Goal: Task Accomplishment & Management: Manage account settings

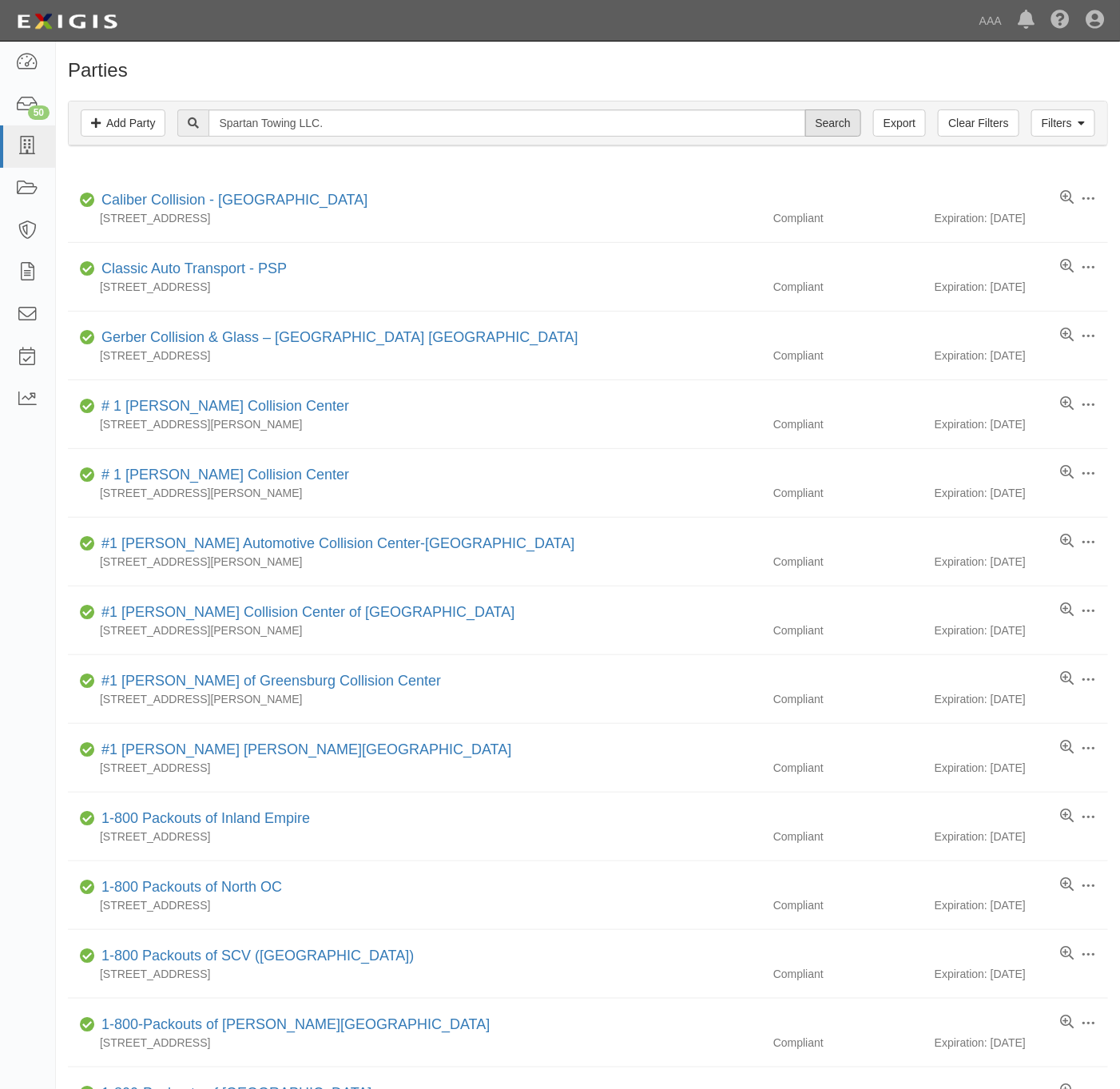
type input "Spartan Towing LLC."
click at [846, 116] on input "Search" at bounding box center [833, 123] width 56 height 27
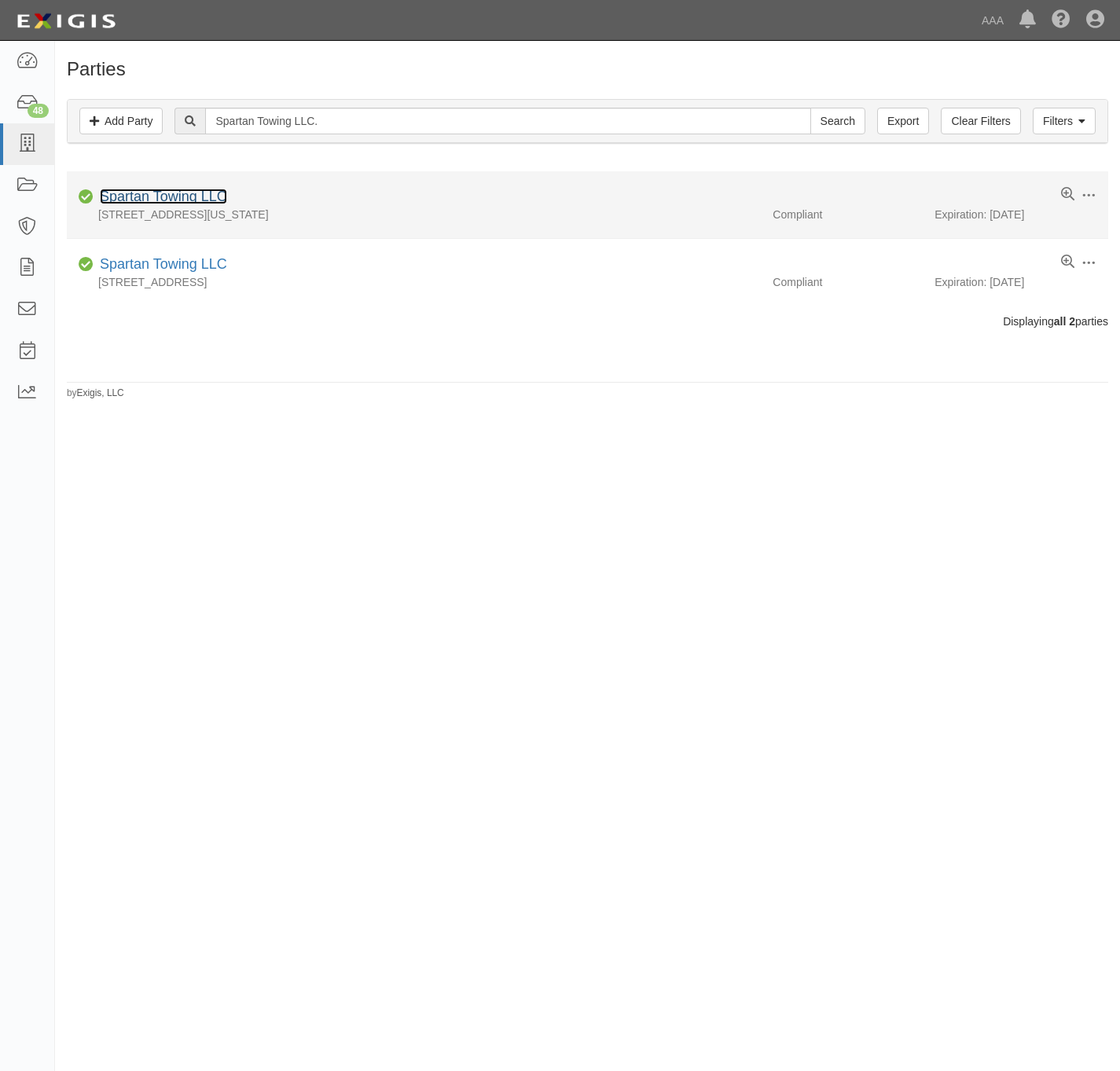
click at [193, 201] on link "Spartan Towing LLC" at bounding box center [163, 196] width 127 height 15
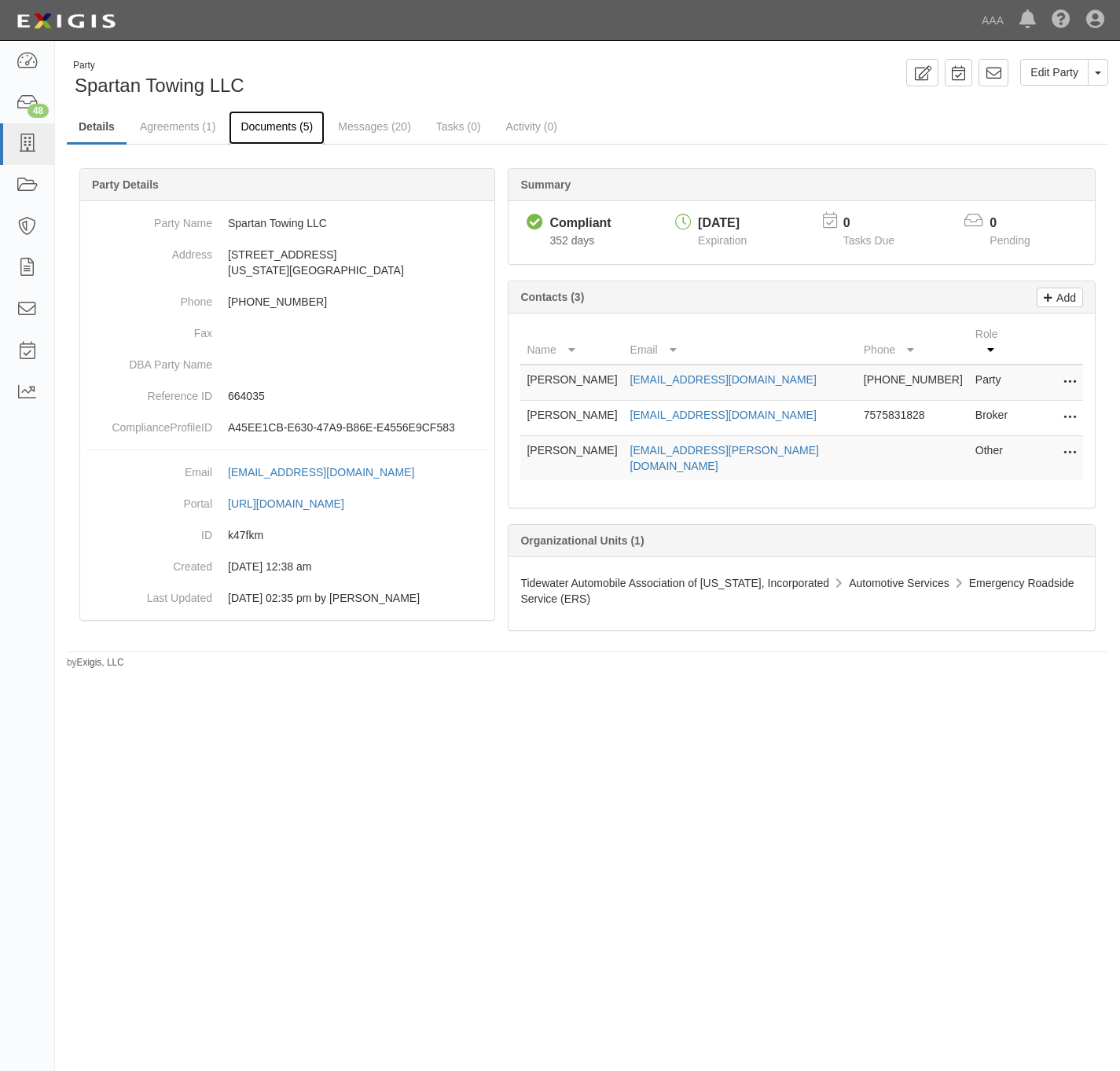
drag, startPoint x: 259, startPoint y: 125, endPoint x: 286, endPoint y: 121, distance: 27.3
click at [260, 125] on link "Documents (5)" at bounding box center [277, 127] width 96 height 33
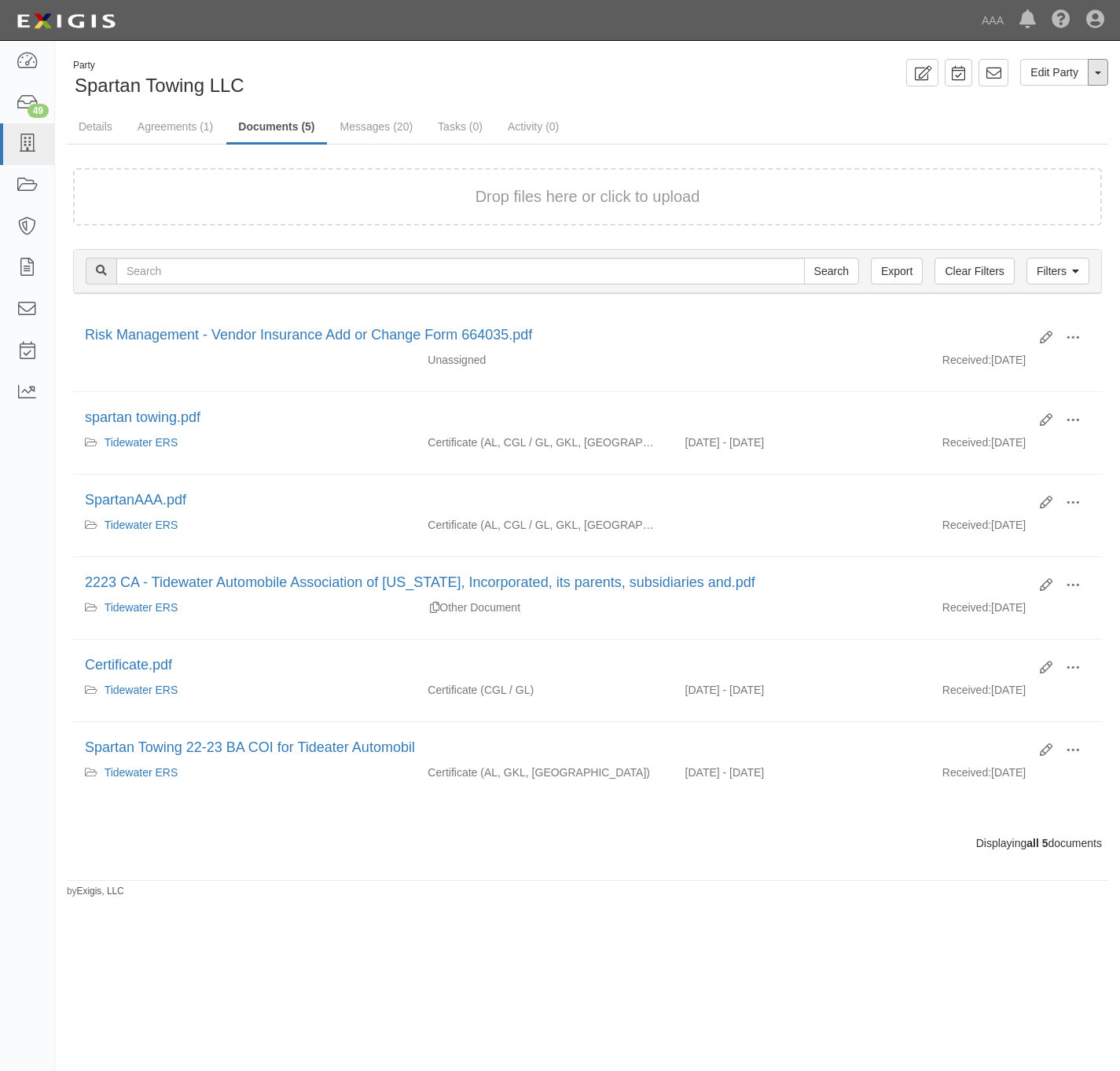
drag, startPoint x: 1105, startPoint y: 73, endPoint x: 1057, endPoint y: 111, distance: 61.2
click at [1104, 73] on button "Toggle Party Dropdown" at bounding box center [1098, 72] width 21 height 27
click at [1038, 123] on link "Archive Party" at bounding box center [1045, 123] width 124 height 21
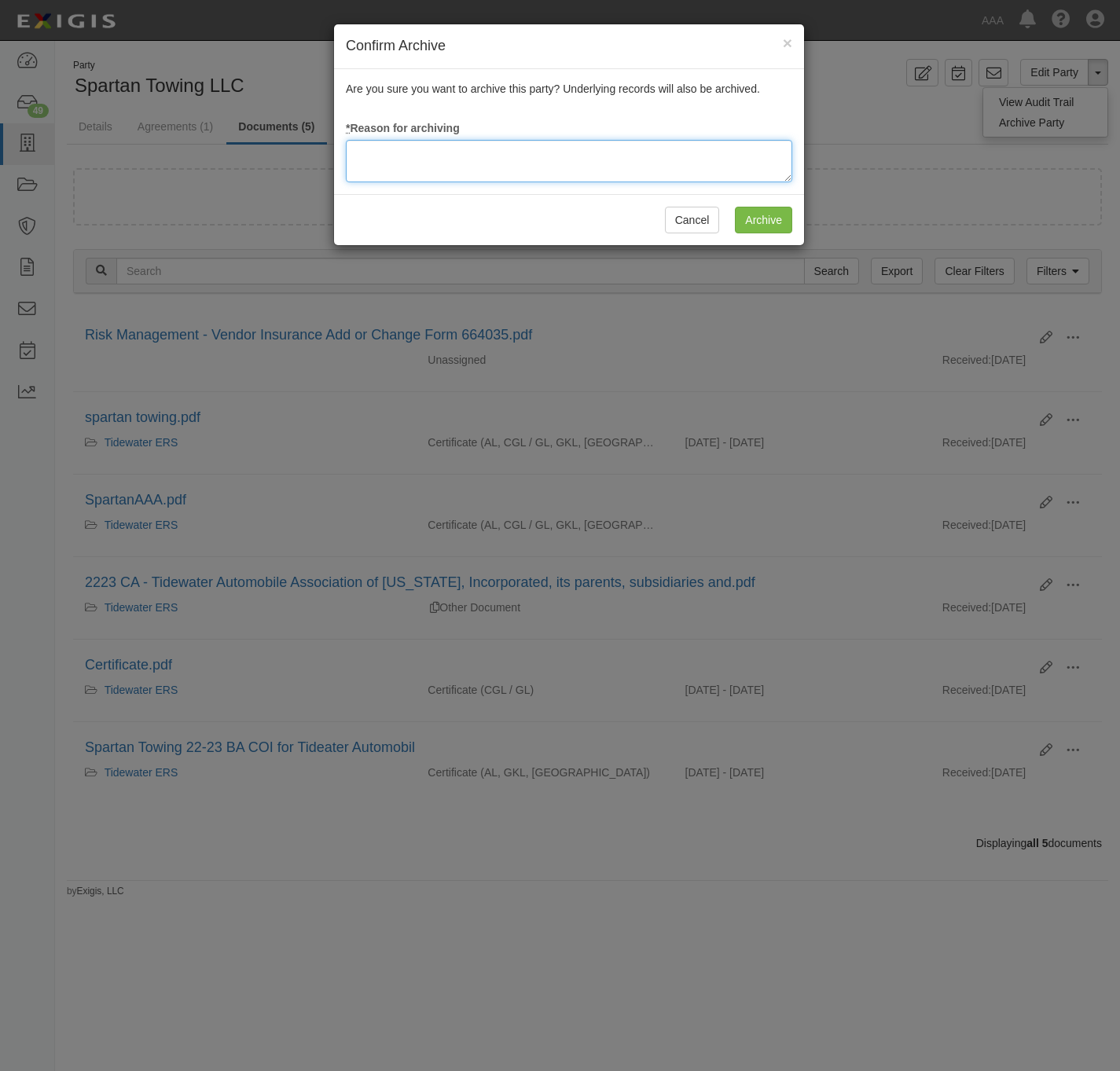
click at [557, 160] on textarea at bounding box center [569, 160] width 447 height 42
type textarea "Station Terminated."
click at [795, 227] on div "Cancel Archive" at bounding box center [569, 220] width 470 height 51
click at [774, 220] on input "Archive" at bounding box center [763, 220] width 57 height 27
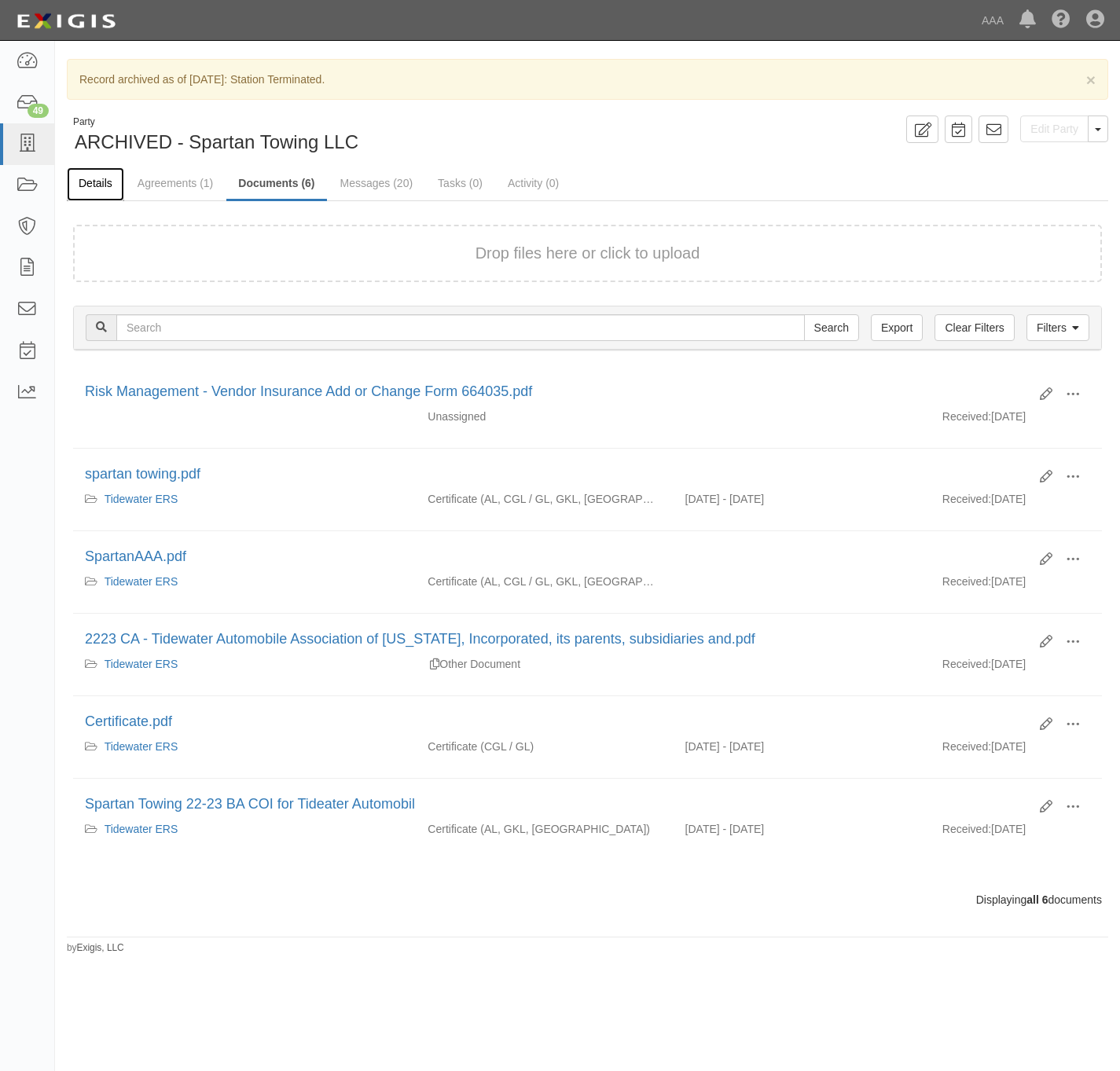
click at [93, 179] on link "Details" at bounding box center [95, 184] width 57 height 33
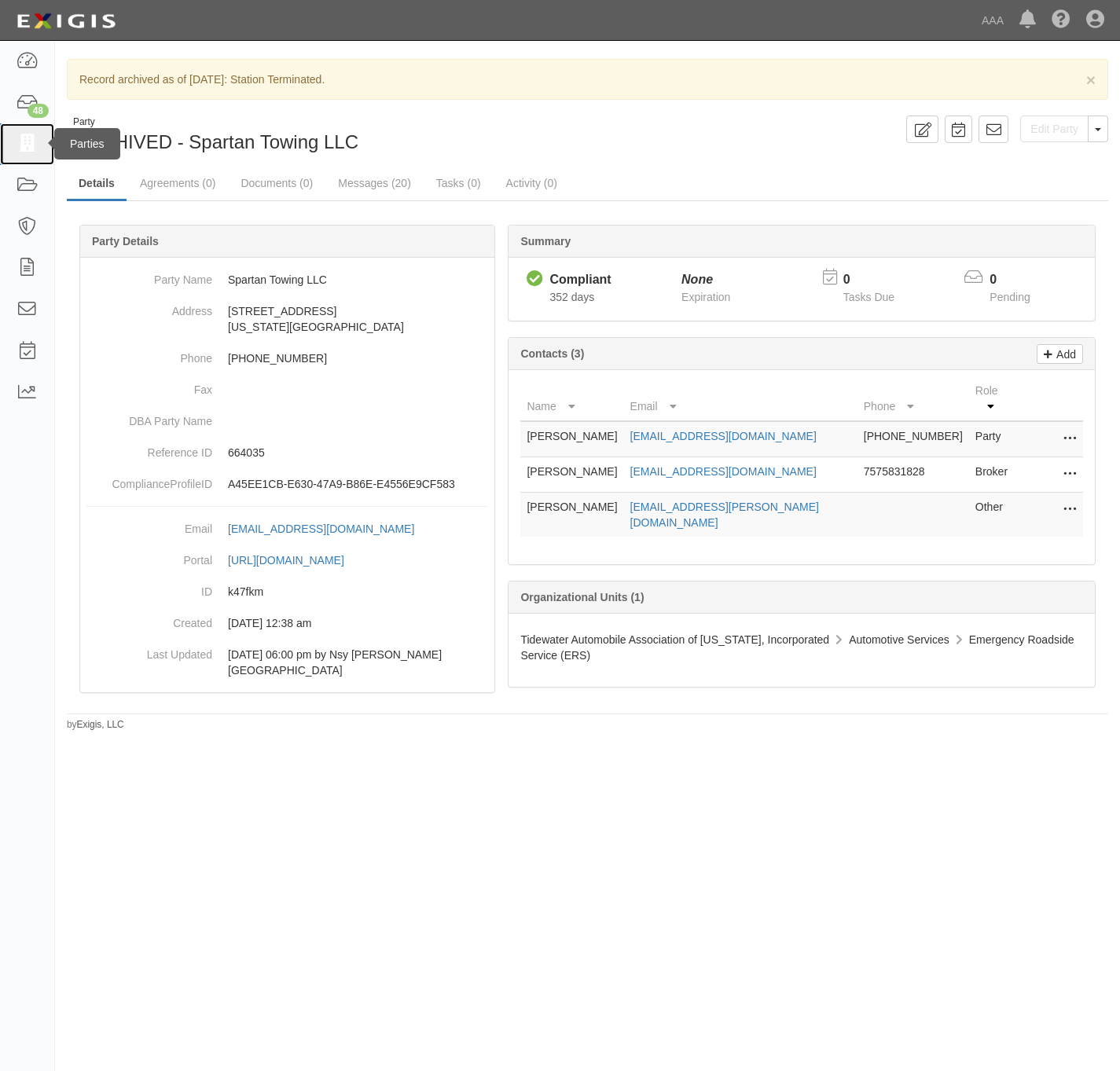
click at [20, 135] on icon at bounding box center [27, 144] width 22 height 18
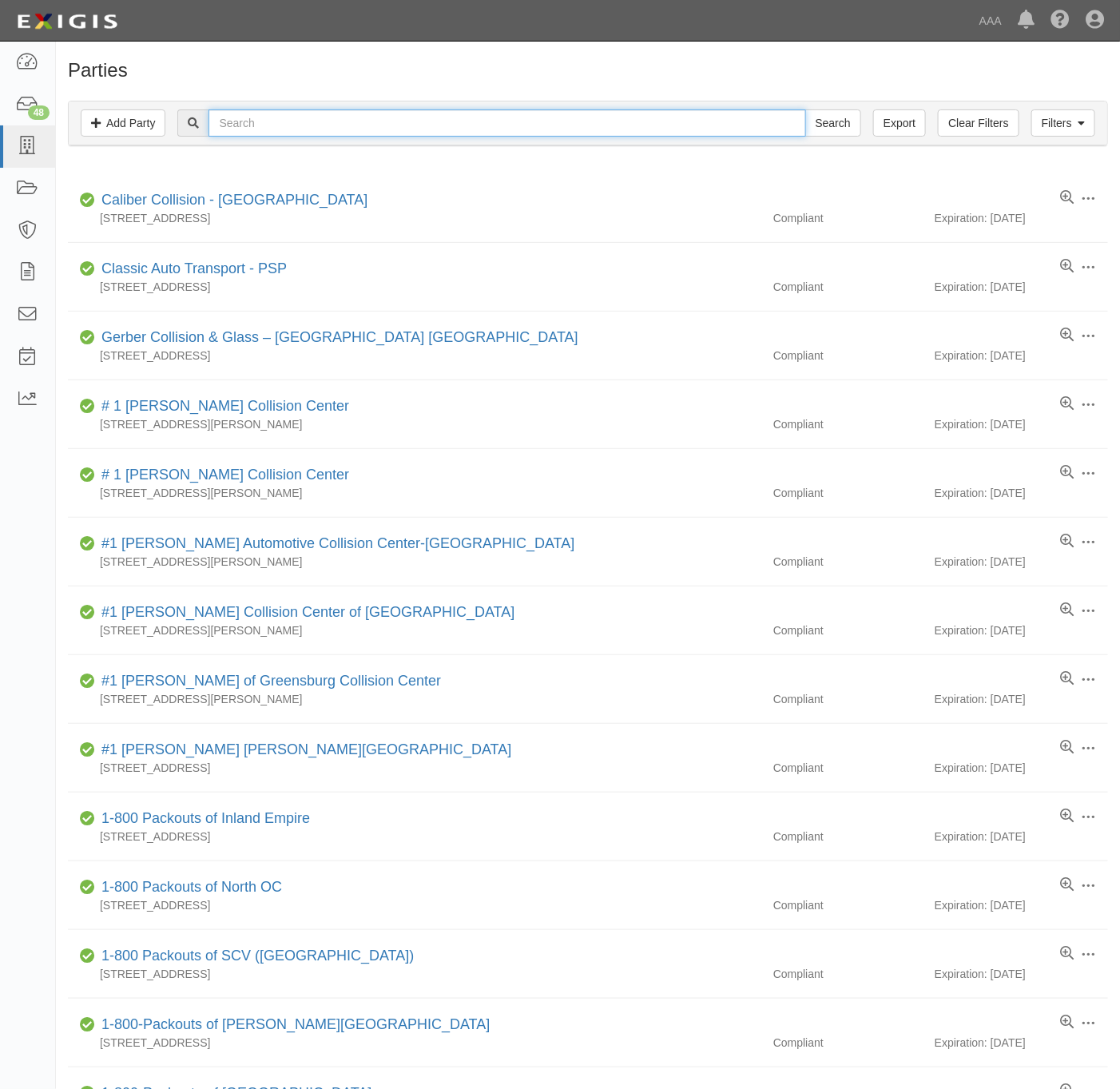
click at [227, 115] on input "text" at bounding box center [506, 123] width 597 height 27
paste input "Autotech"
type input "Autotech"
click at [827, 122] on input "Search" at bounding box center [833, 123] width 56 height 27
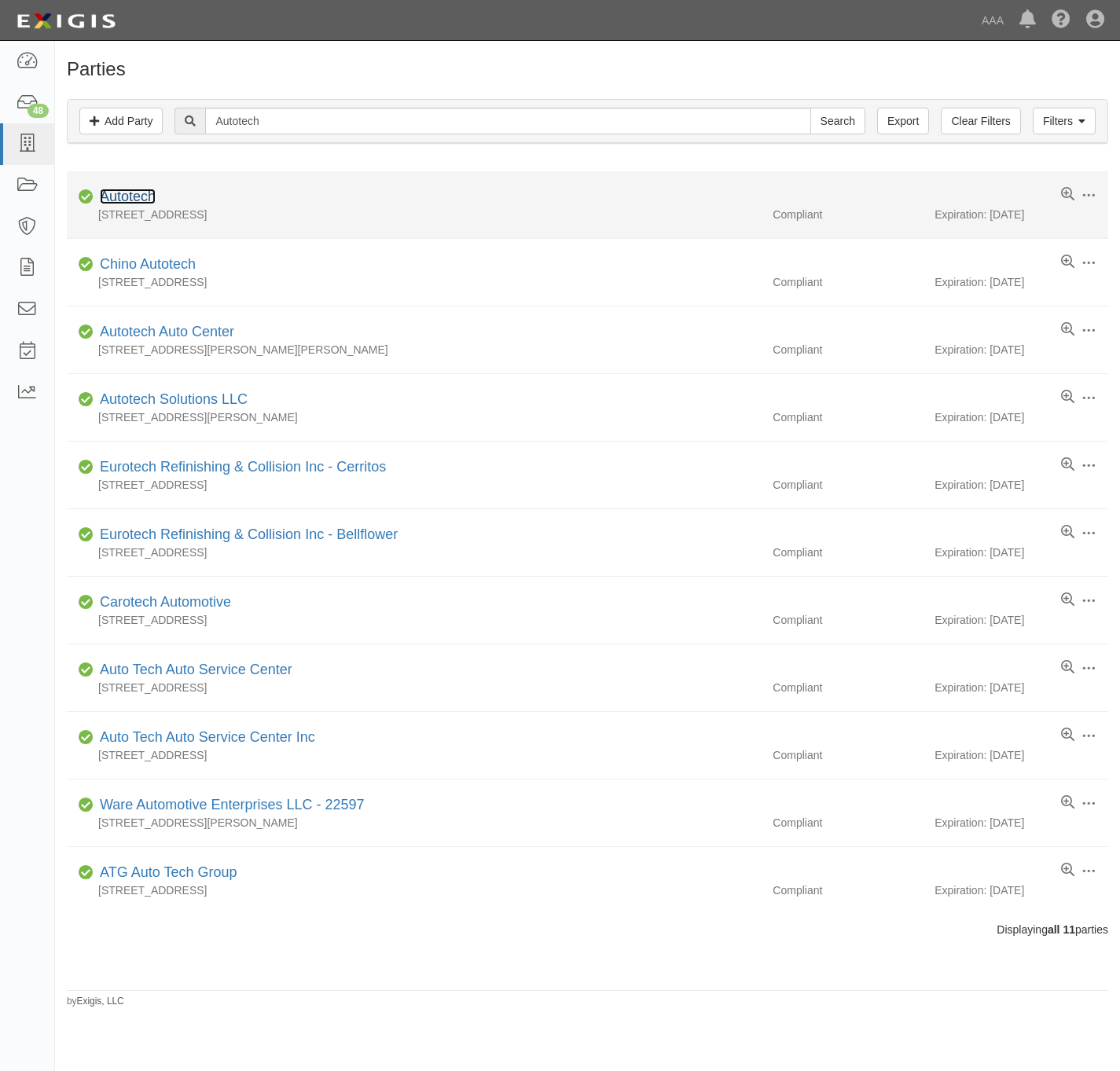
click at [133, 196] on link "Autotech" at bounding box center [127, 196] width 56 height 15
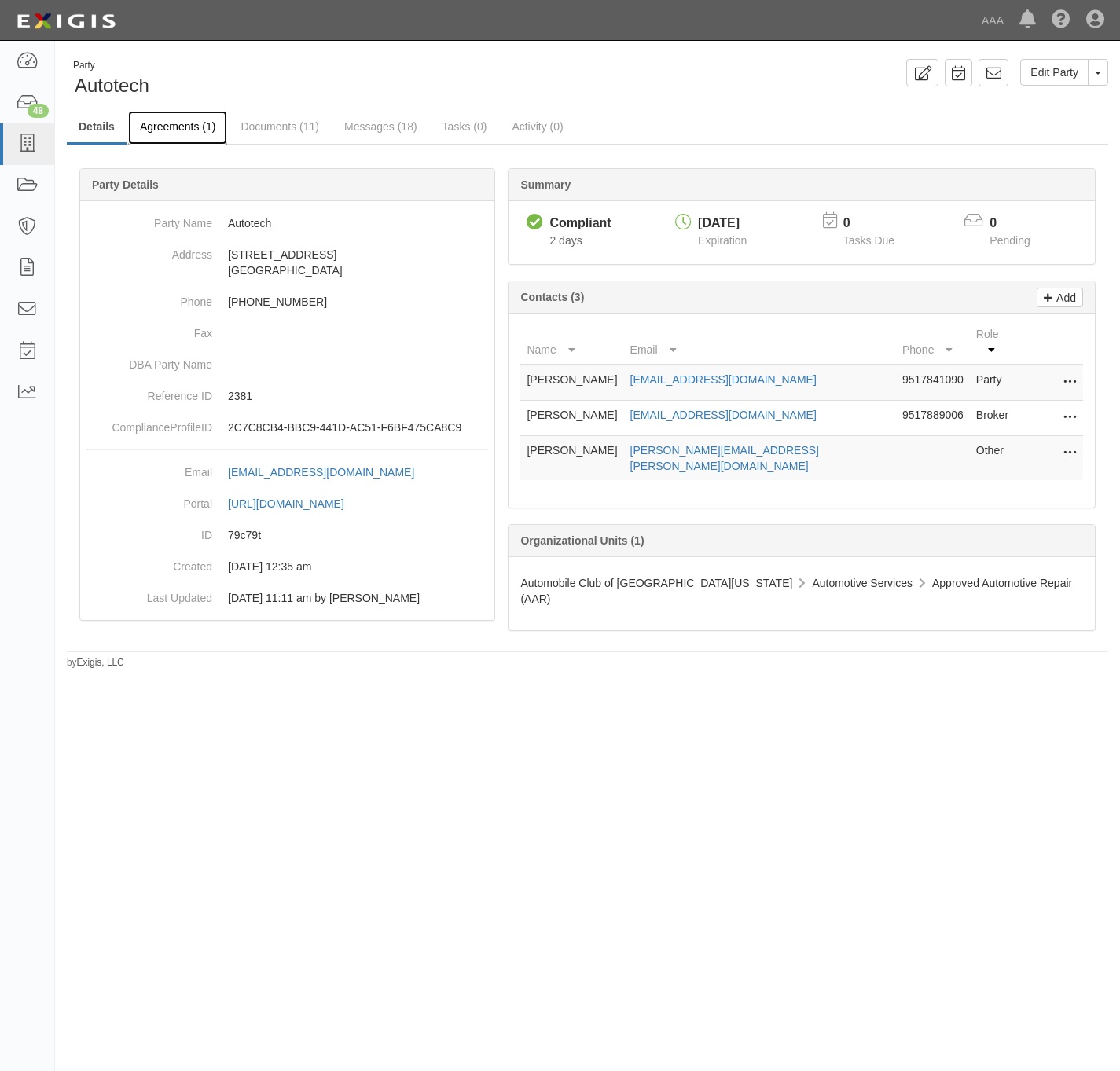
click at [165, 114] on link "Agreements (1)" at bounding box center [177, 127] width 99 height 33
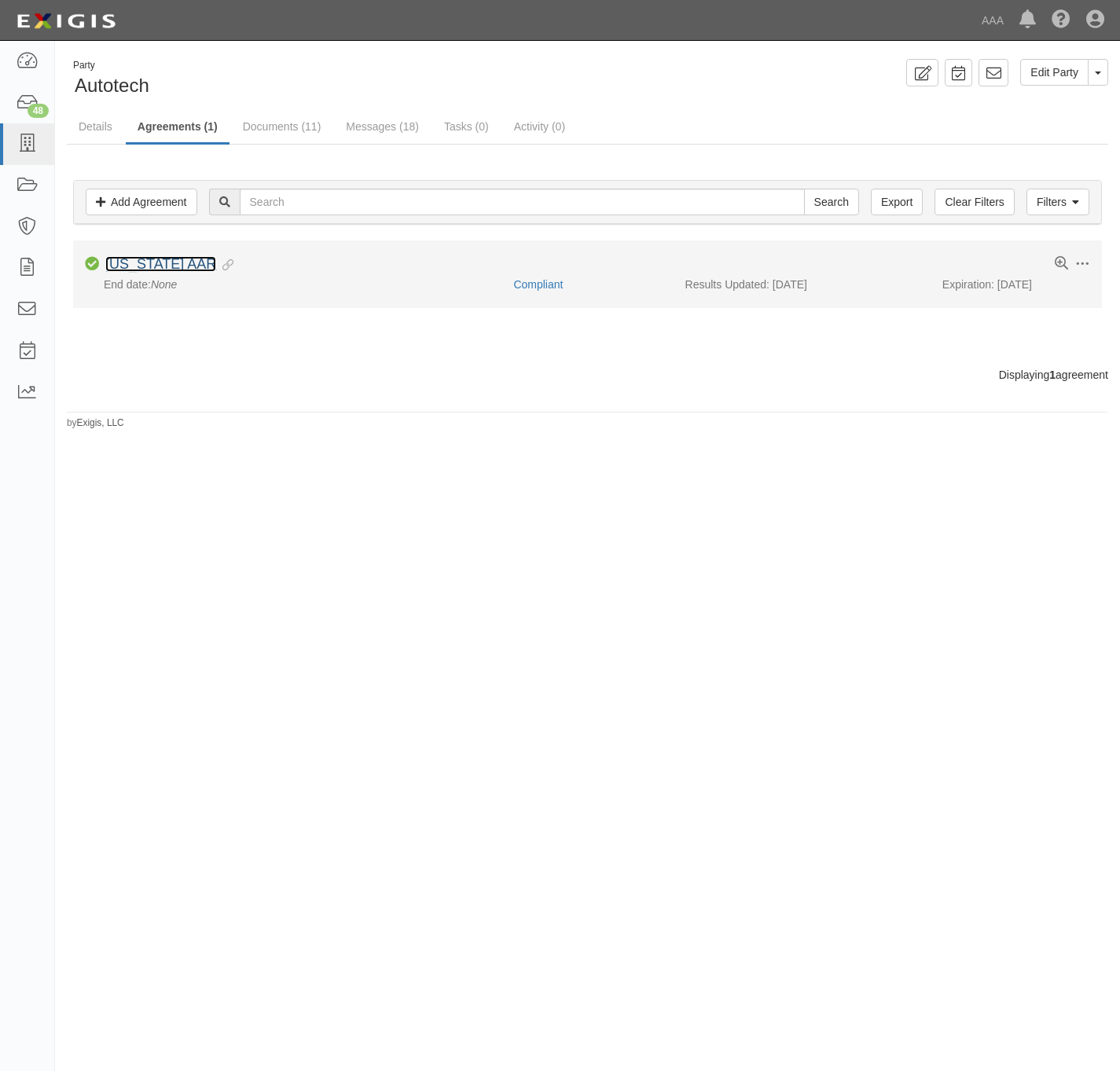
click at [142, 265] on link "[US_STATE] AAR" at bounding box center [160, 264] width 111 height 15
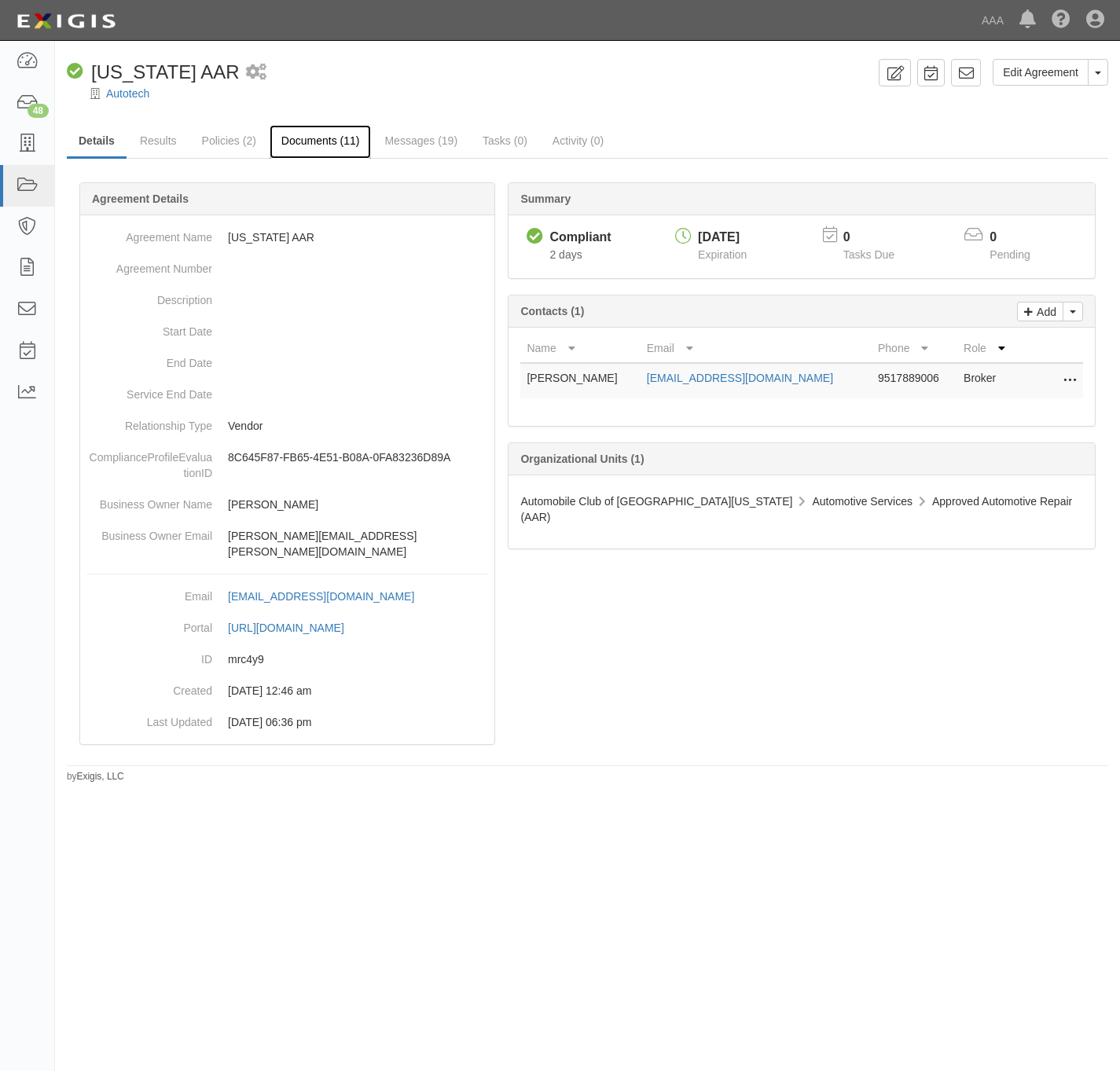
click at [298, 128] on link "Documents (11)" at bounding box center [320, 141] width 102 height 33
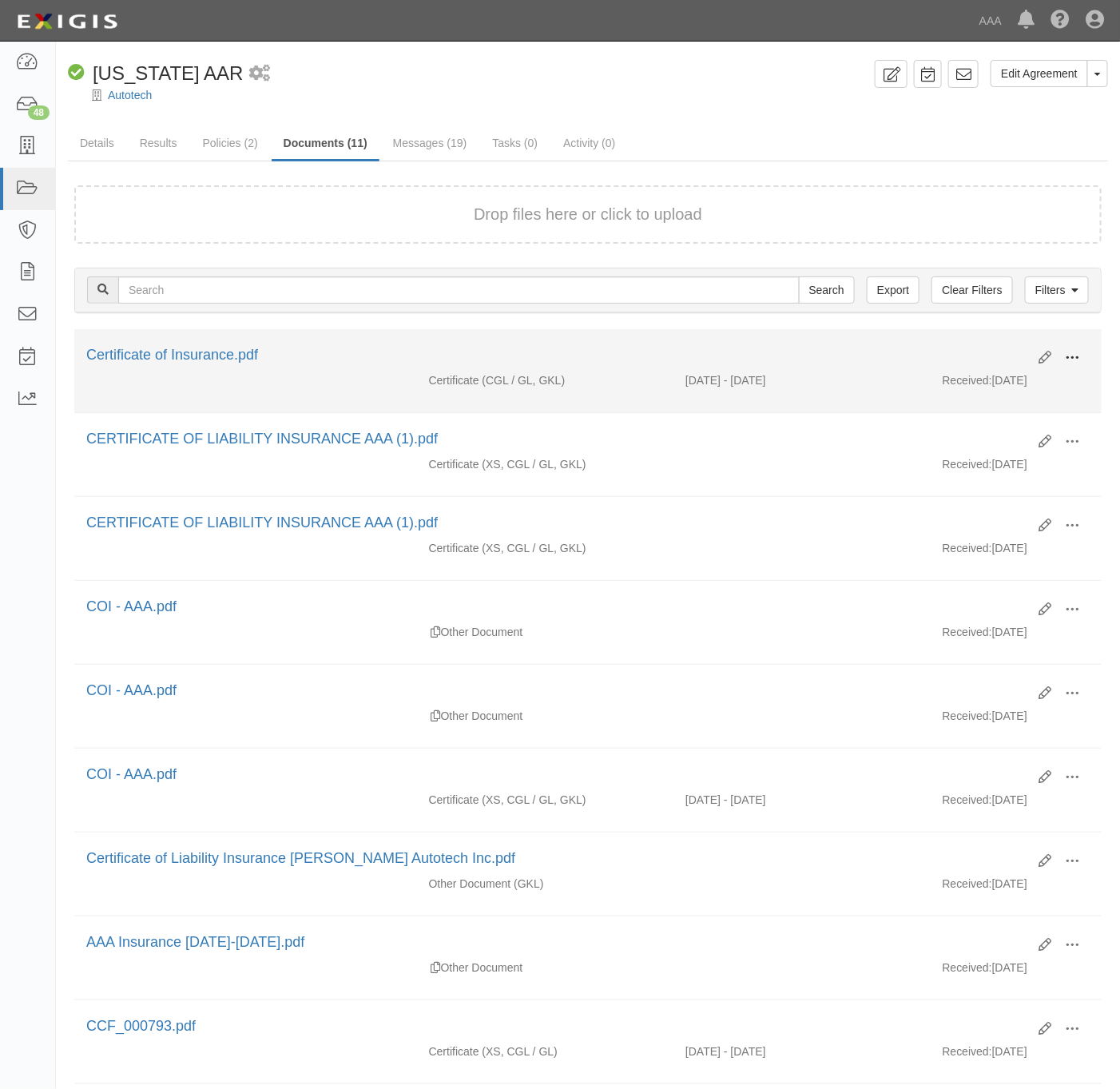
click at [1089, 357] on button at bounding box center [1072, 358] width 35 height 27
click at [1022, 377] on link "View" at bounding box center [994, 381] width 126 height 29
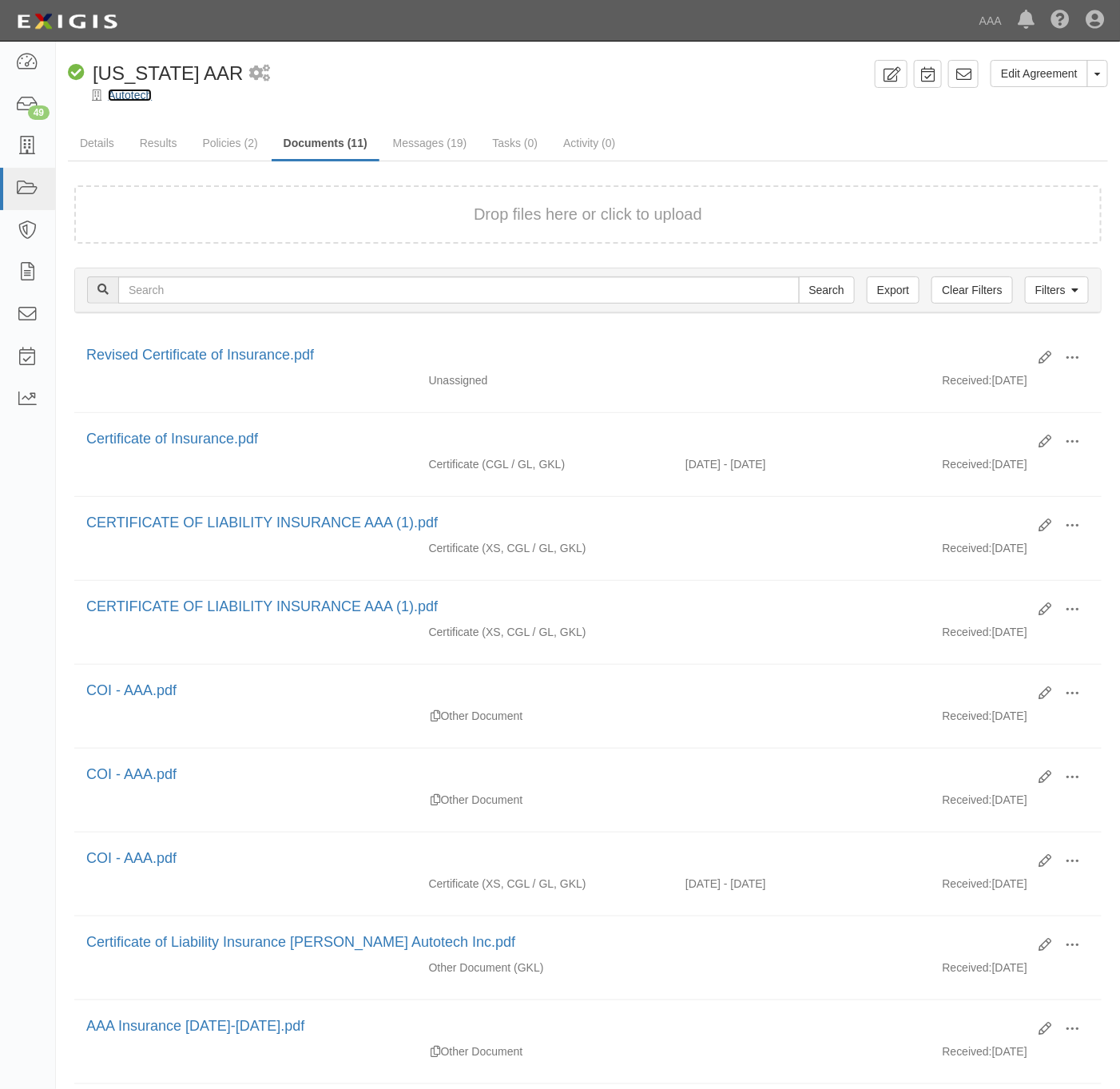
click at [118, 97] on link "Autotech" at bounding box center [130, 95] width 44 height 13
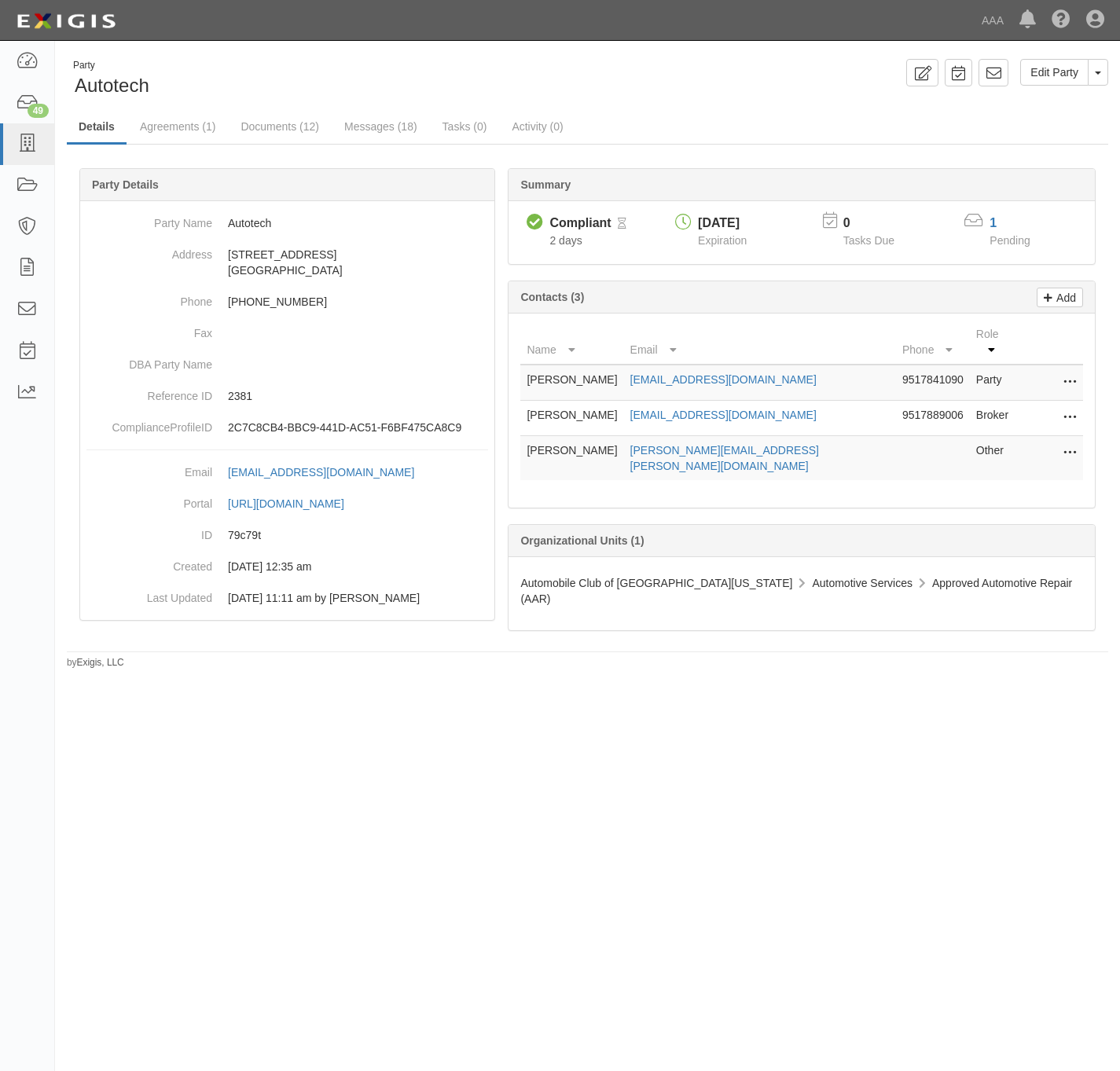
click at [1067, 408] on icon at bounding box center [1069, 418] width 13 height 21
click at [1035, 406] on link "Edit" at bounding box center [1014, 413] width 124 height 28
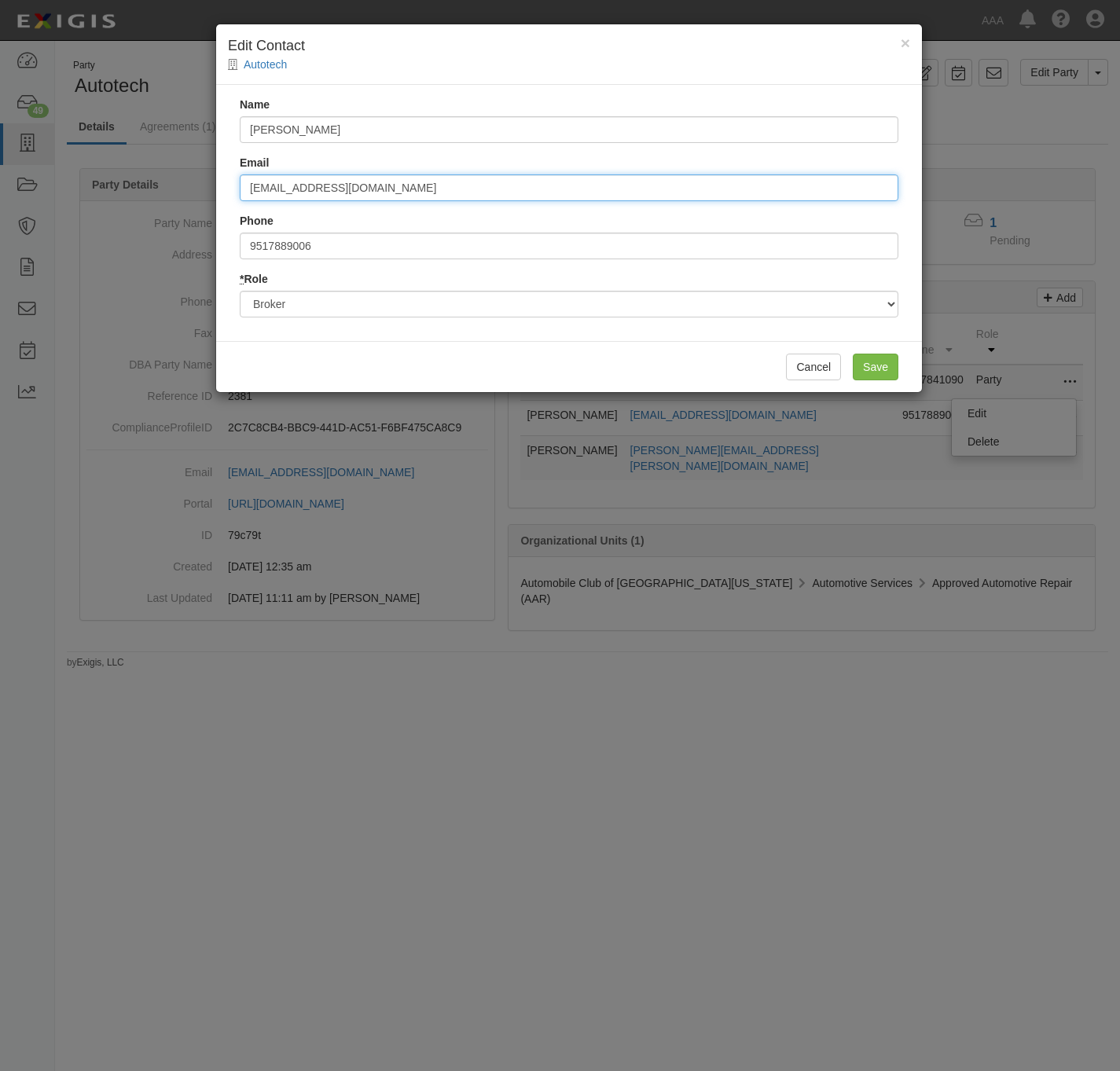
click at [522, 190] on input "businessinsurance@claudiatorresagency.com" at bounding box center [569, 187] width 659 height 27
paste input "linda@allsberry"
type input "linda@allsberryagency.com"
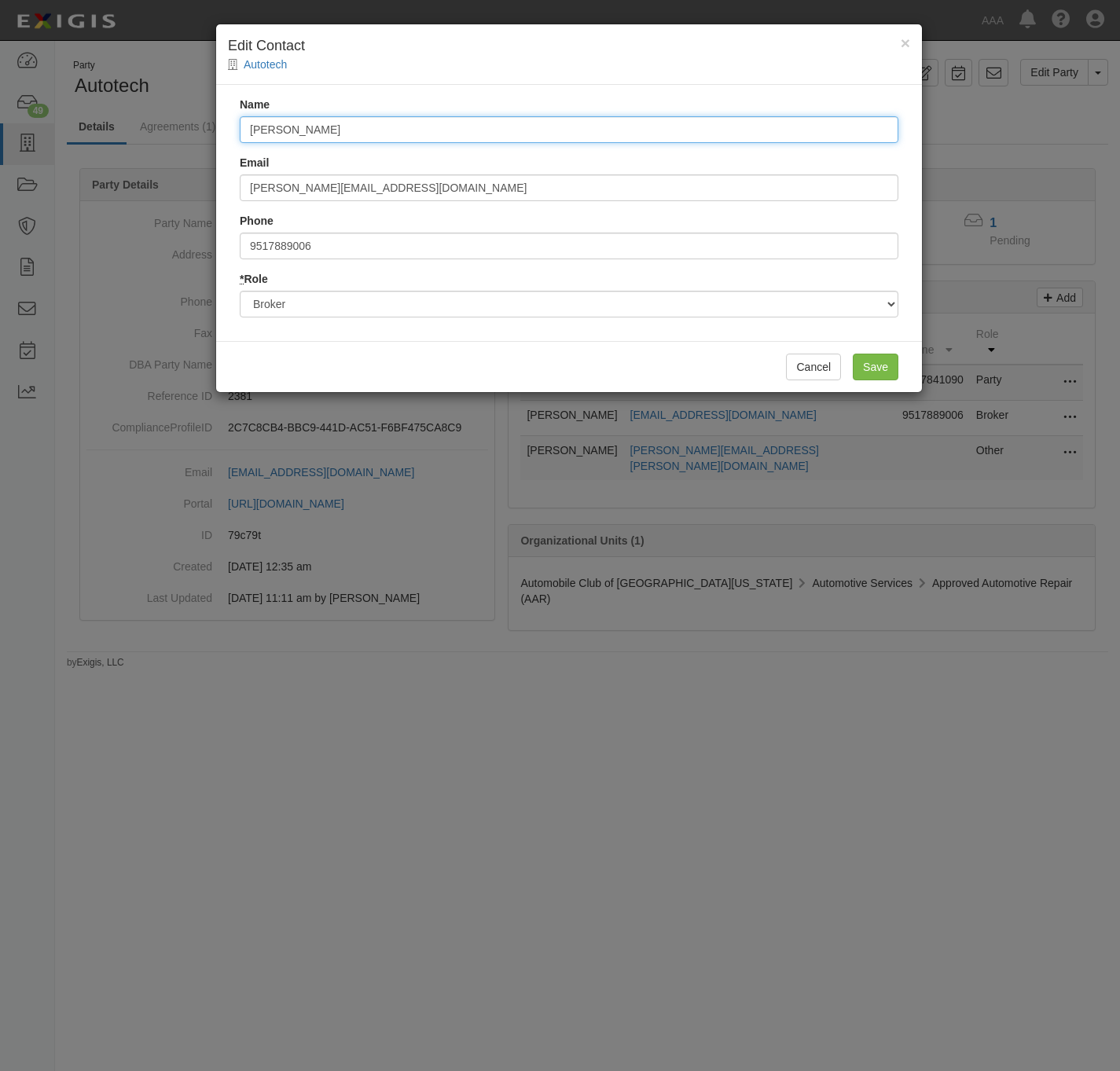
click at [429, 141] on input "Luis Navarro" at bounding box center [569, 129] width 659 height 27
type input "Linda Sullivan"
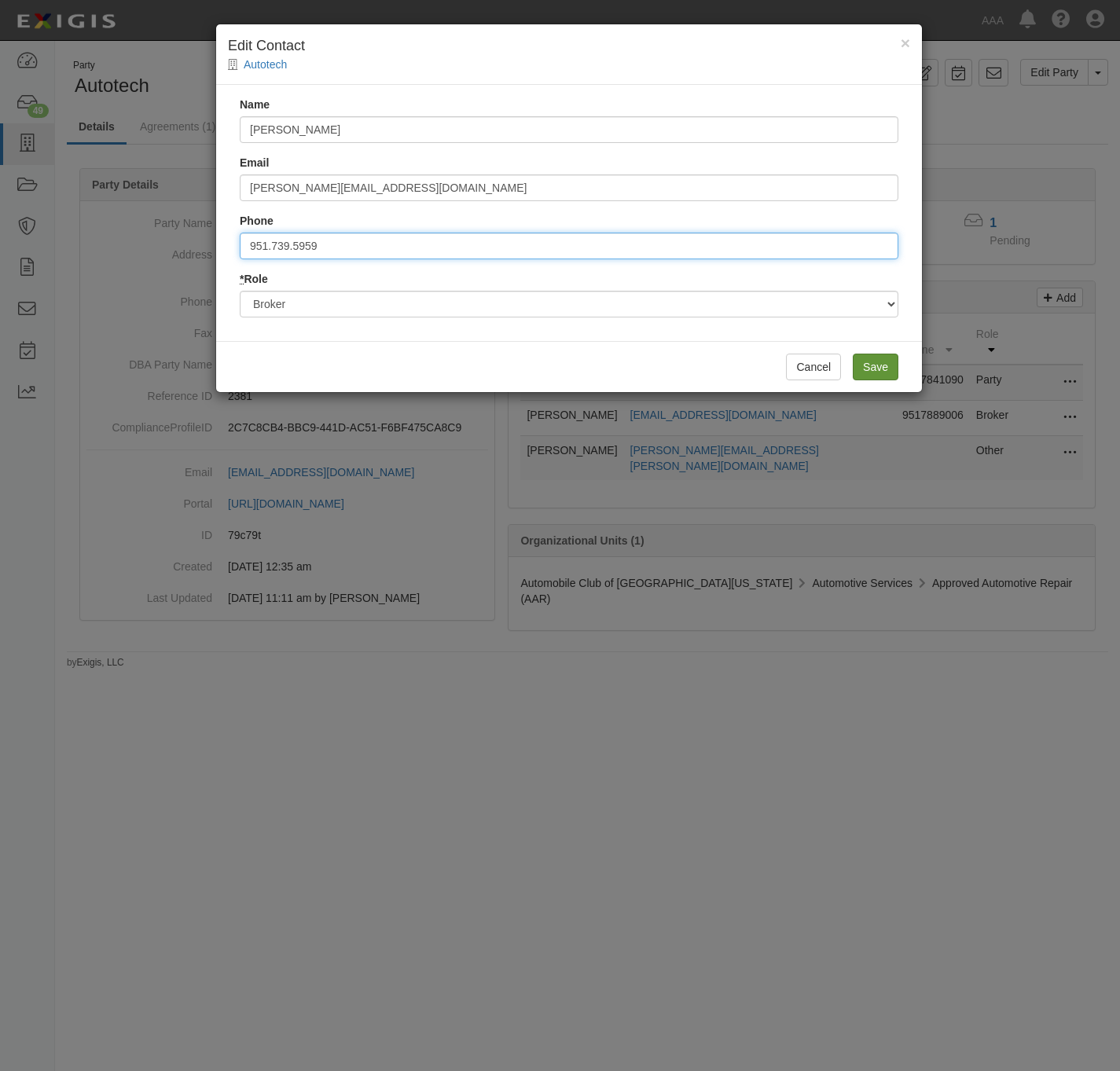
type input "951.739.5959"
click at [888, 368] on input "Save" at bounding box center [875, 366] width 45 height 27
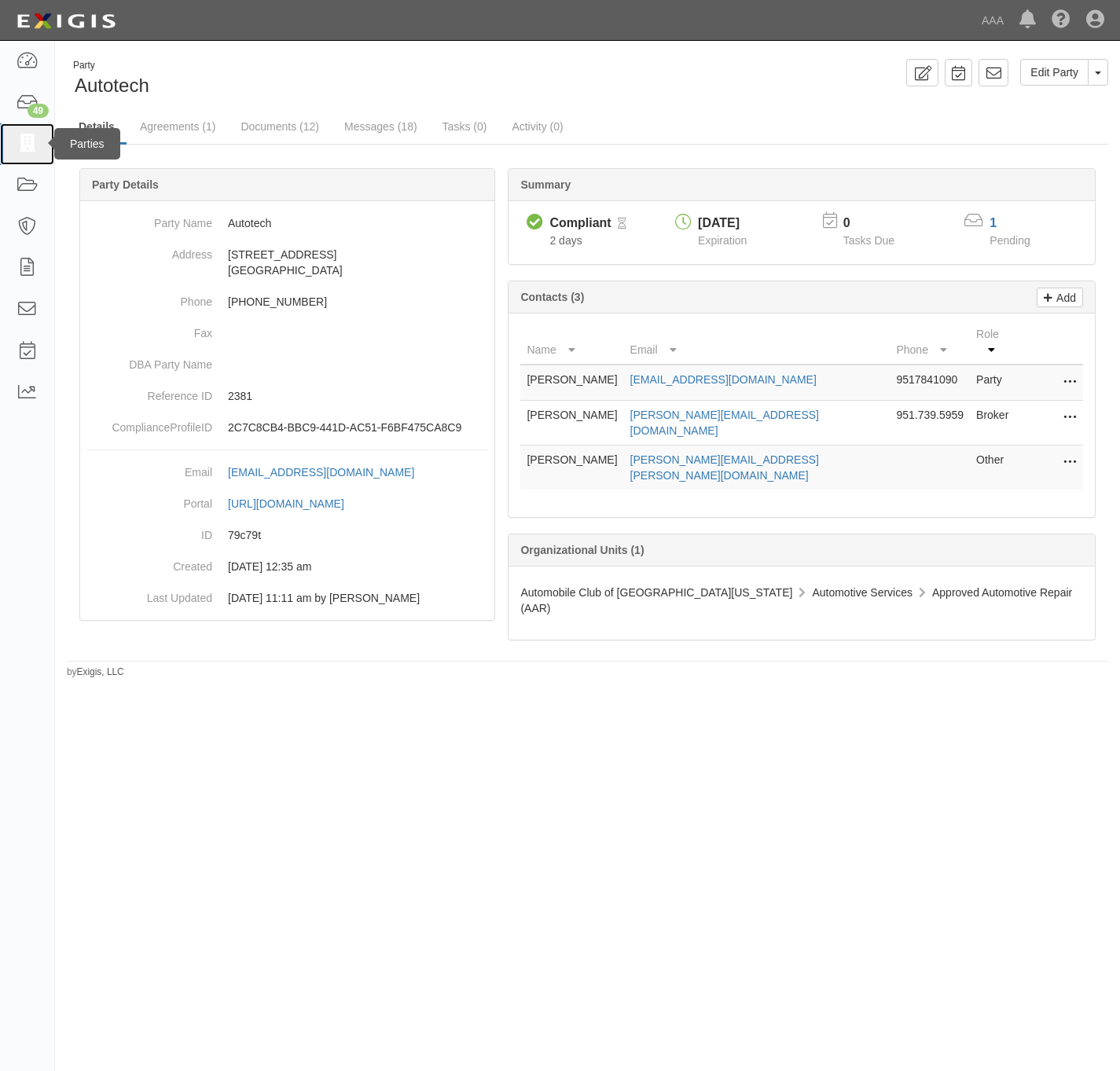
click at [14, 146] on link at bounding box center [27, 144] width 54 height 42
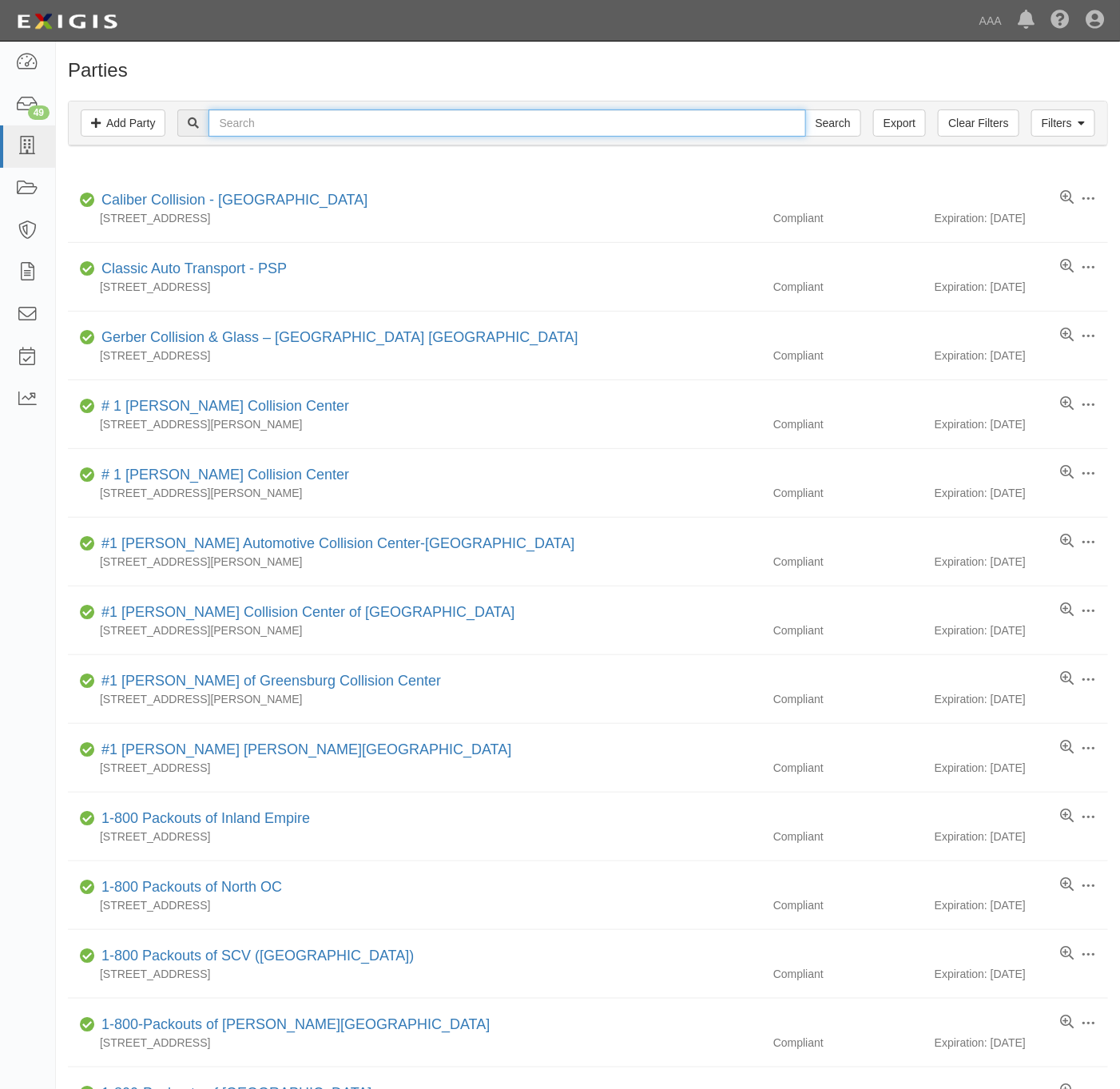
click at [334, 122] on input "text" at bounding box center [506, 123] width 597 height 27
paste input "Creek Hill Auto"
type input "Creek Hill Auto"
click at [816, 125] on input "Search" at bounding box center [833, 123] width 56 height 27
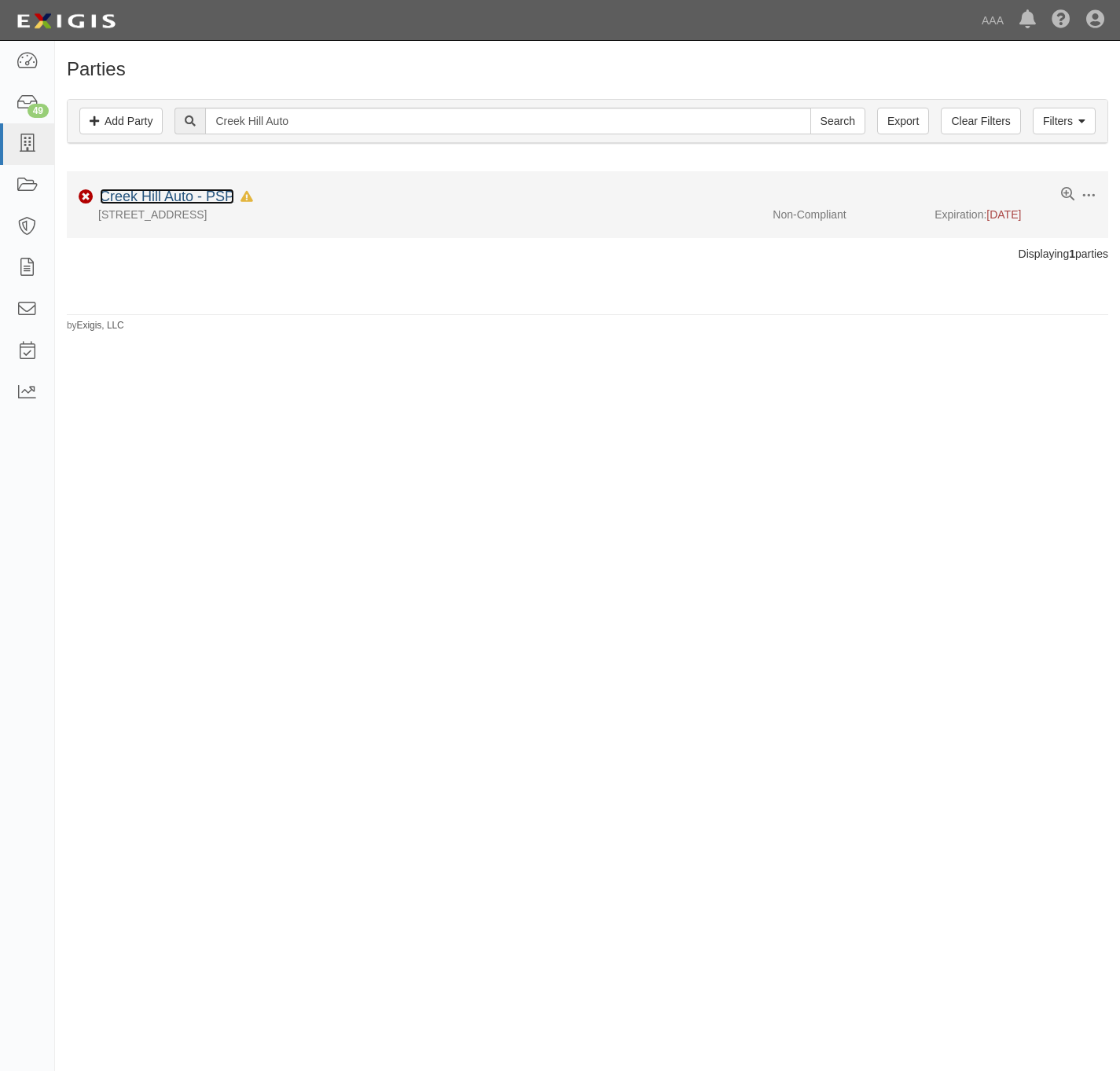
click at [208, 199] on link "Creek Hill Auto - PSP" at bounding box center [166, 196] width 135 height 15
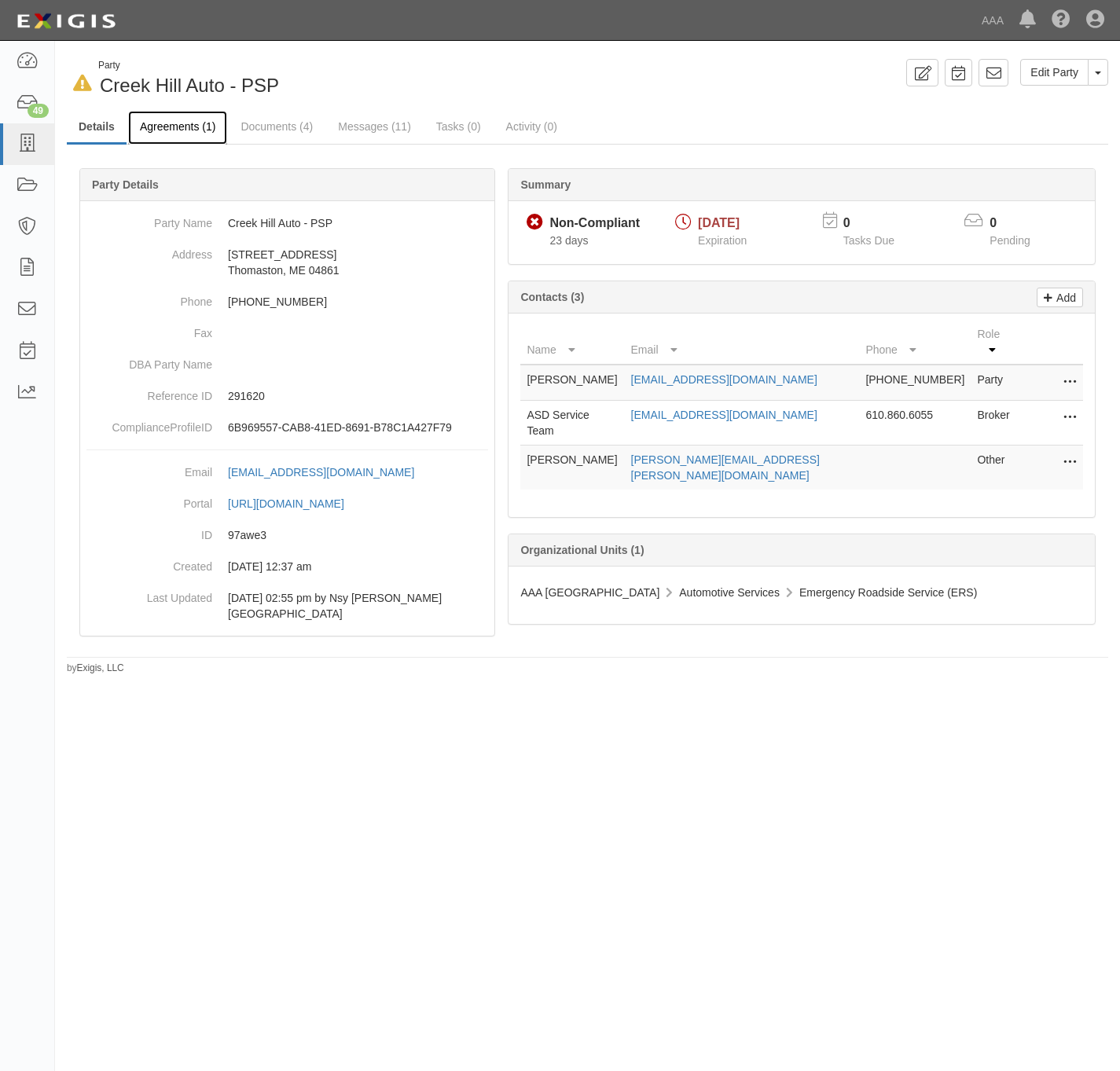
click at [179, 123] on link "Agreements (1)" at bounding box center [177, 127] width 99 height 33
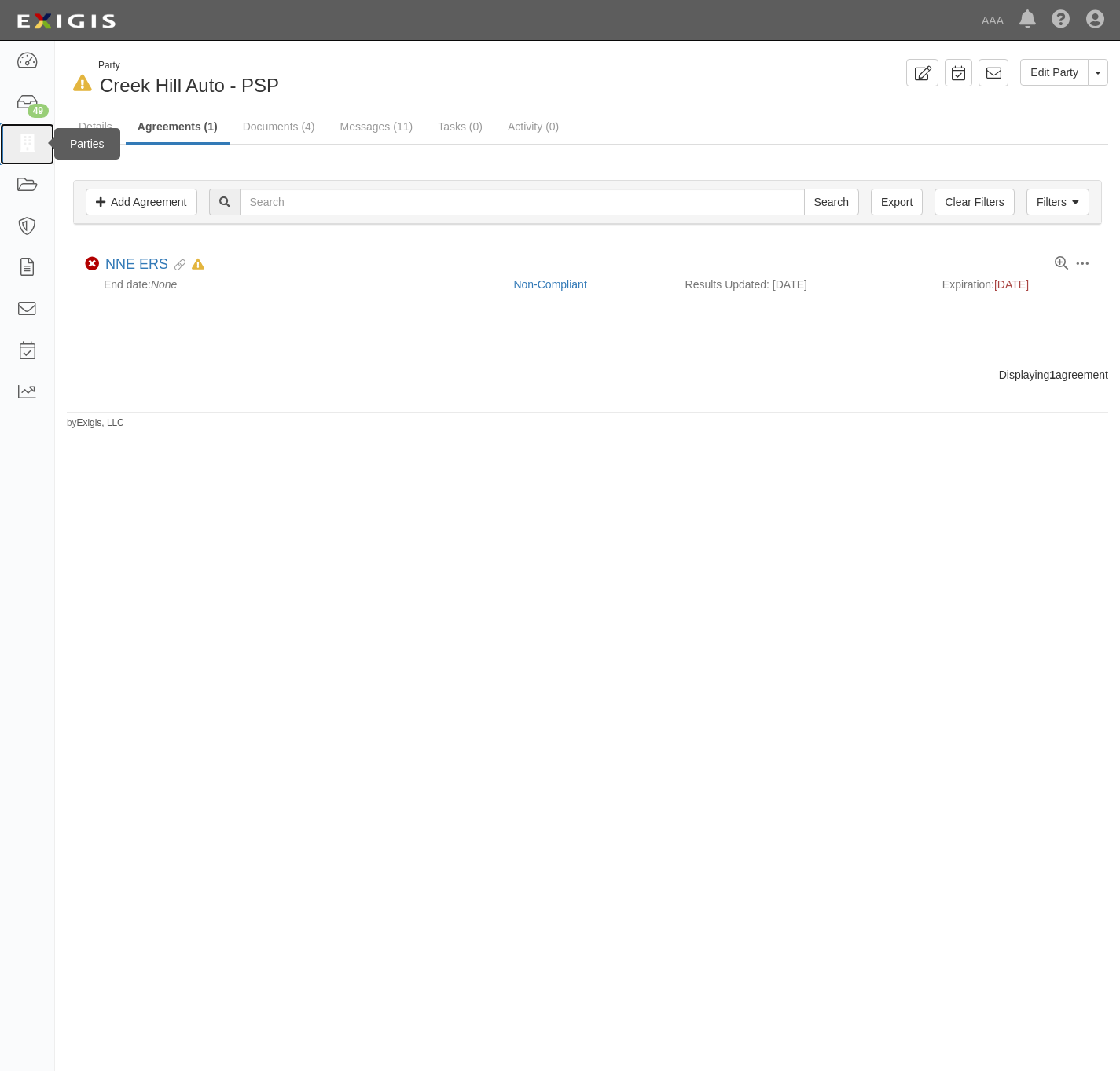
click at [33, 141] on icon at bounding box center [27, 144] width 22 height 18
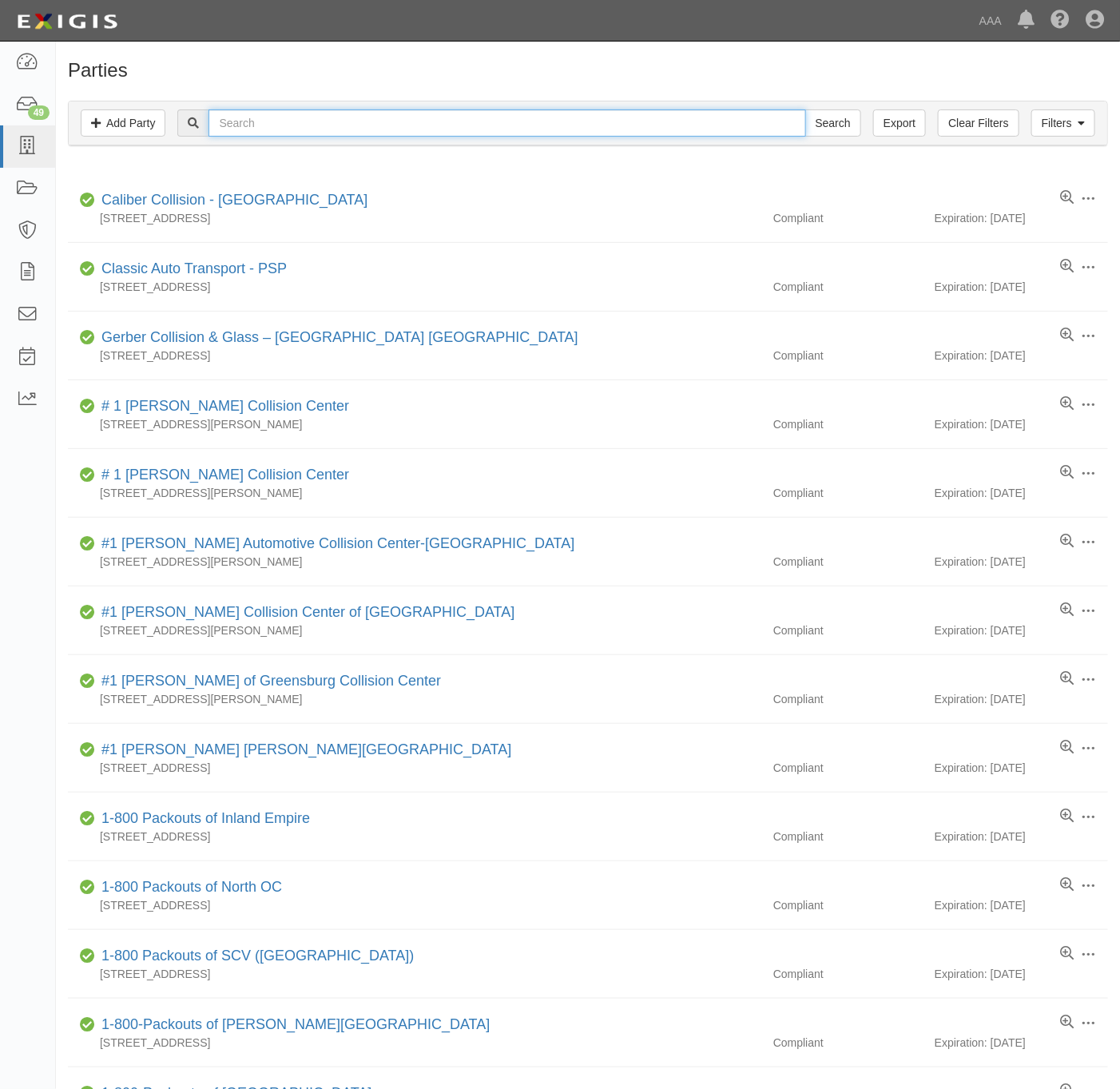
click at [429, 130] on input "text" at bounding box center [506, 123] width 597 height 27
paste input "290661"
type input "290661"
click at [825, 125] on input "Search" at bounding box center [833, 123] width 56 height 27
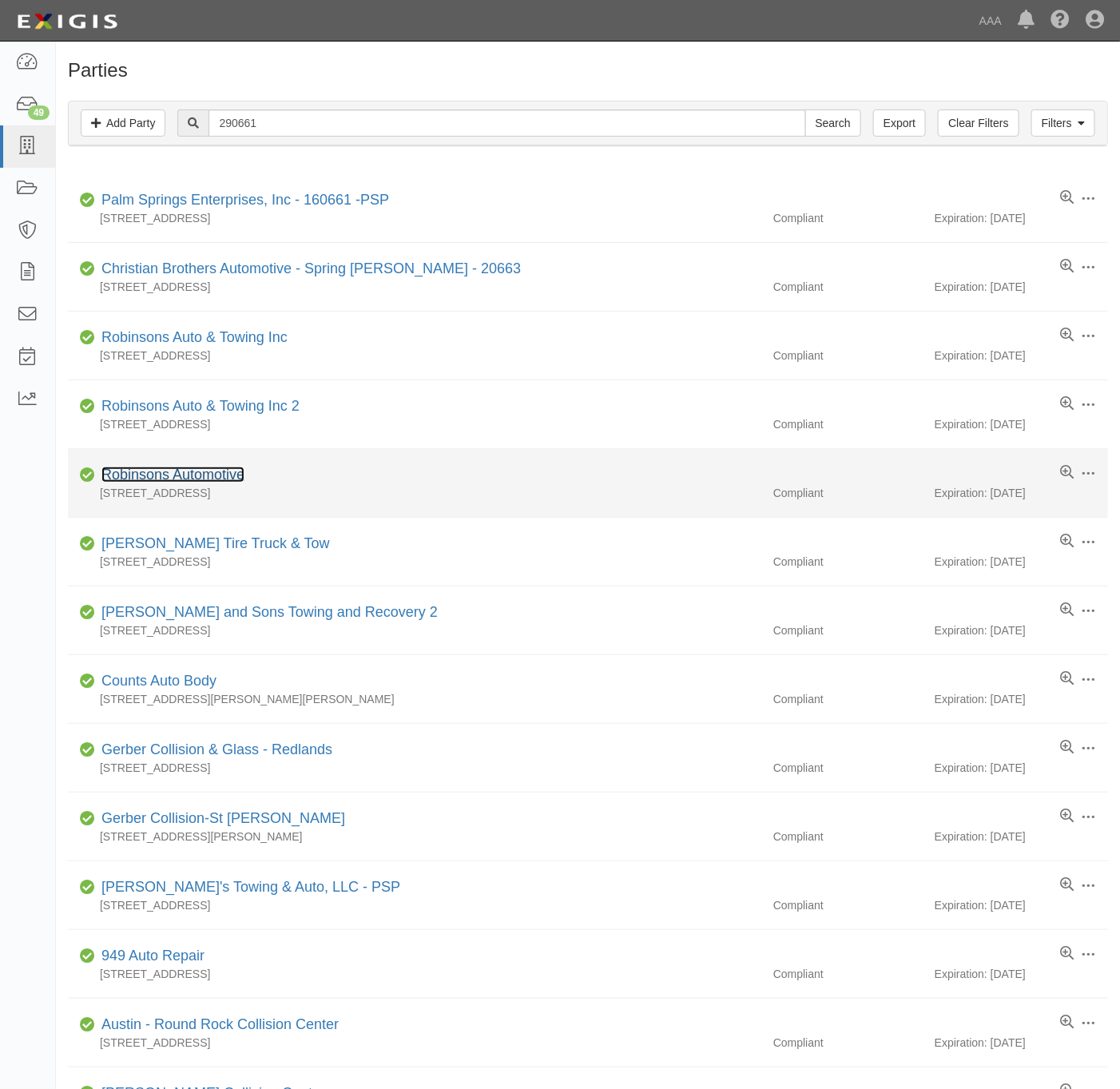
click at [211, 473] on link "Robinsons Automotive" at bounding box center [173, 474] width 143 height 16
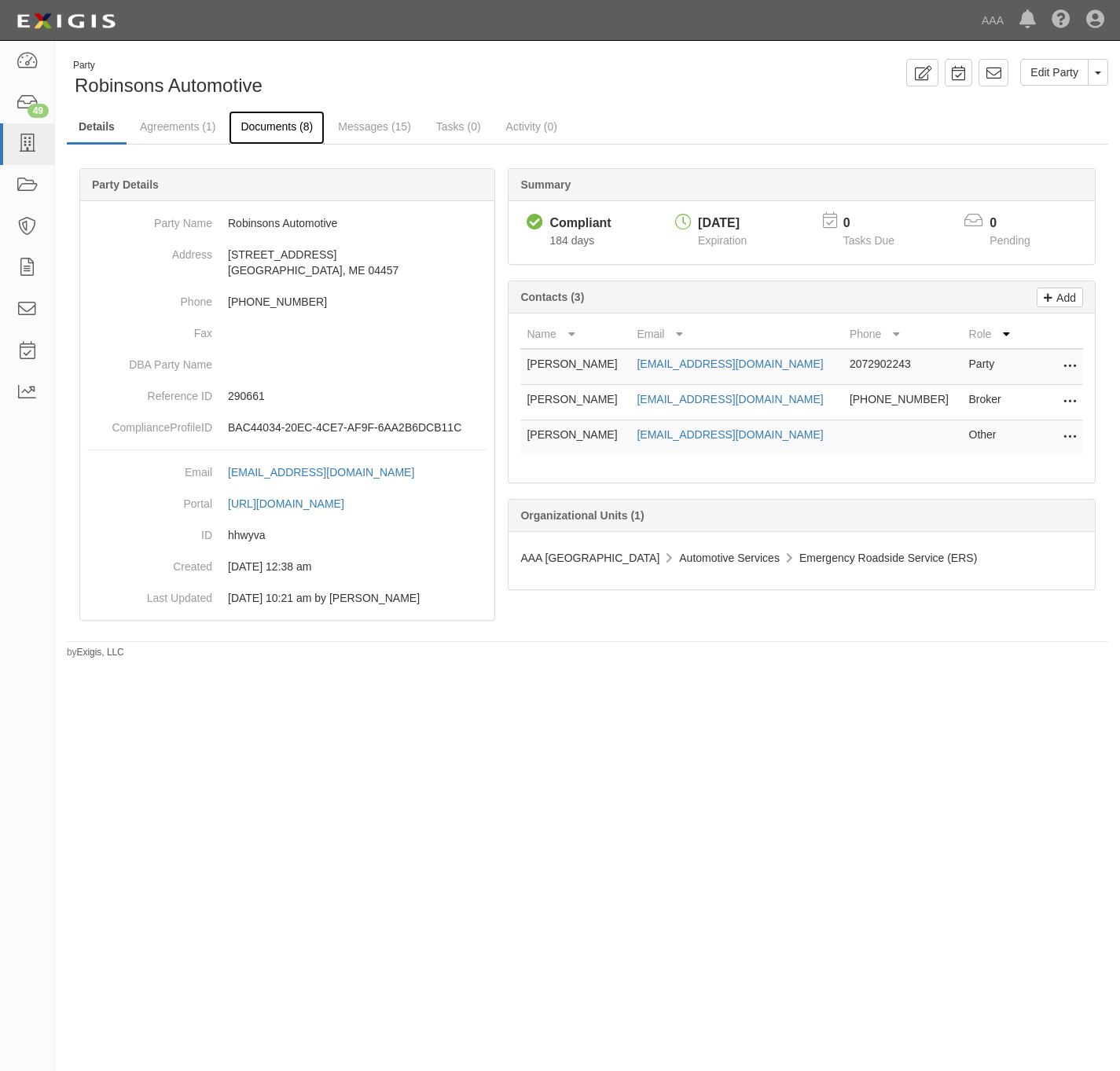
click at [272, 121] on link "Documents (8)" at bounding box center [277, 127] width 96 height 33
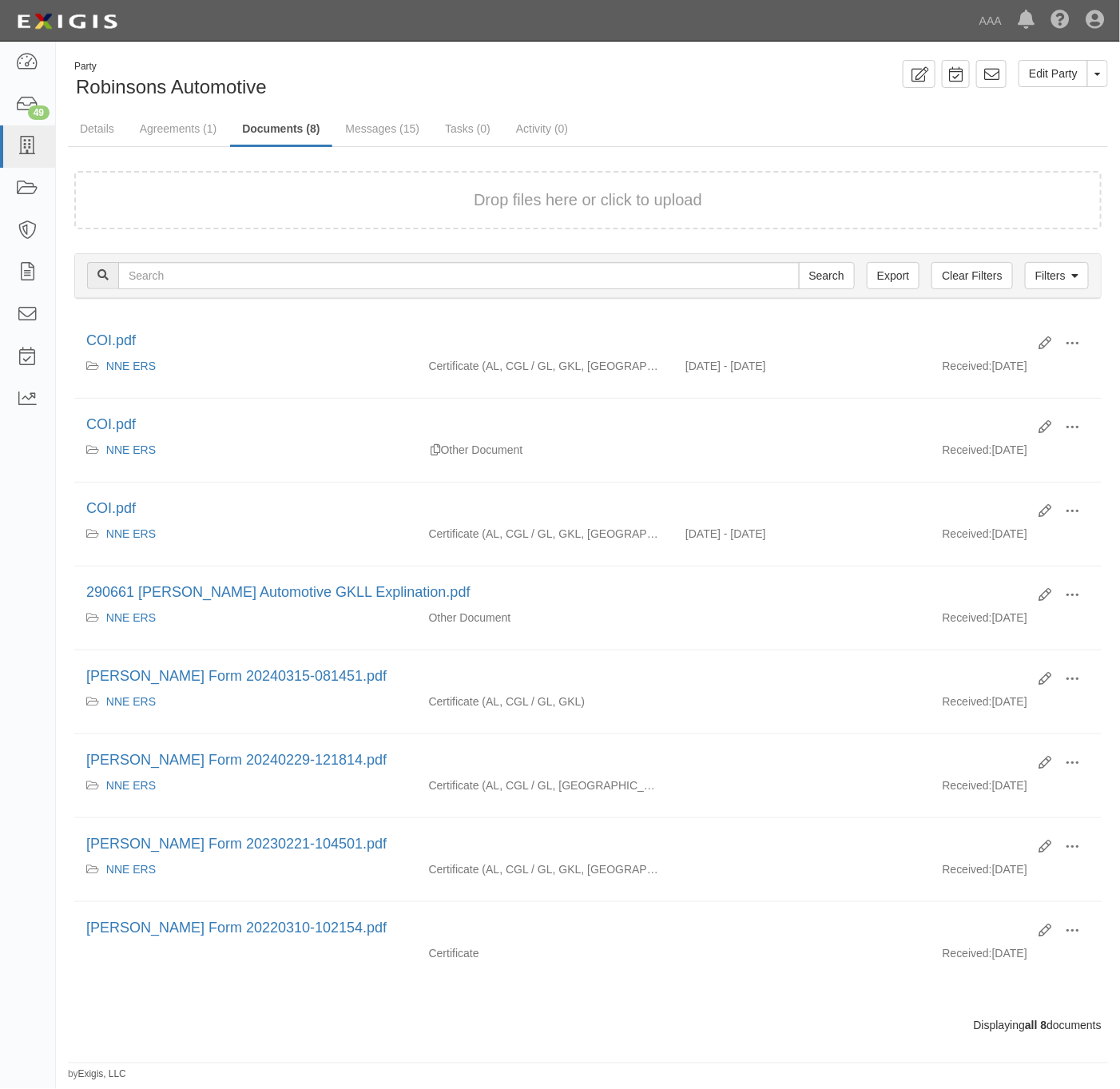
click at [367, 197] on div "Drop files here or click to upload" at bounding box center [587, 200] width 992 height 24
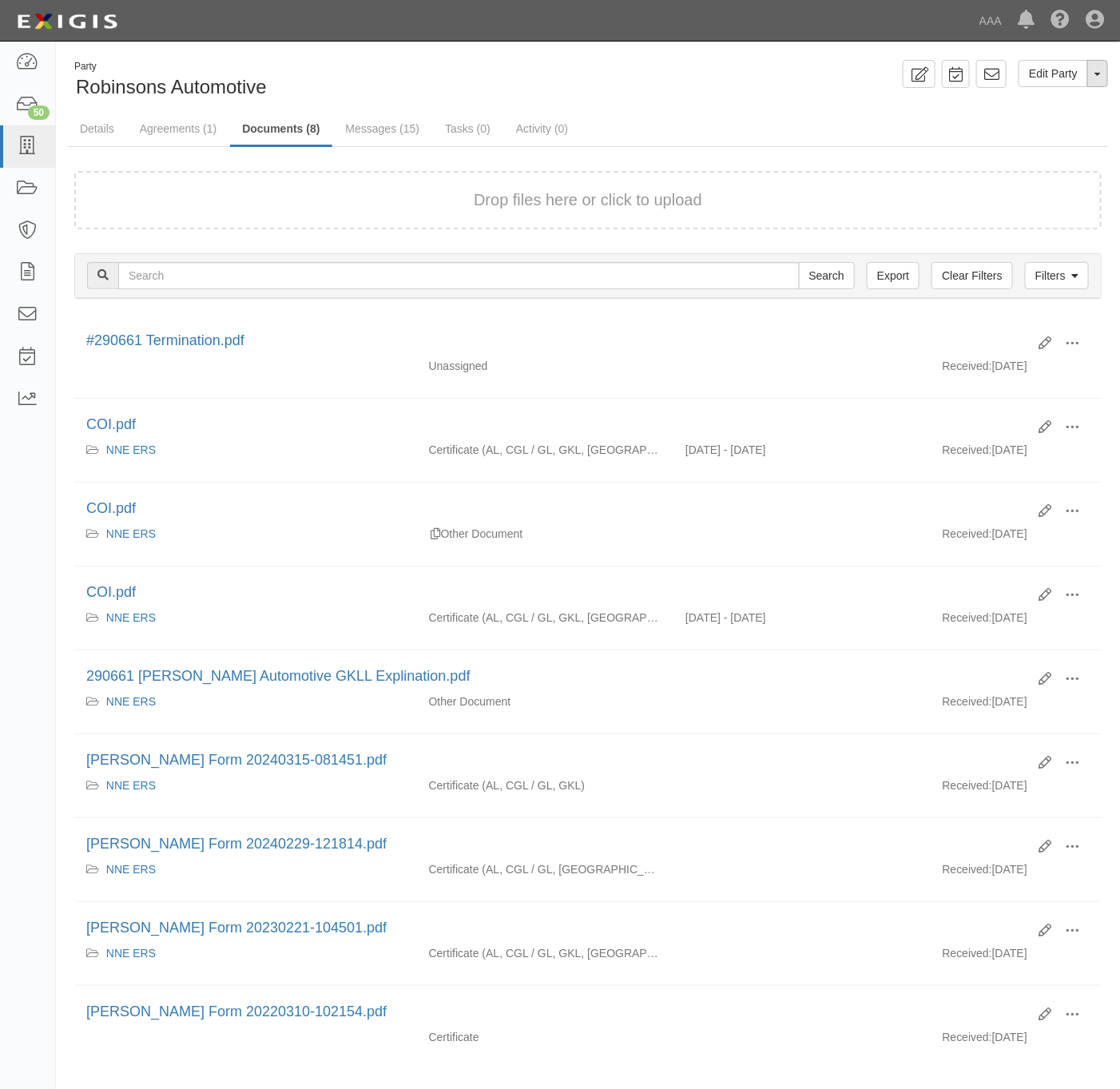
click at [1101, 80] on button "Toggle Party Dropdown" at bounding box center [1097, 73] width 21 height 27
click at [1031, 125] on link "Archive Party" at bounding box center [1043, 125] width 126 height 21
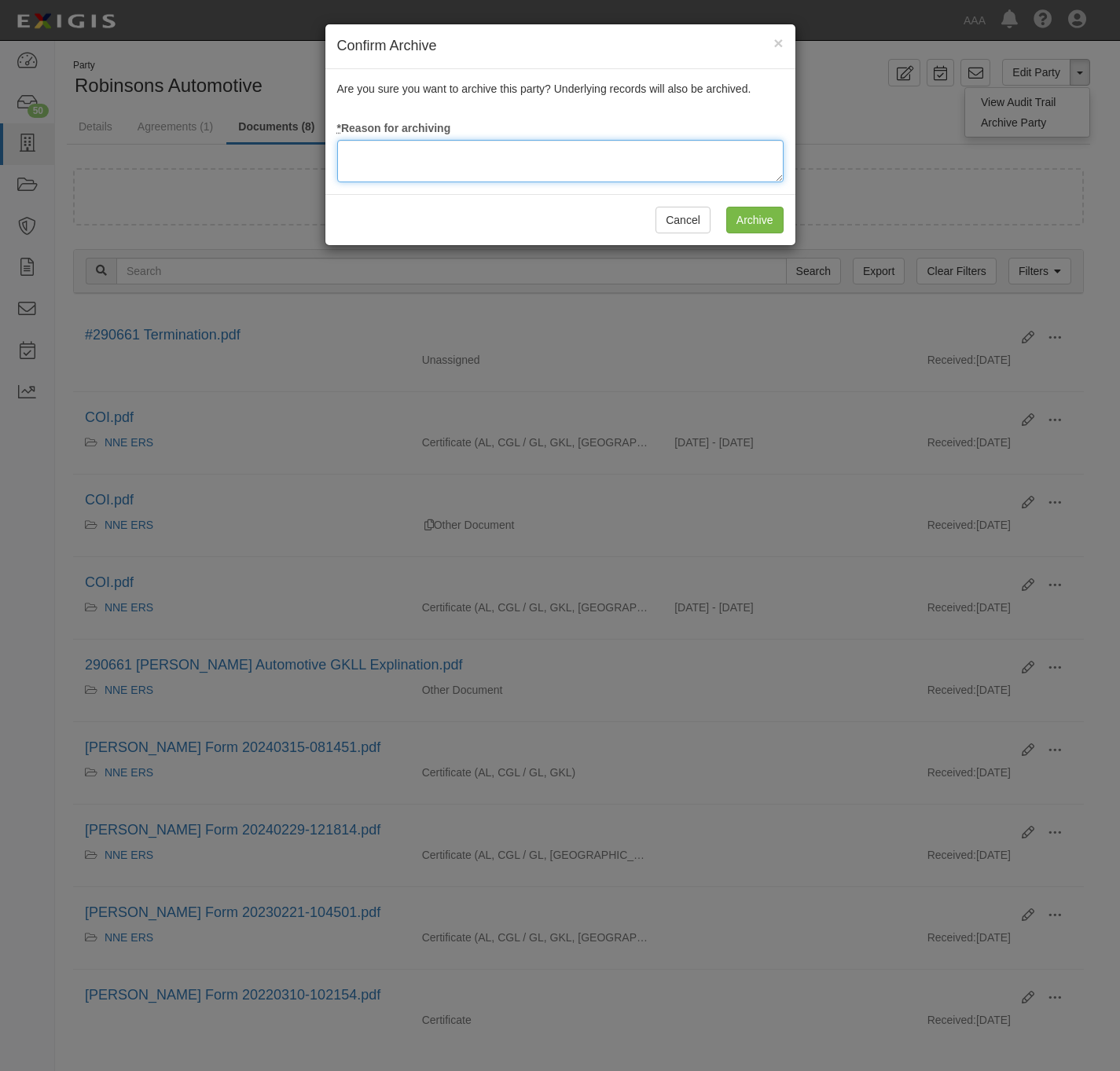
click at [538, 163] on textarea at bounding box center [560, 160] width 447 height 42
type textarea "Station Terminated."
click at [759, 229] on input "Archive" at bounding box center [755, 220] width 57 height 27
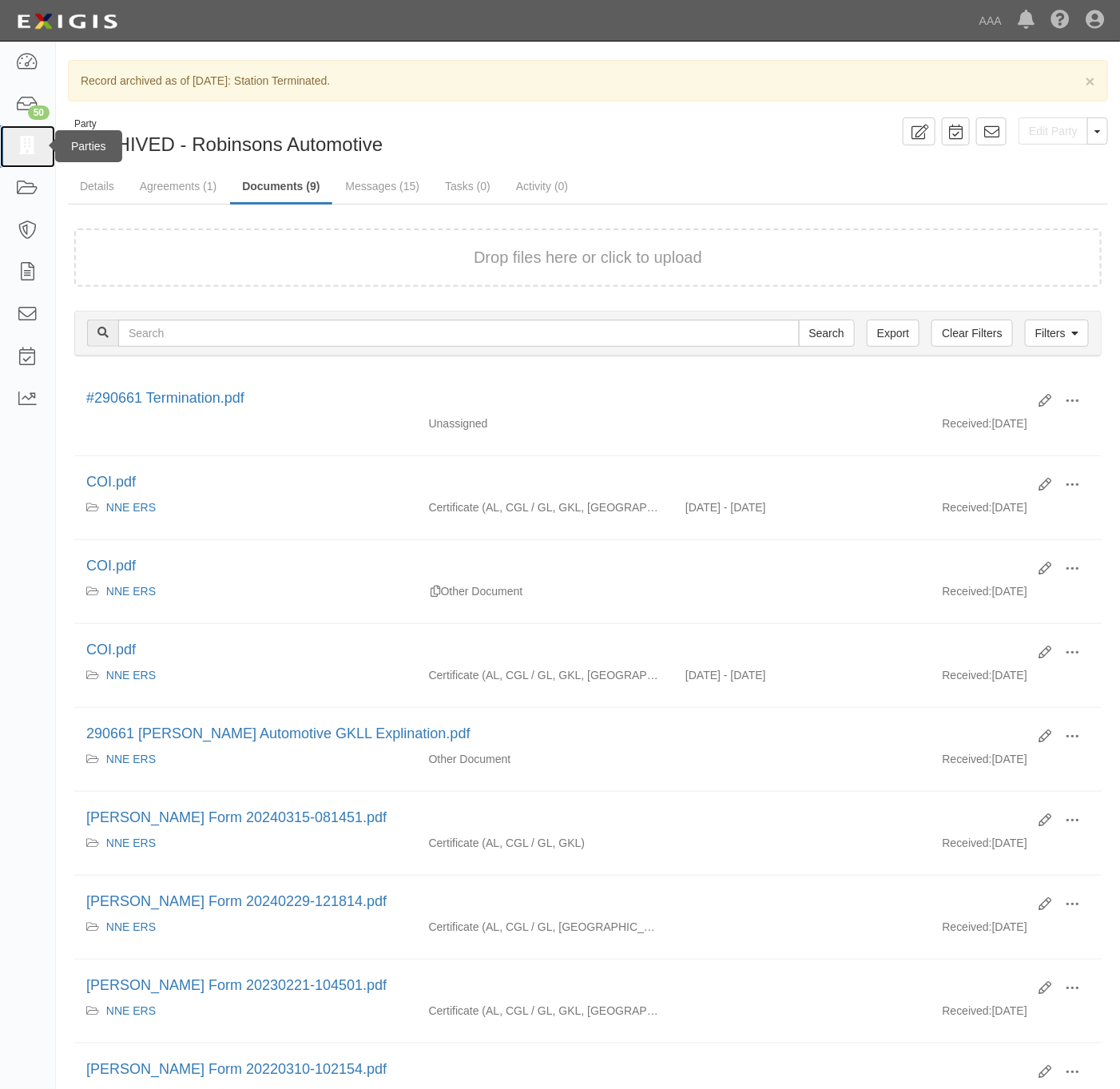
click at [33, 146] on icon at bounding box center [27, 146] width 23 height 18
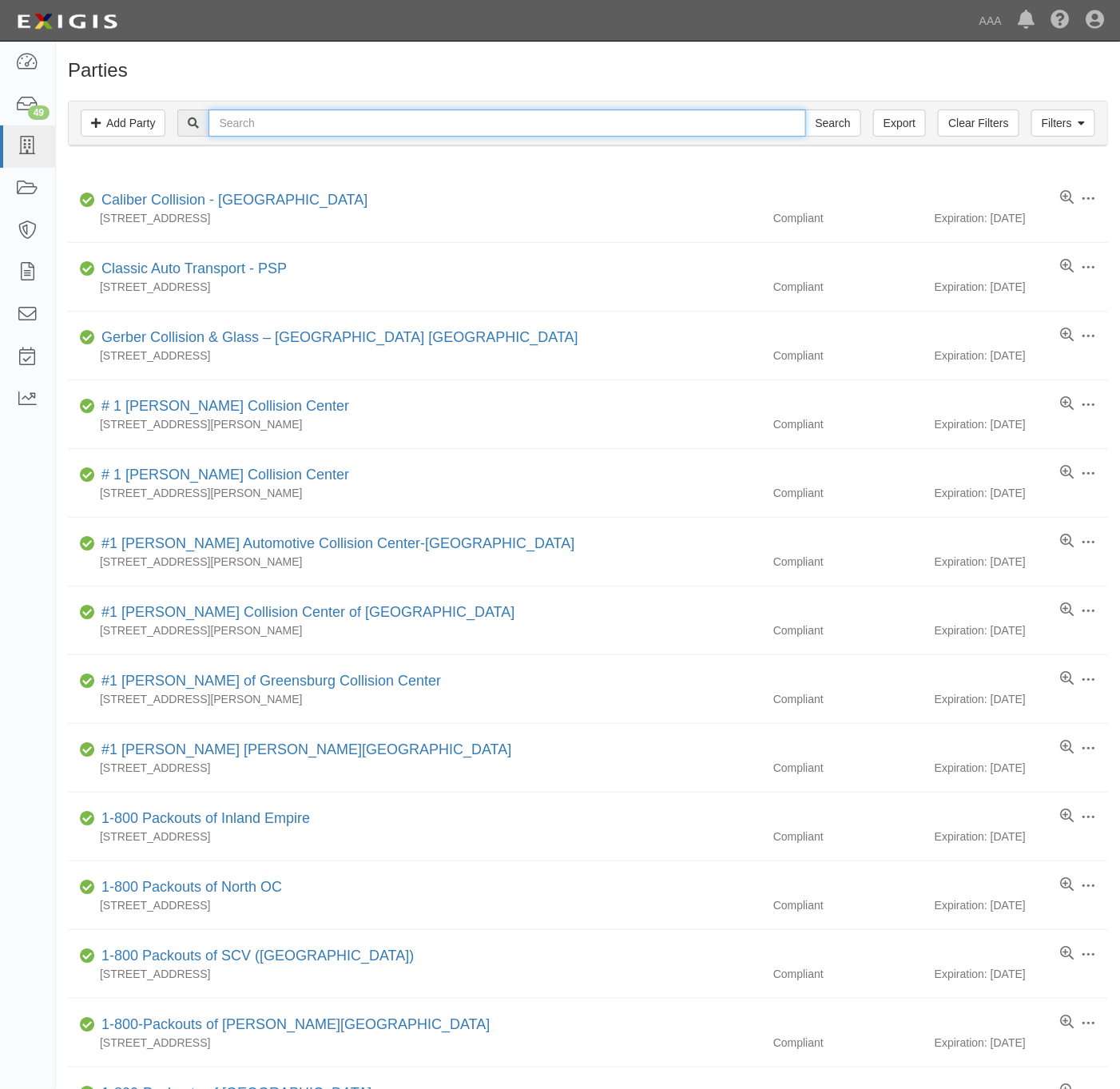
click at [323, 115] on input "text" at bounding box center [506, 123] width 597 height 27
paste input "Midway"
type input "Midway"
click at [841, 126] on input "Search" at bounding box center [833, 123] width 56 height 27
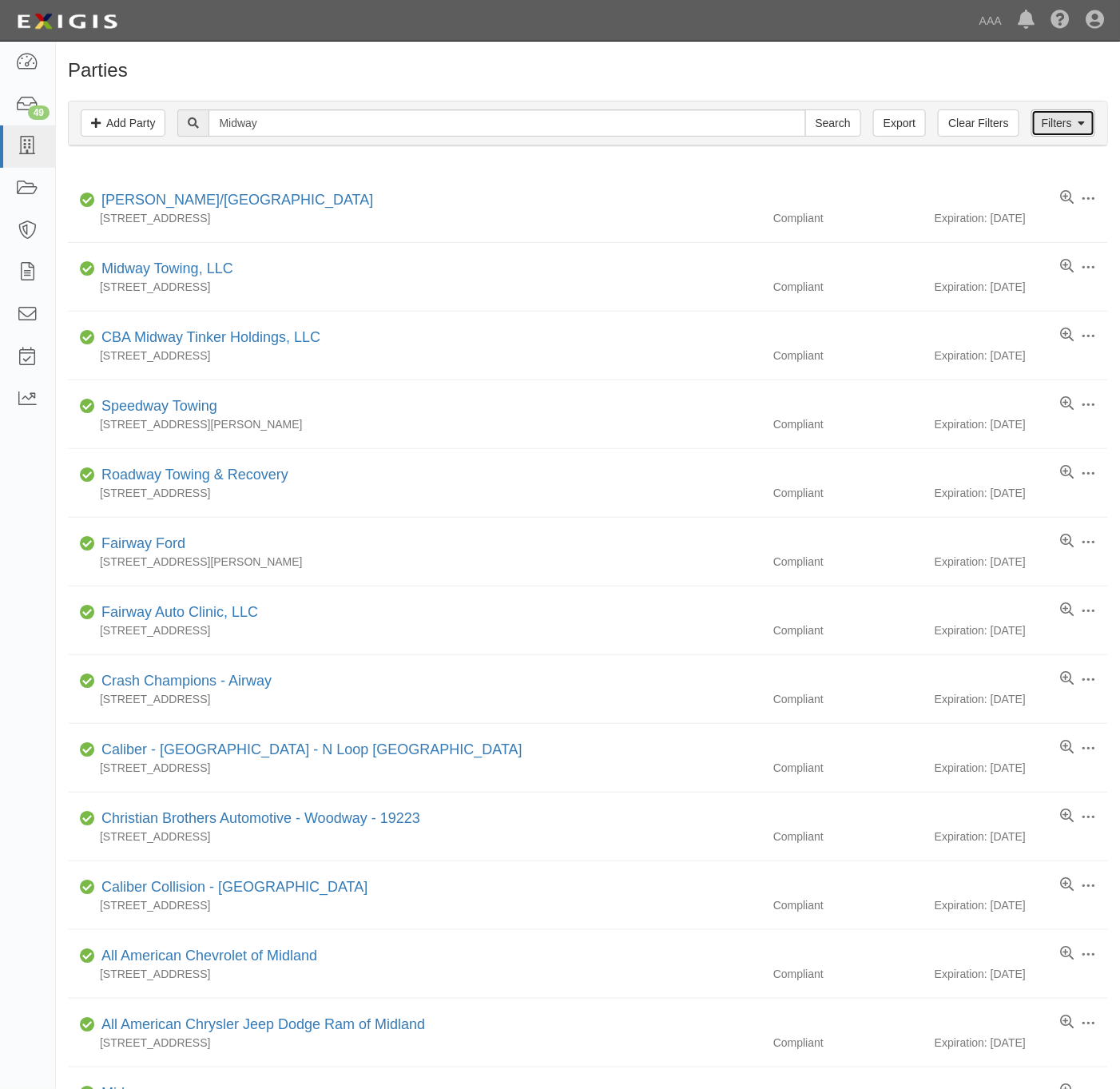
click at [1072, 127] on link "Filters" at bounding box center [1062, 123] width 64 height 27
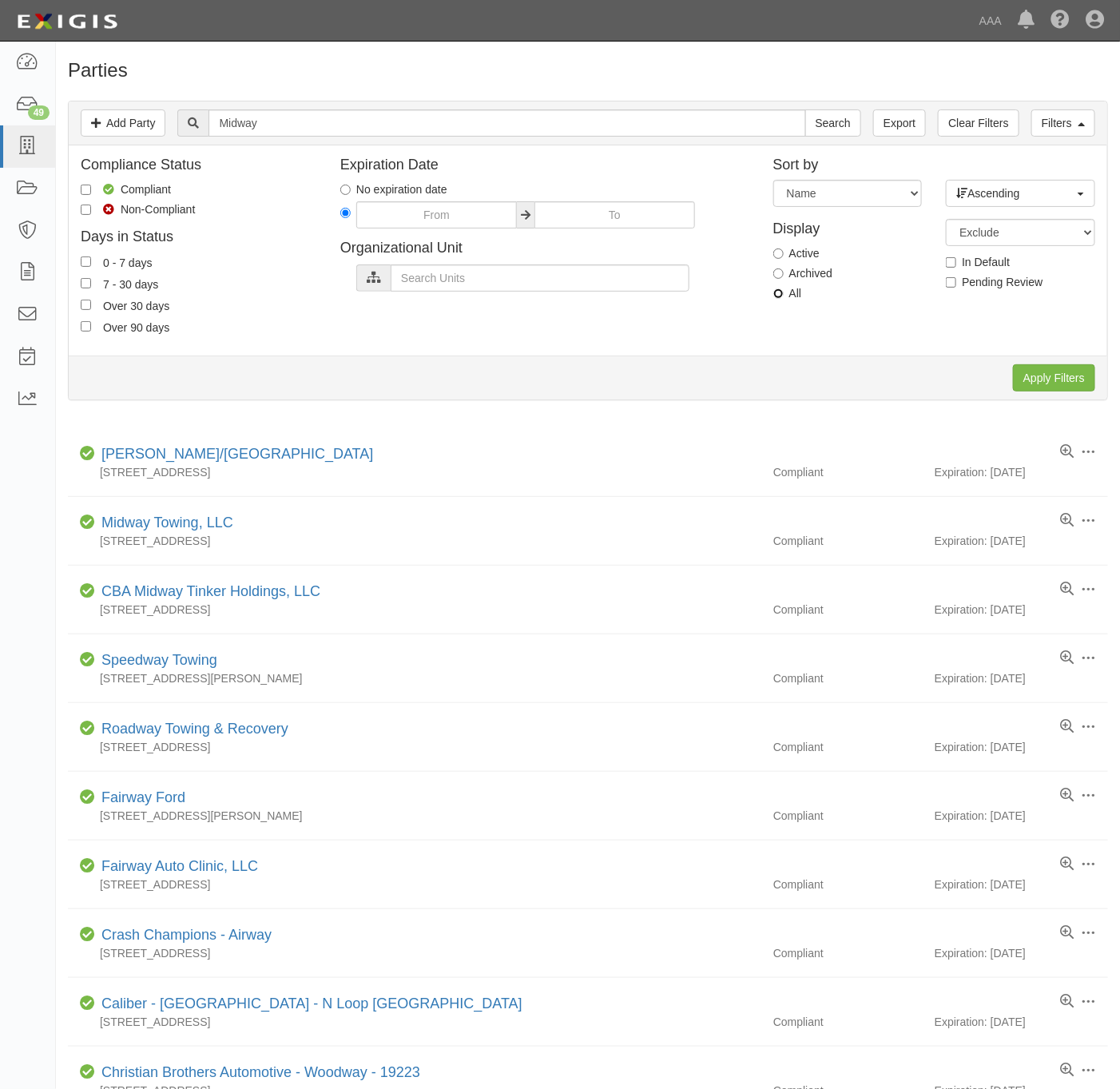
click at [775, 297] on input "All" at bounding box center [778, 294] width 10 height 10
radio input "true"
click at [1046, 377] on input "Apply Filters" at bounding box center [1054, 378] width 82 height 27
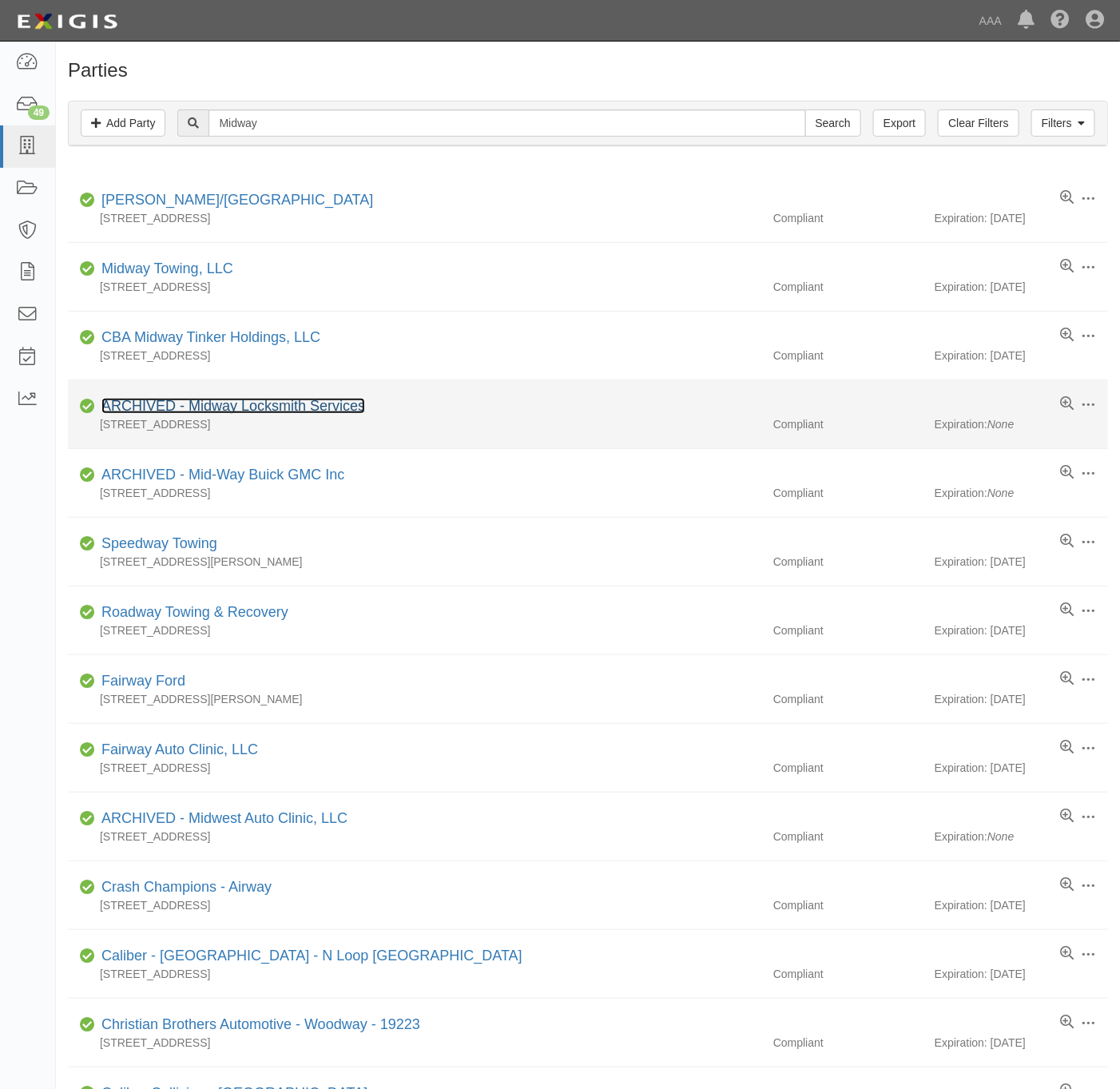
click at [255, 404] on link "ARCHIVED - Midway Locksmith Services" at bounding box center [233, 405] width 263 height 16
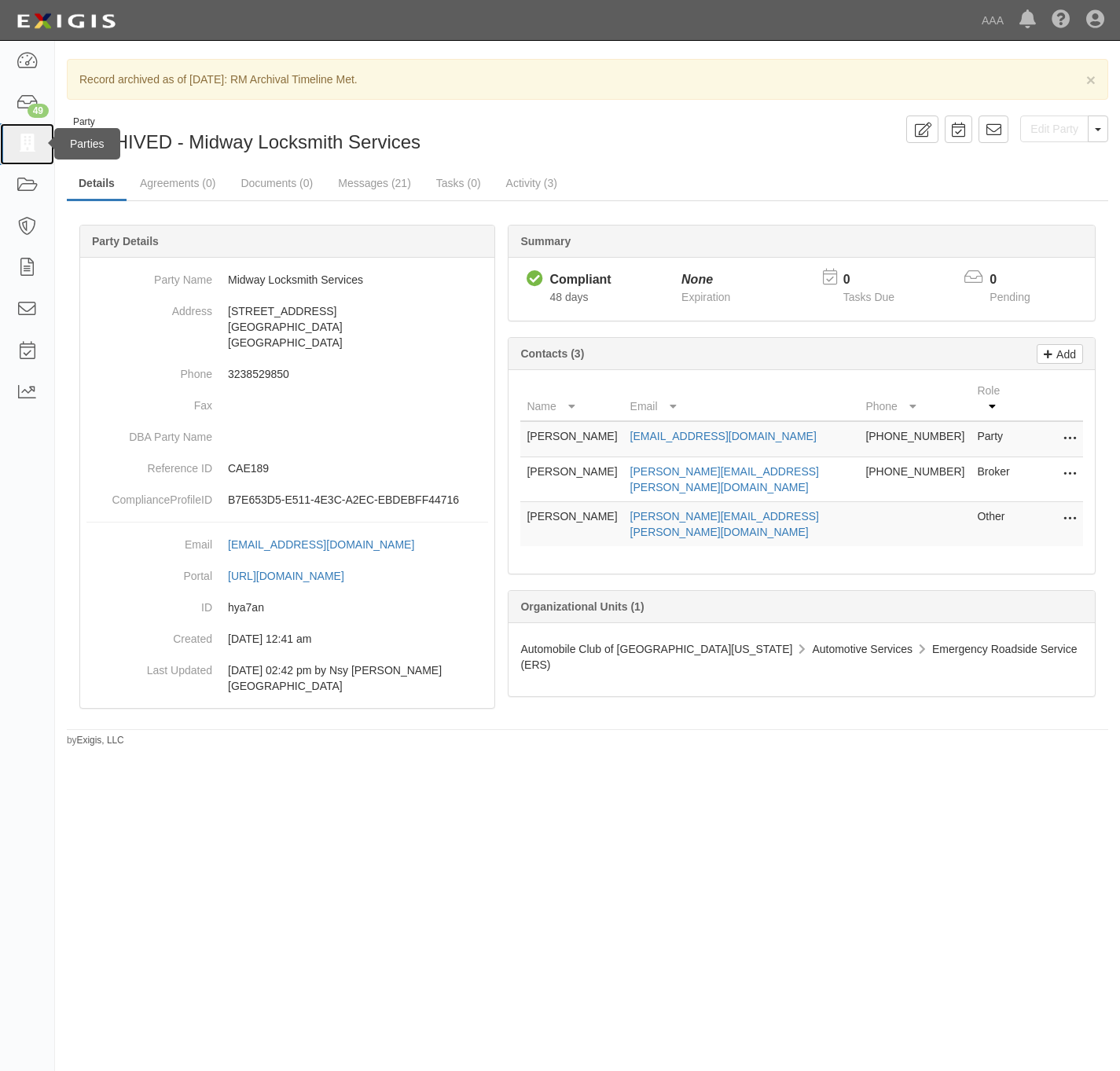
drag, startPoint x: 33, startPoint y: 146, endPoint x: 60, endPoint y: 151, distance: 27.5
click at [33, 146] on icon at bounding box center [27, 144] width 22 height 18
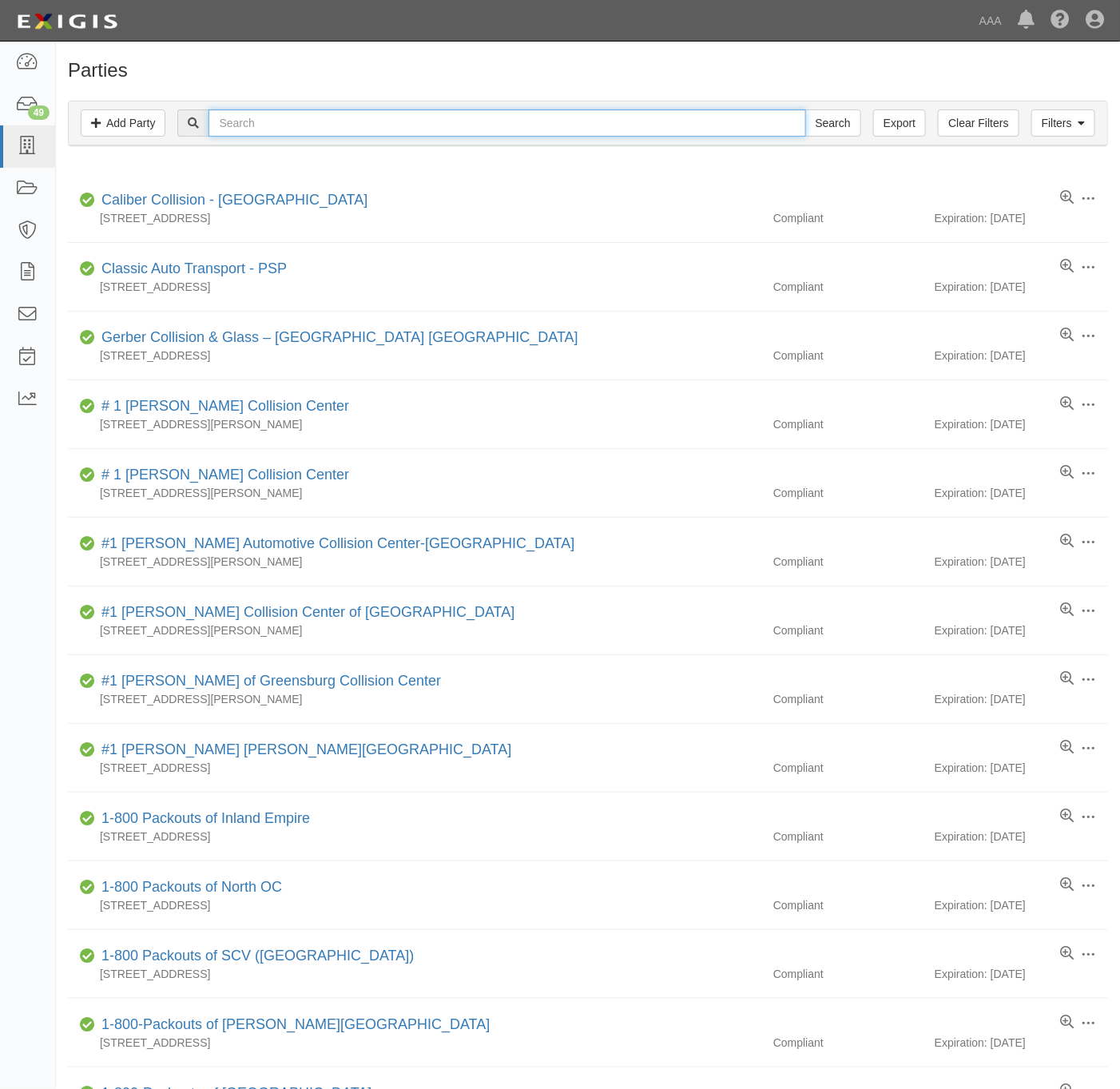
click at [743, 119] on input "text" at bounding box center [506, 123] width 597 height 27
paste input "109020"
type input "109020"
click at [856, 128] on input "Search" at bounding box center [833, 123] width 56 height 27
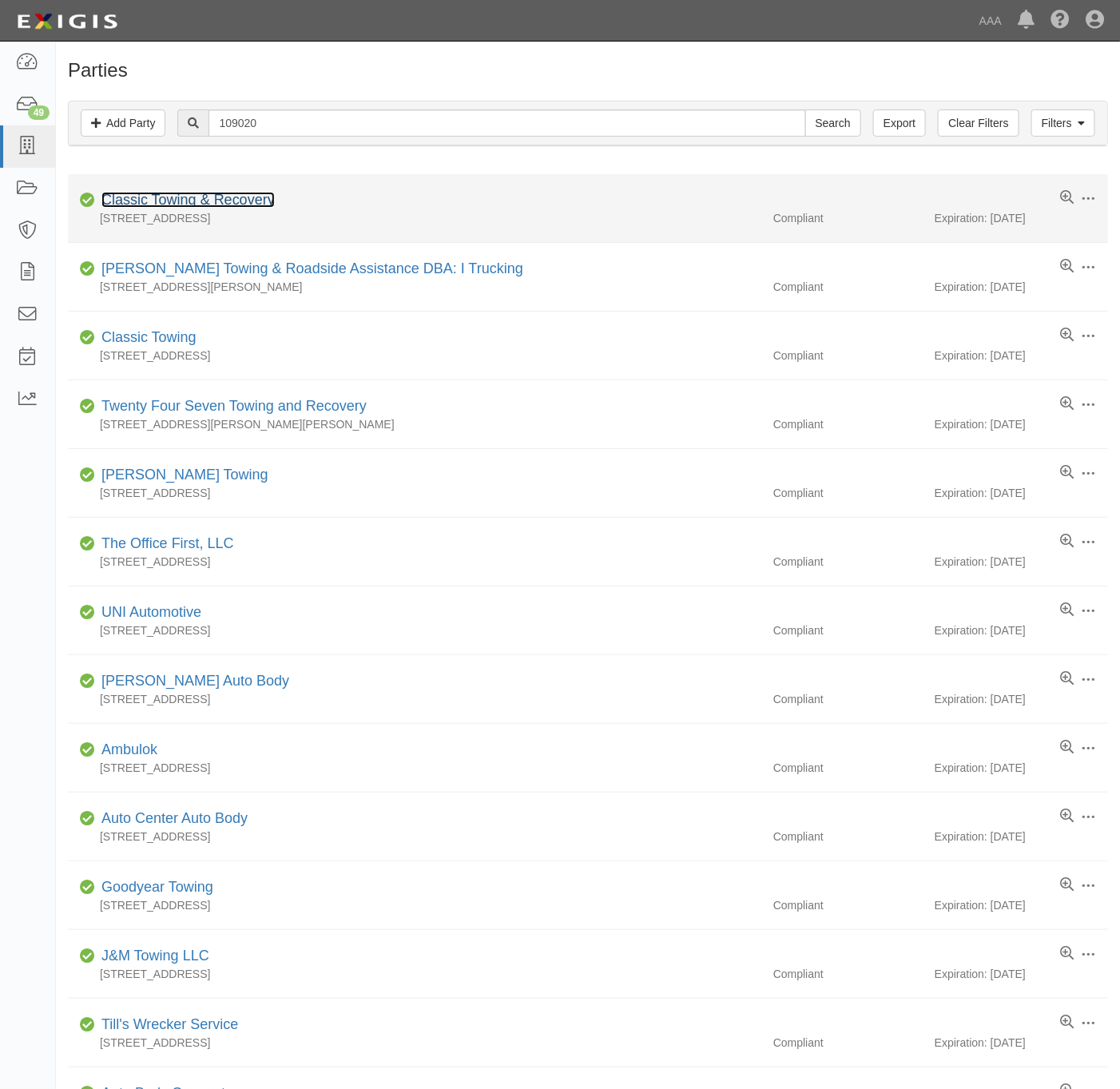
click at [154, 205] on link "Classic Towing & Recovery" at bounding box center [187, 200] width 173 height 16
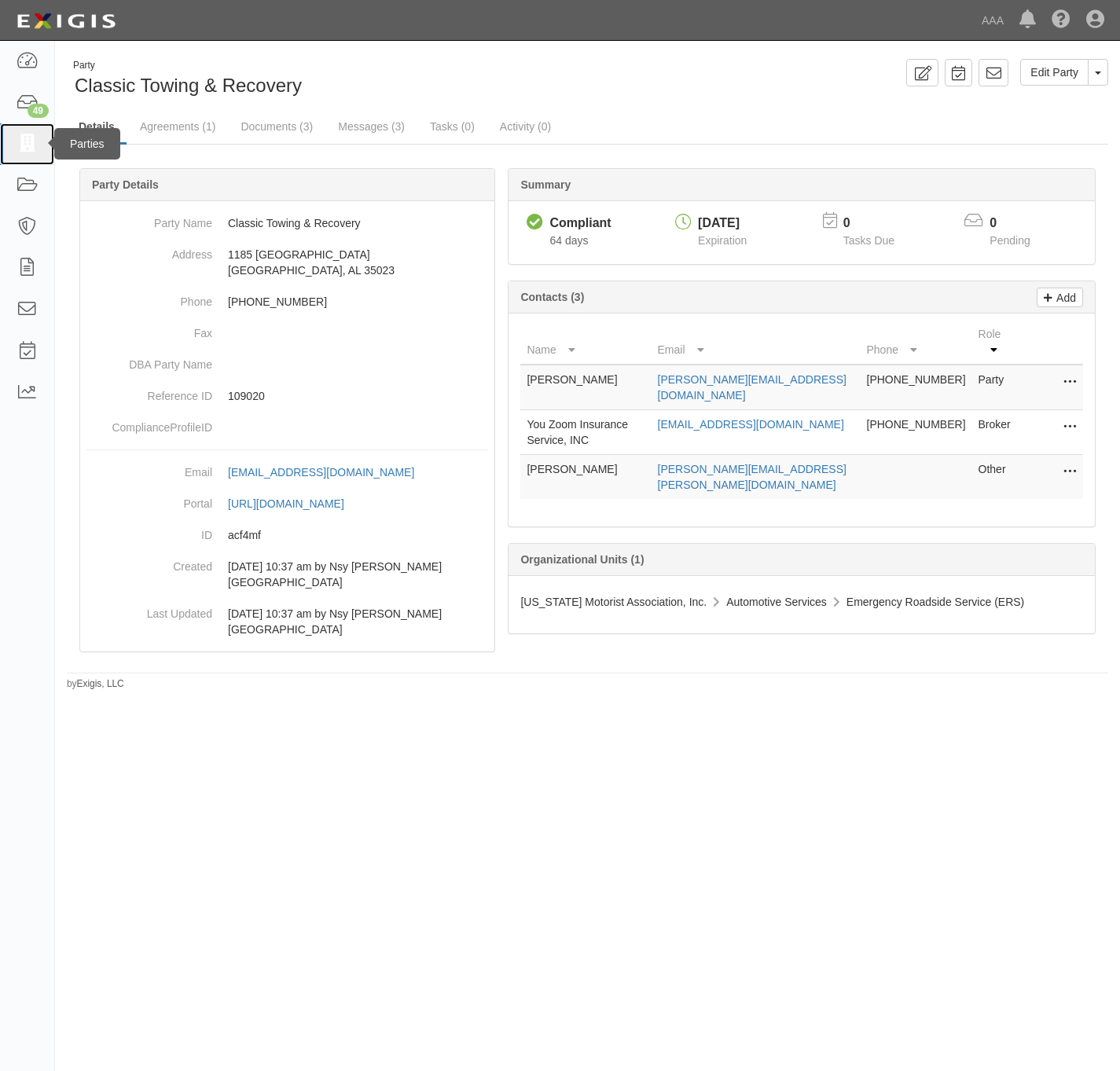
click at [19, 152] on icon at bounding box center [27, 144] width 22 height 18
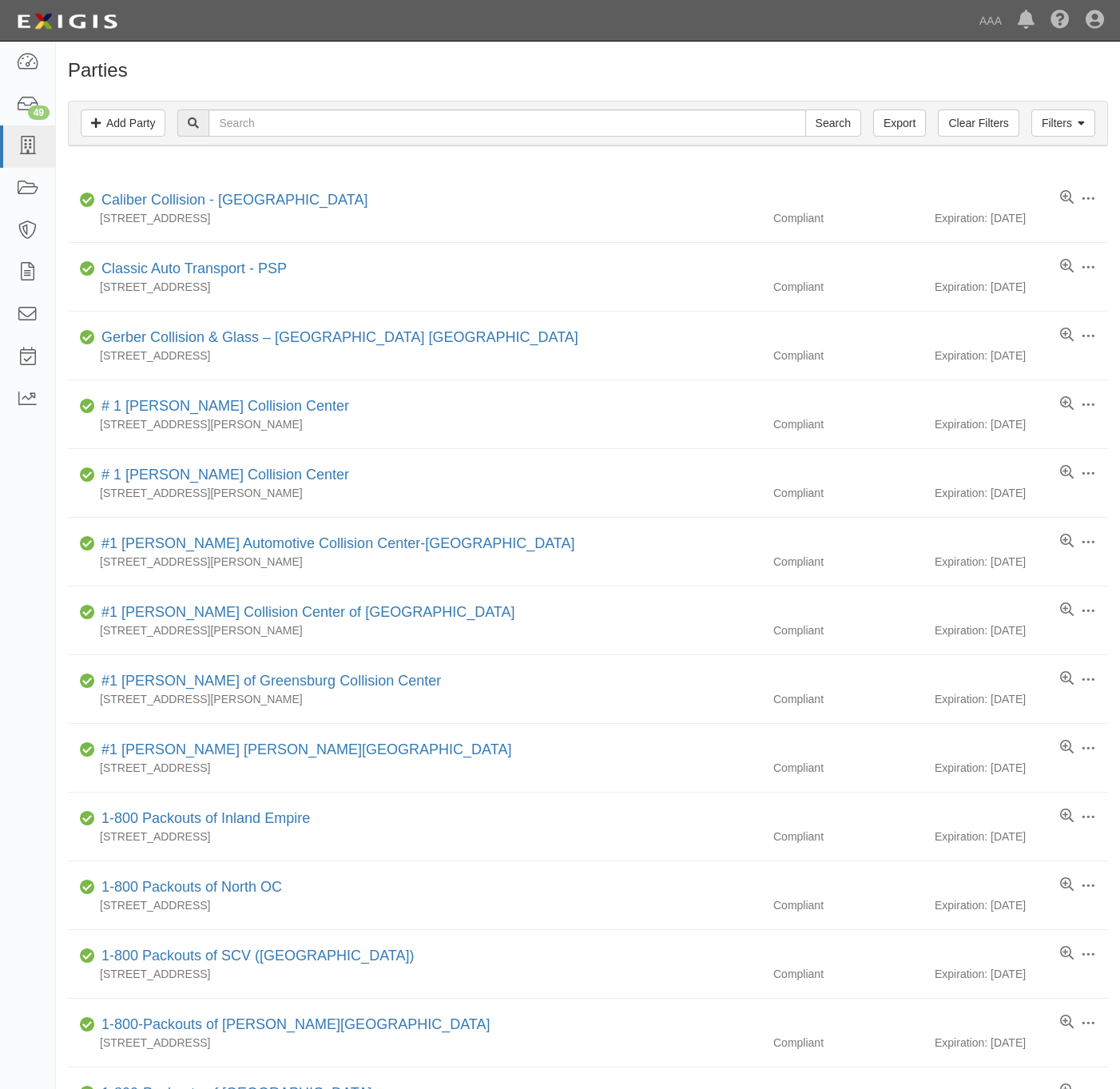
click at [292, 134] on input "text" at bounding box center [506, 123] width 597 height 27
type input "[PERSON_NAME] Towing and Recovery"
click at [819, 122] on input "Search" at bounding box center [833, 123] width 56 height 27
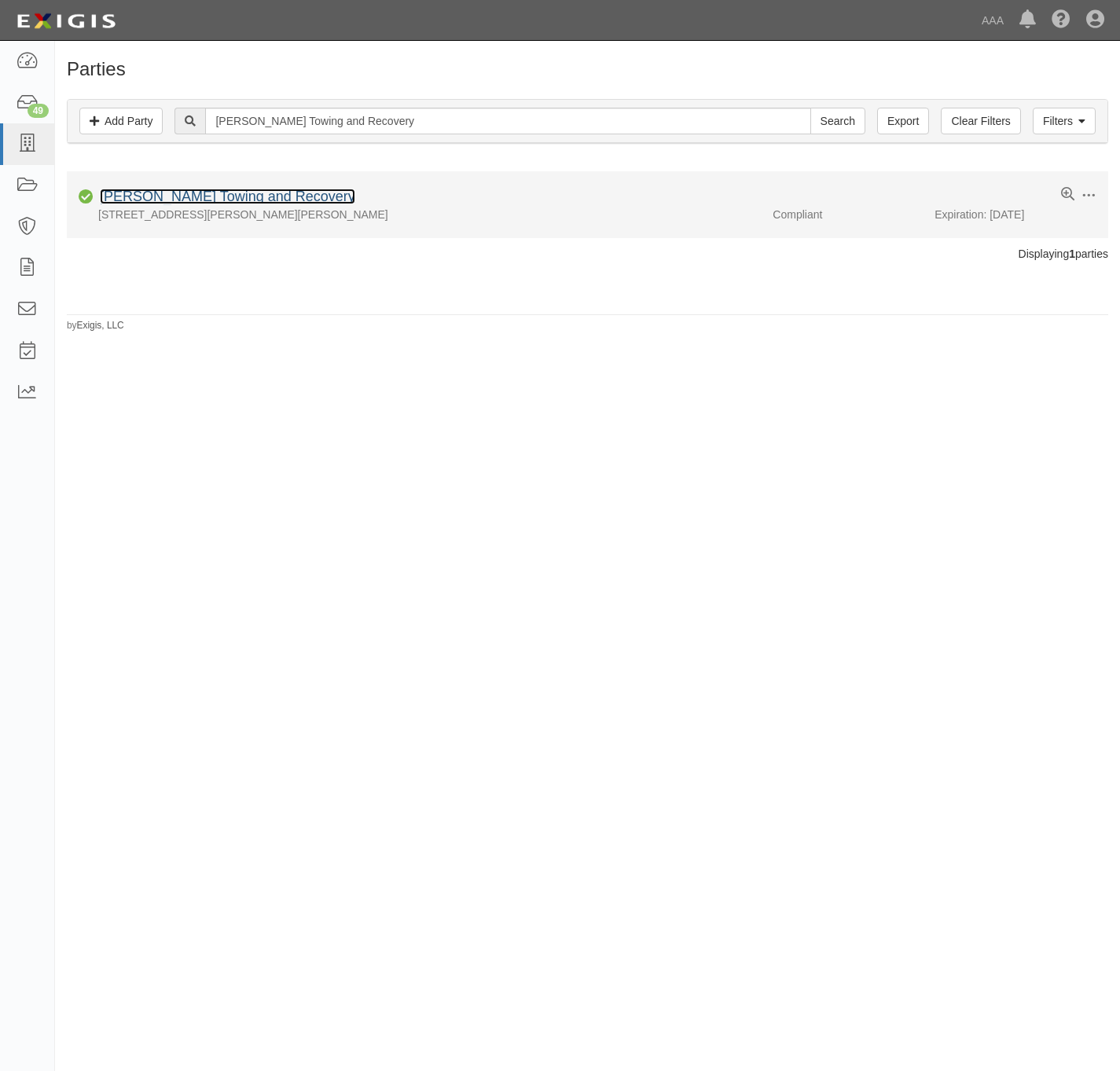
click at [225, 192] on link "[PERSON_NAME] Towing and Recovery" at bounding box center [227, 196] width 256 height 15
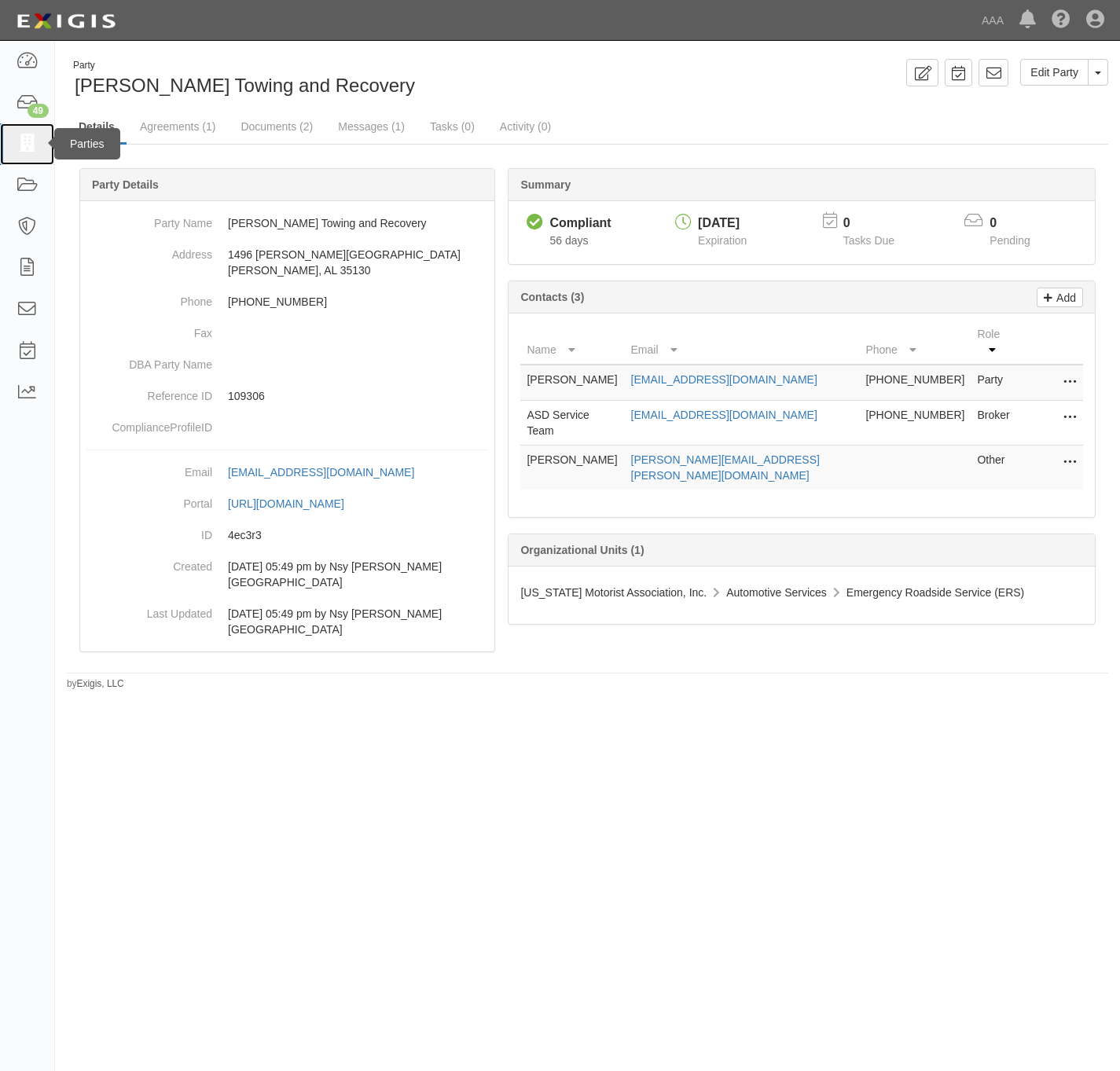
click at [29, 144] on icon at bounding box center [27, 144] width 22 height 18
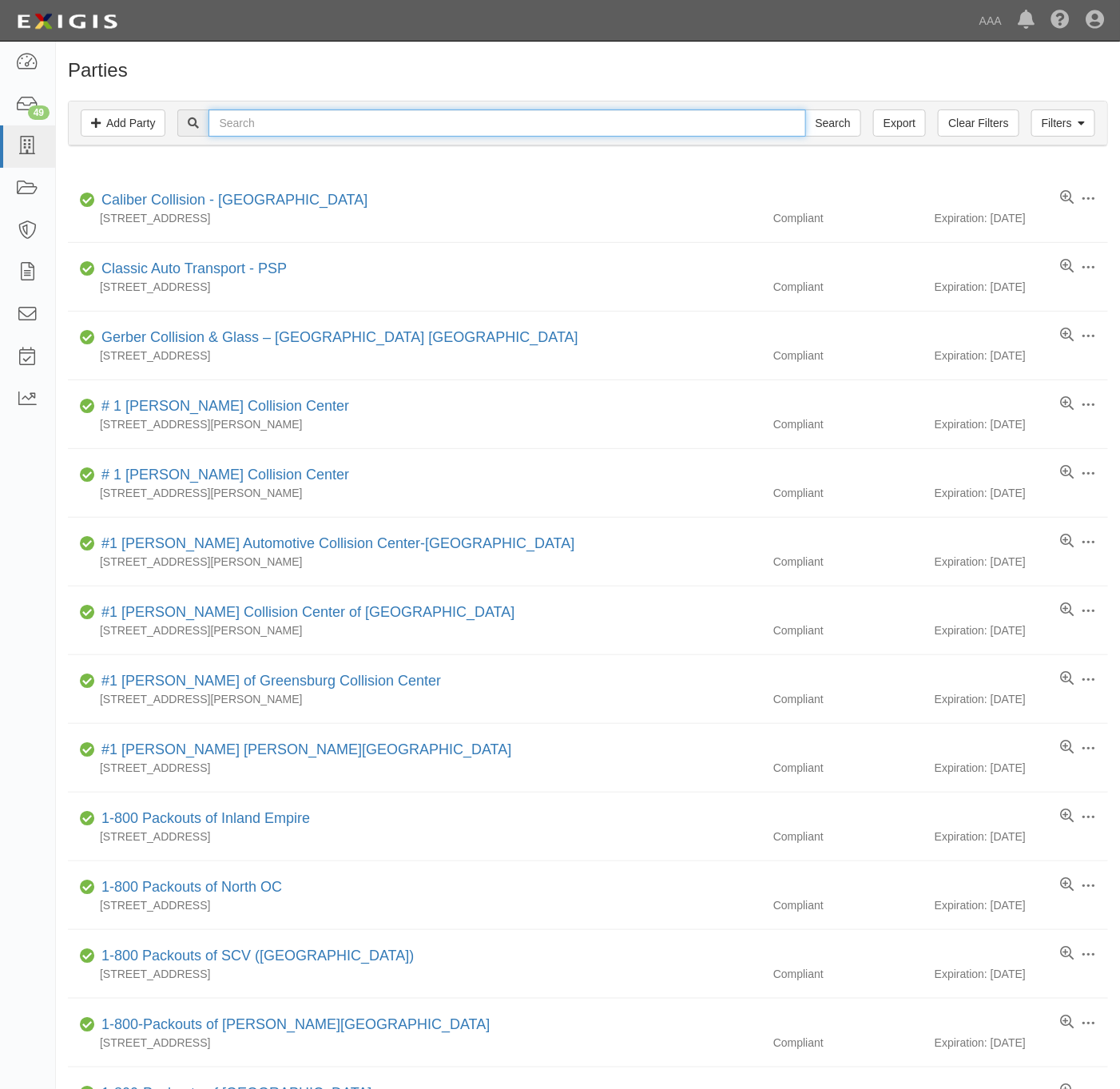
click at [312, 129] on input "text" at bounding box center [506, 123] width 597 height 27
paste input "[PERSON_NAME] Automotive & Wrecker Service"
type input "[PERSON_NAME] Automotive & Wrecker Service"
click at [837, 127] on input "Search" at bounding box center [833, 123] width 56 height 27
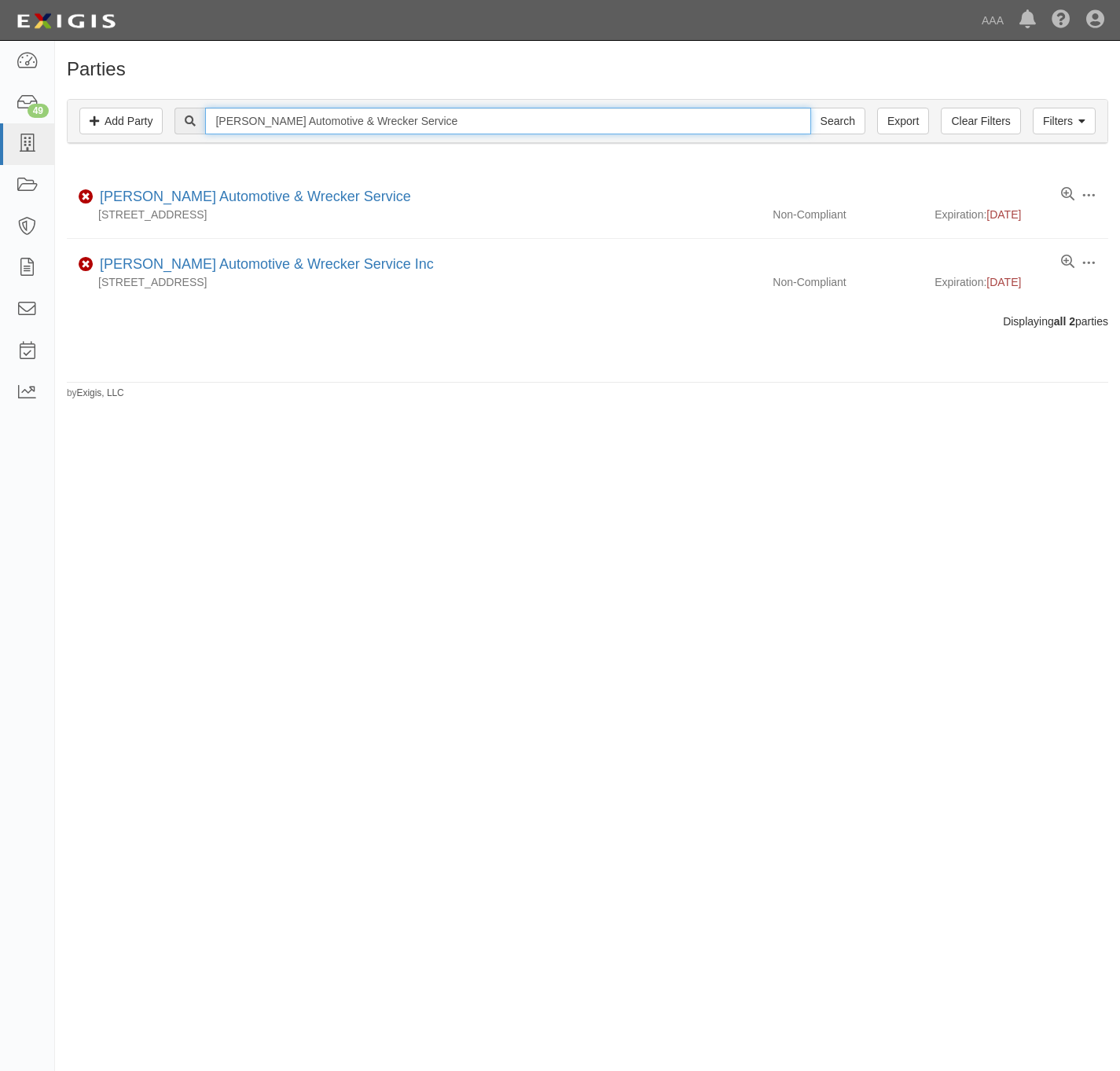
click at [359, 129] on input "Barry’s Automotive & Wrecker Service" at bounding box center [508, 121] width 605 height 27
paste input "AMERICAN TOWING"
type input "AMERICAN TOWING"
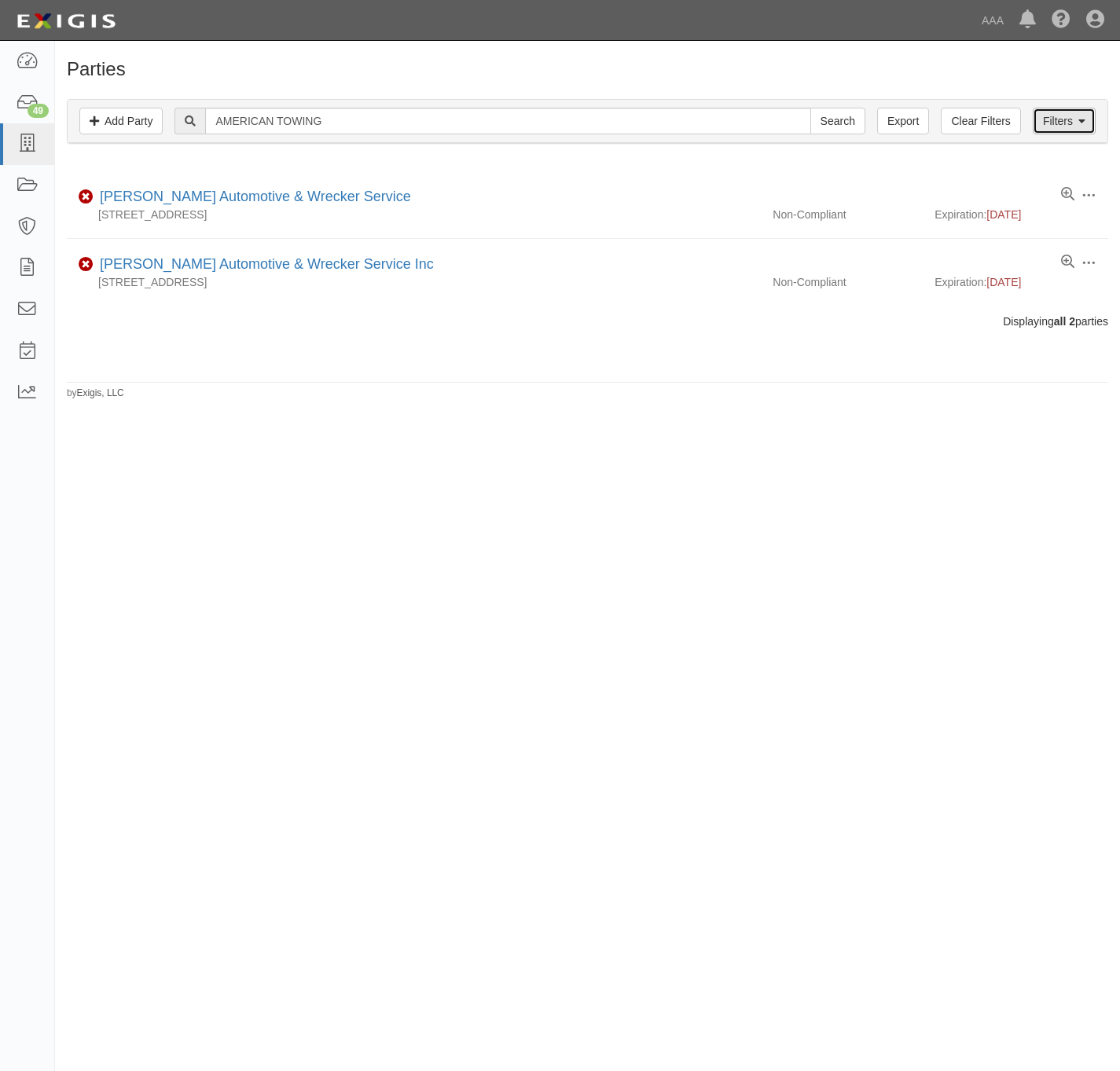
click at [1059, 123] on link "Filters" at bounding box center [1063, 121] width 63 height 27
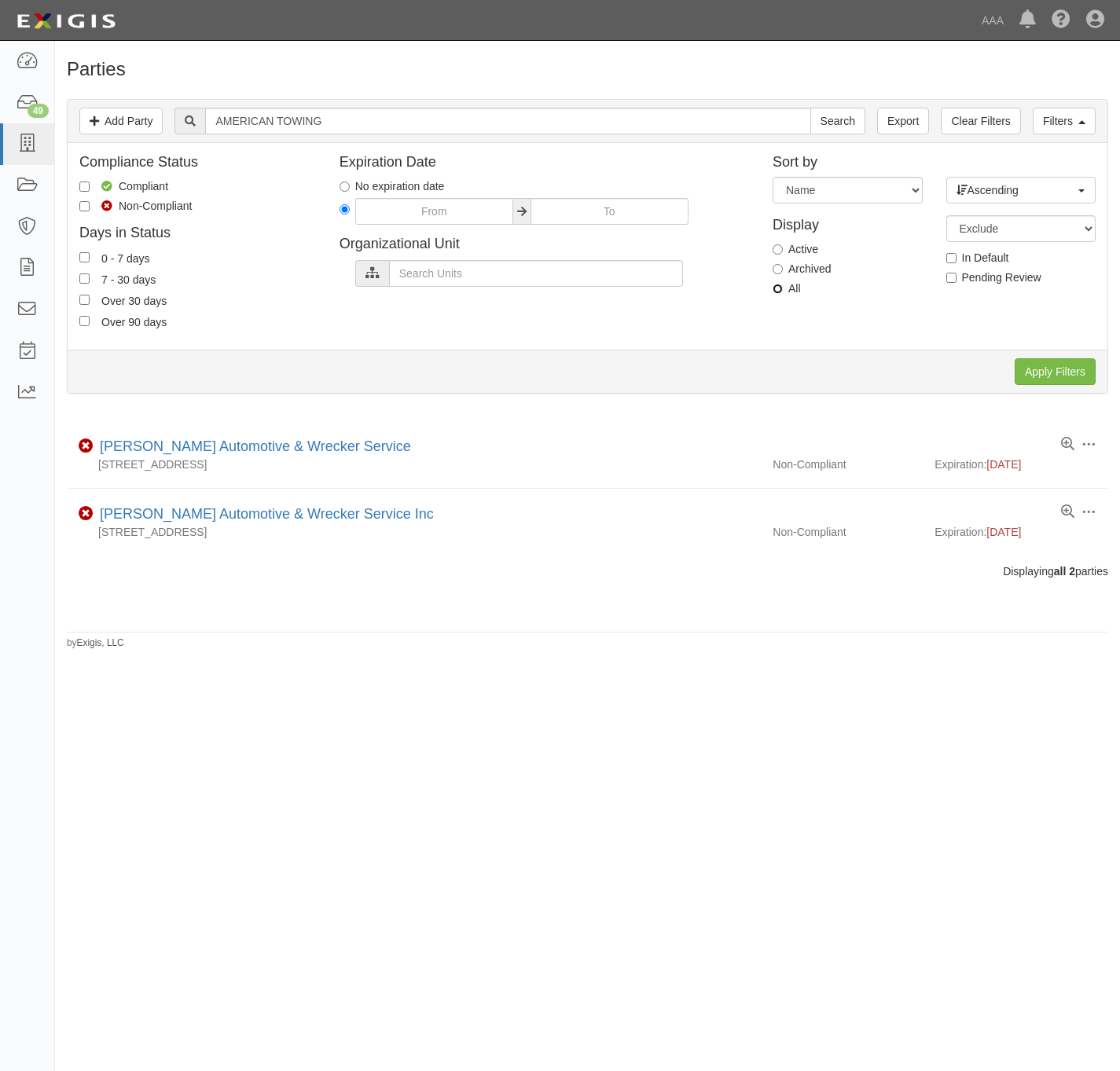
click at [780, 290] on input "All" at bounding box center [778, 289] width 10 height 10
radio input "true"
click at [1045, 370] on input "Apply Filters" at bounding box center [1055, 371] width 81 height 27
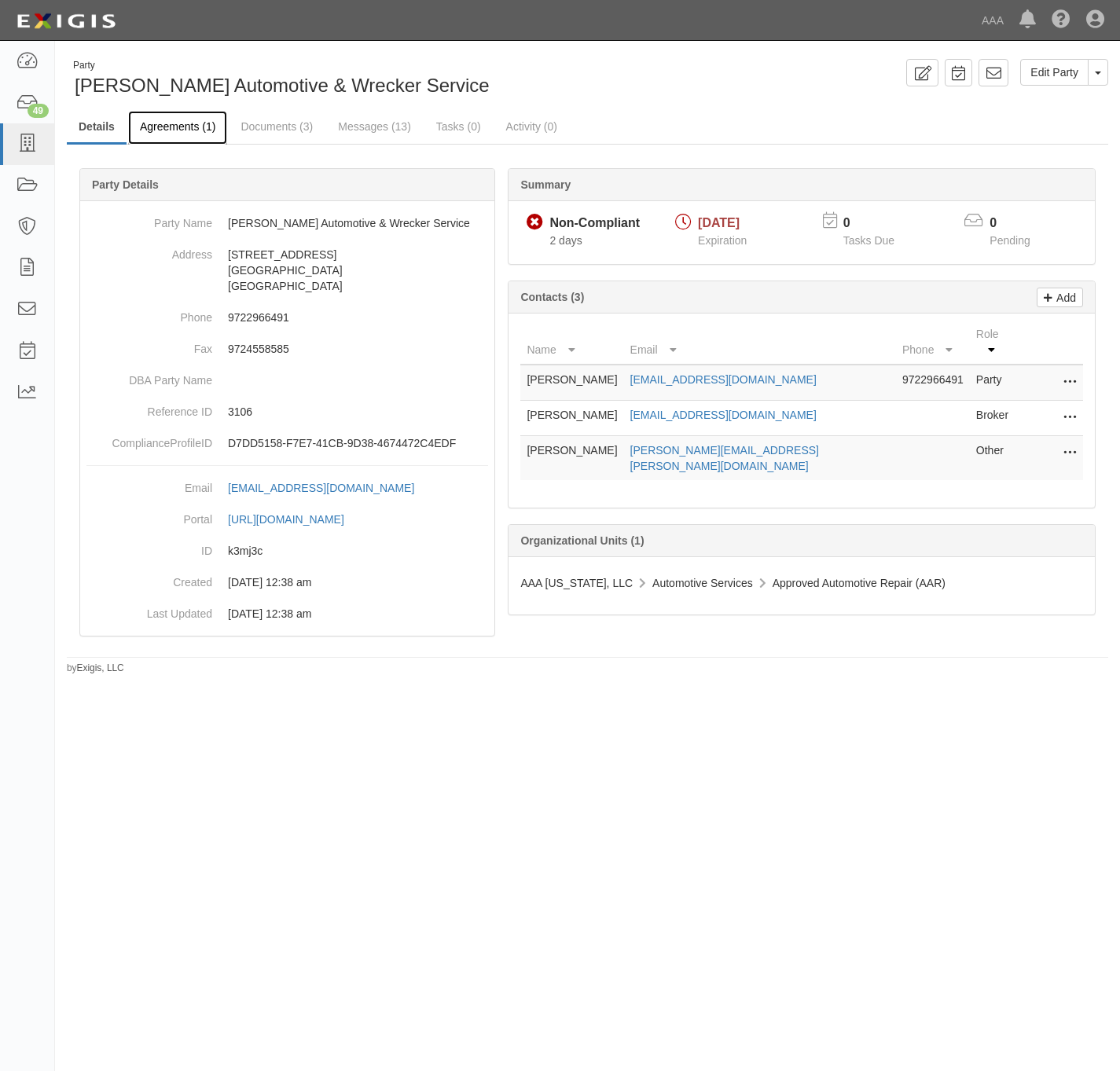
click at [168, 123] on link "Agreements (1)" at bounding box center [177, 127] width 99 height 33
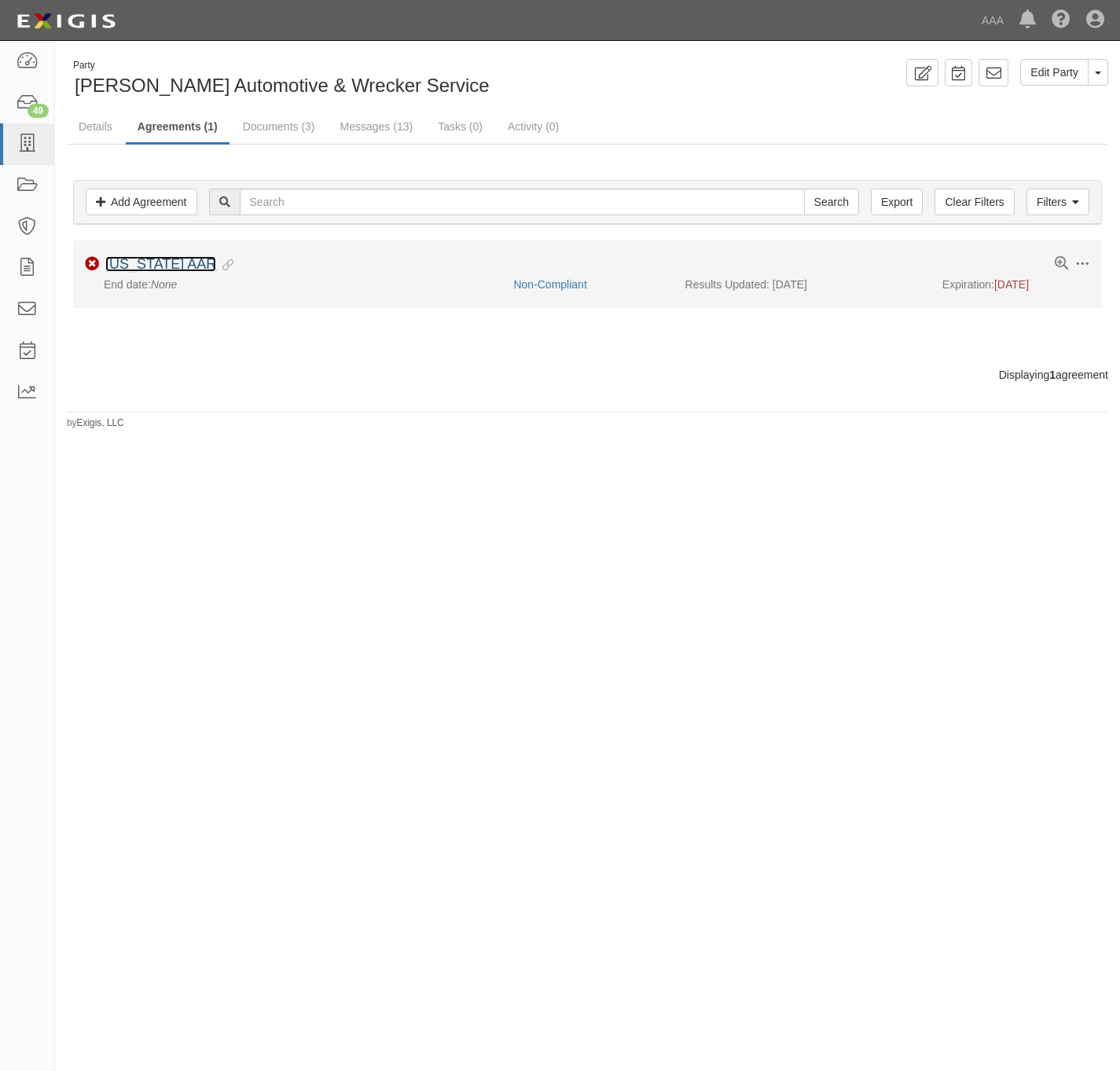
click at [127, 268] on link "[US_STATE] AAR" at bounding box center [160, 264] width 111 height 15
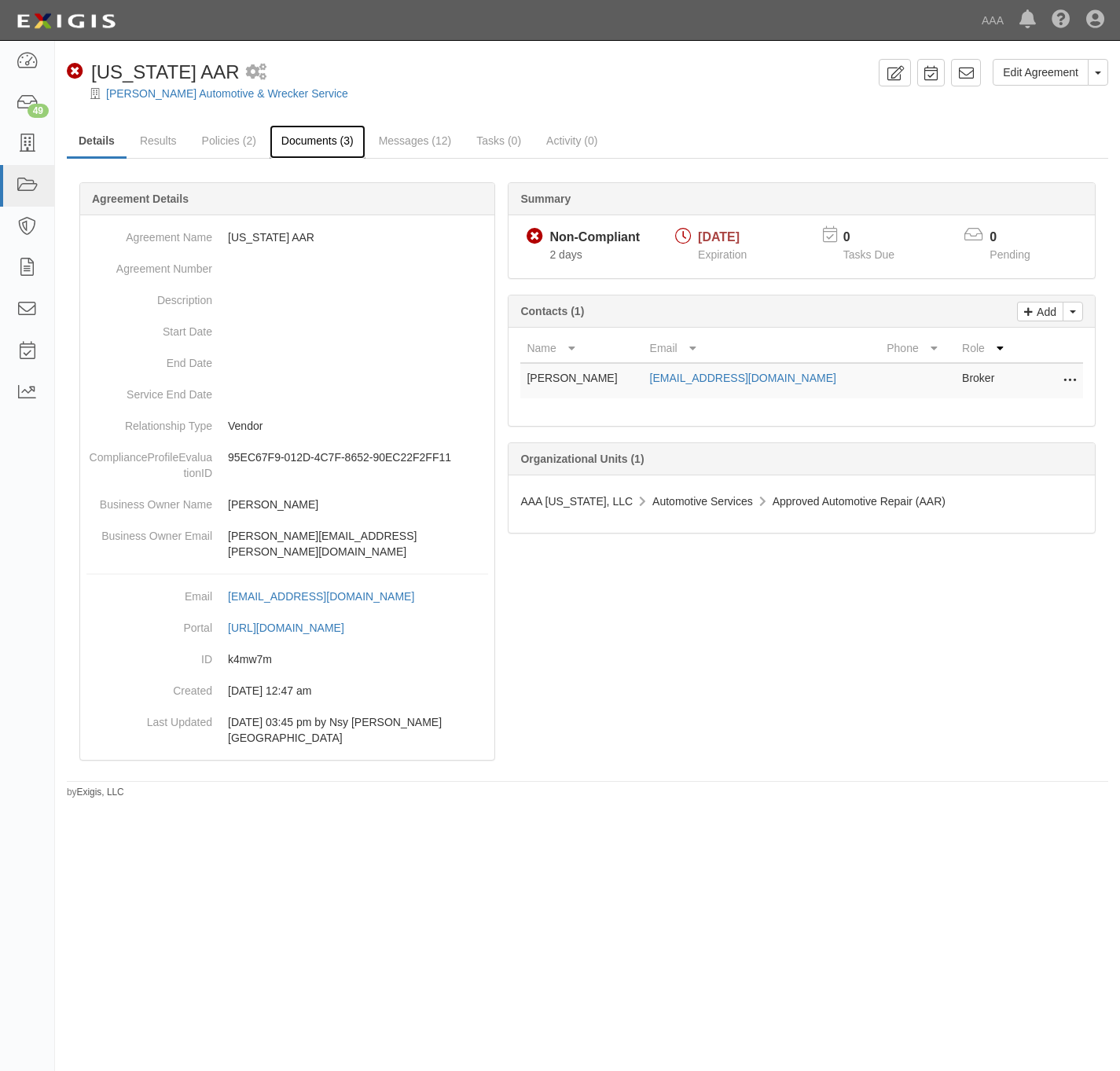
drag, startPoint x: 315, startPoint y: 142, endPoint x: 352, endPoint y: 144, distance: 37.1
click at [316, 142] on link "Documents (3)" at bounding box center [317, 141] width 96 height 33
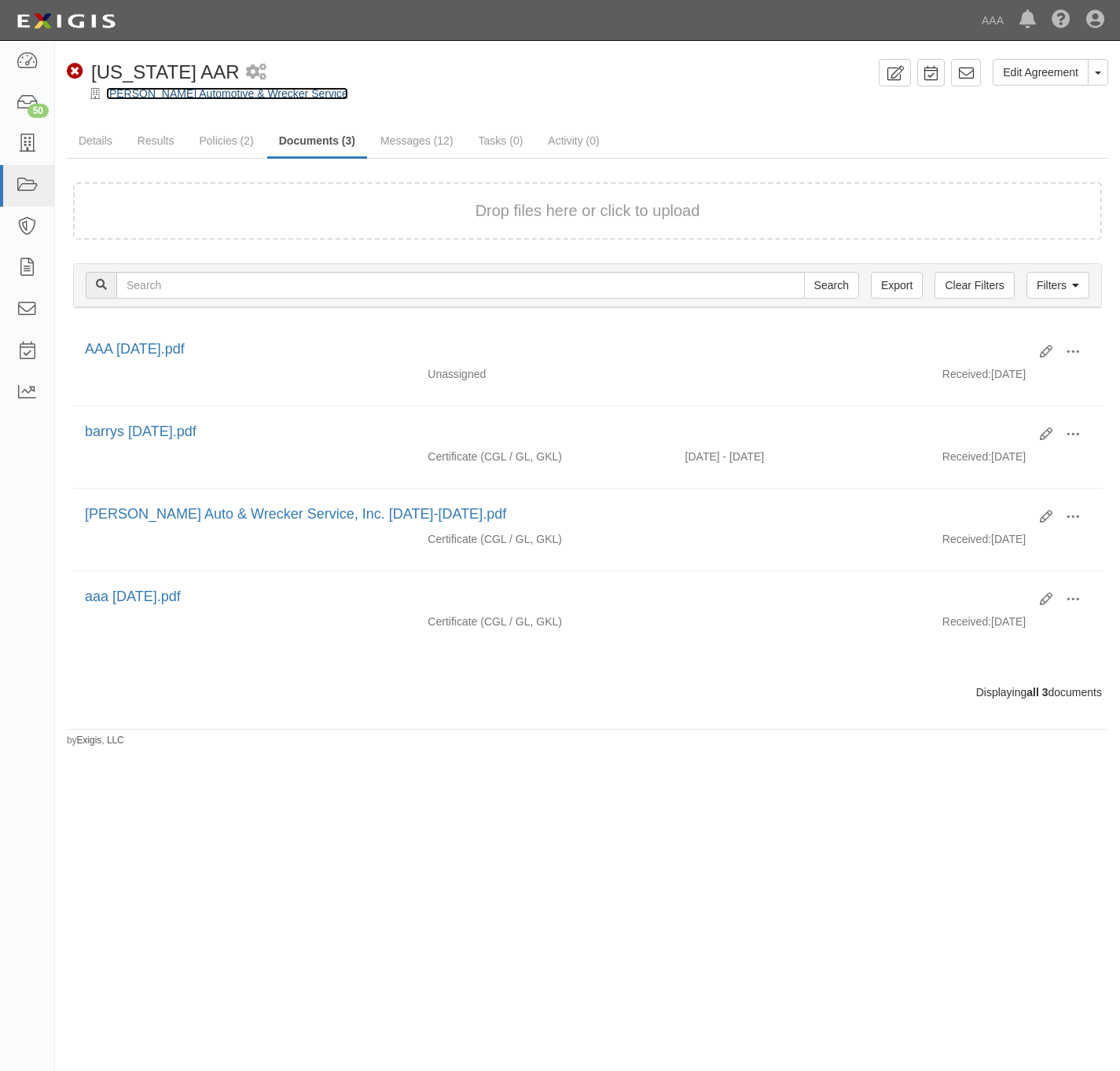
click at [151, 97] on link "[PERSON_NAME] Automotive & Wrecker Service" at bounding box center [227, 93] width 242 height 13
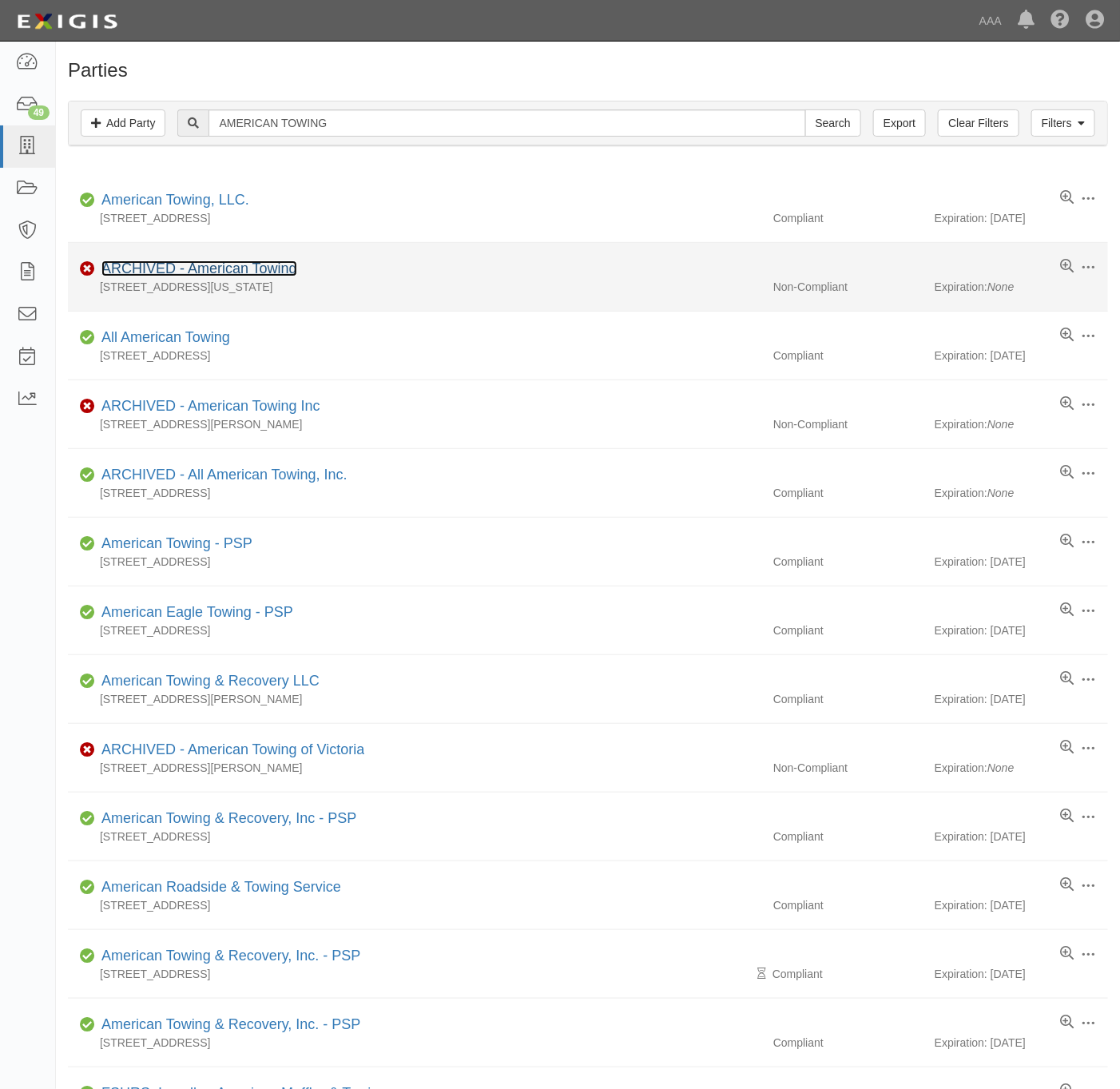
click at [223, 271] on link "ARCHIVED - American Towing" at bounding box center [199, 269] width 196 height 16
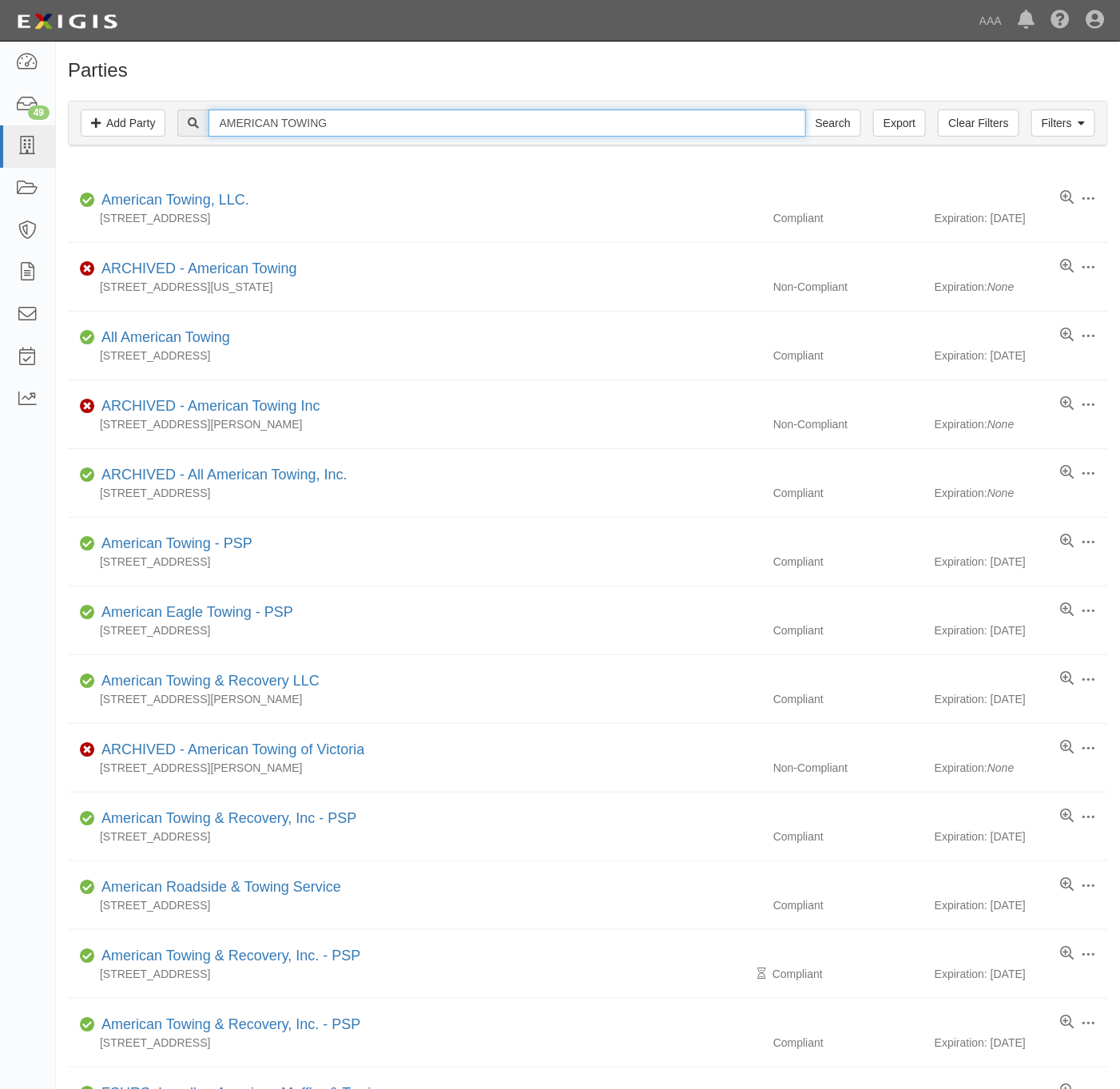
click at [260, 119] on input "AMERICAN TOWING" at bounding box center [506, 123] width 597 height 27
paste input "IRPORT MOBIL, INC."
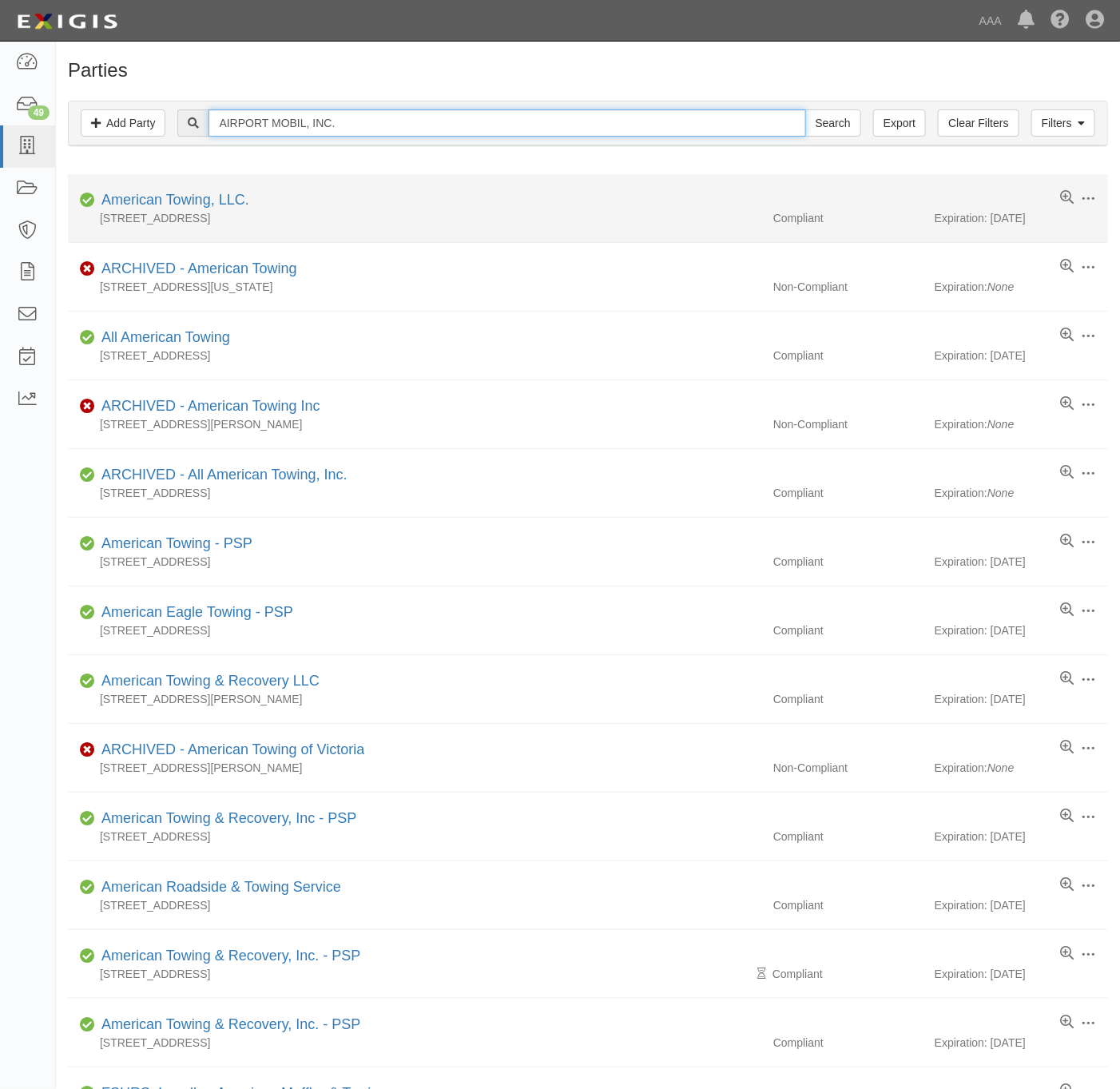
type input "AIRPORT MOBIL, INC."
click at [805, 110] on input "Search" at bounding box center [833, 123] width 56 height 27
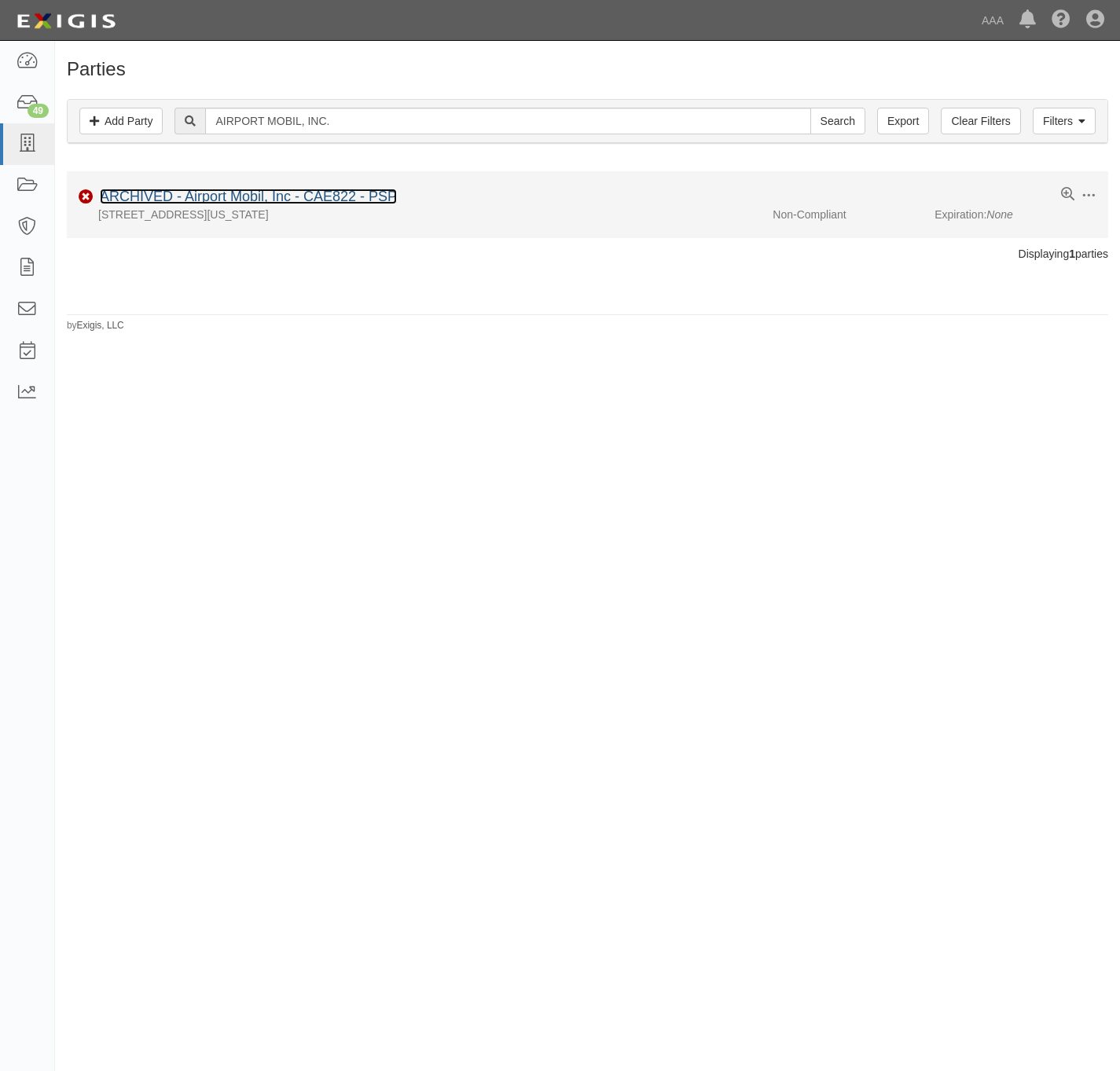
click at [187, 196] on link "ARCHIVED - Airport Mobil, Inc - CAE822 - PSP" at bounding box center [248, 196] width 297 height 15
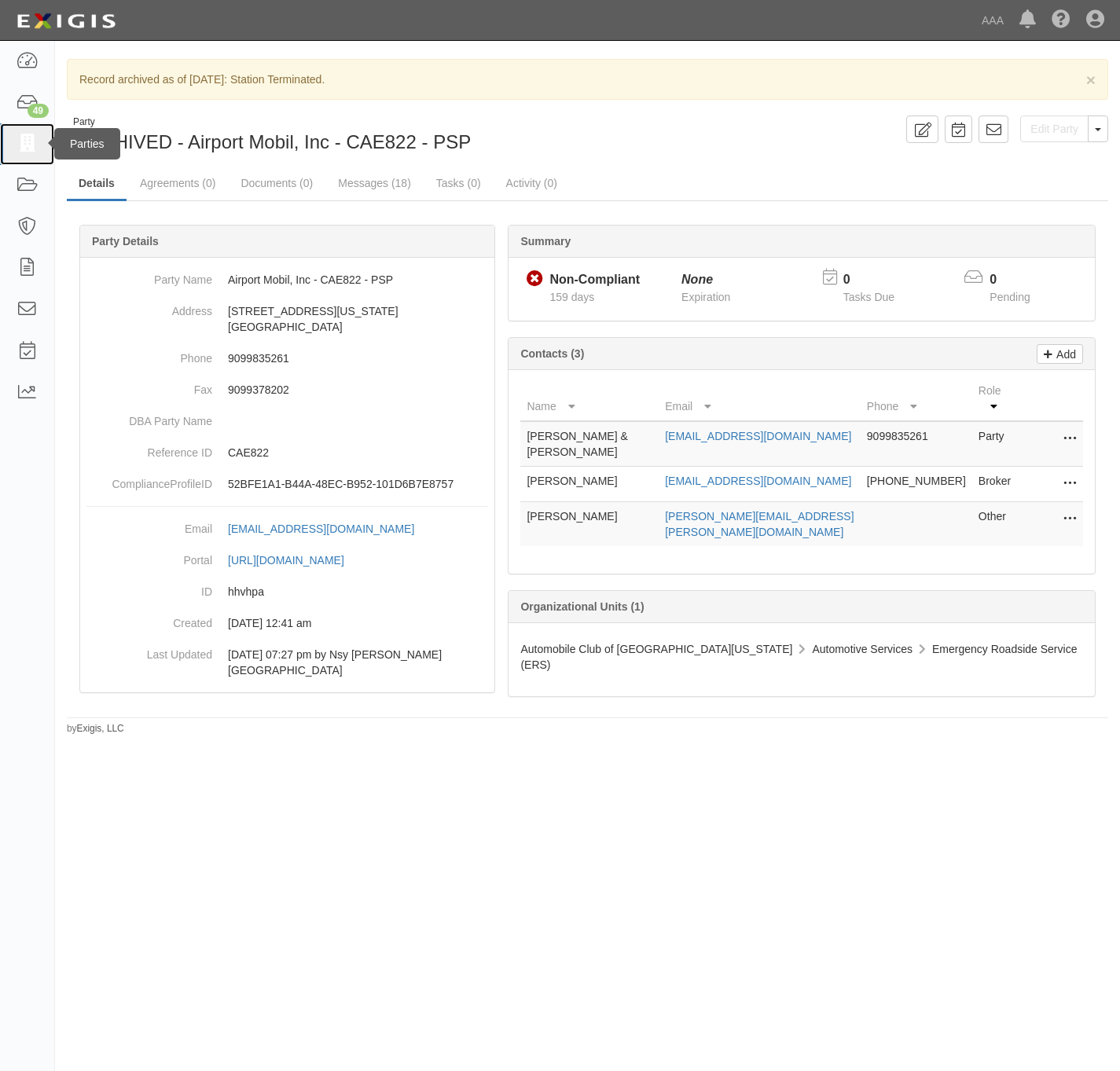
click at [26, 137] on icon at bounding box center [27, 144] width 22 height 18
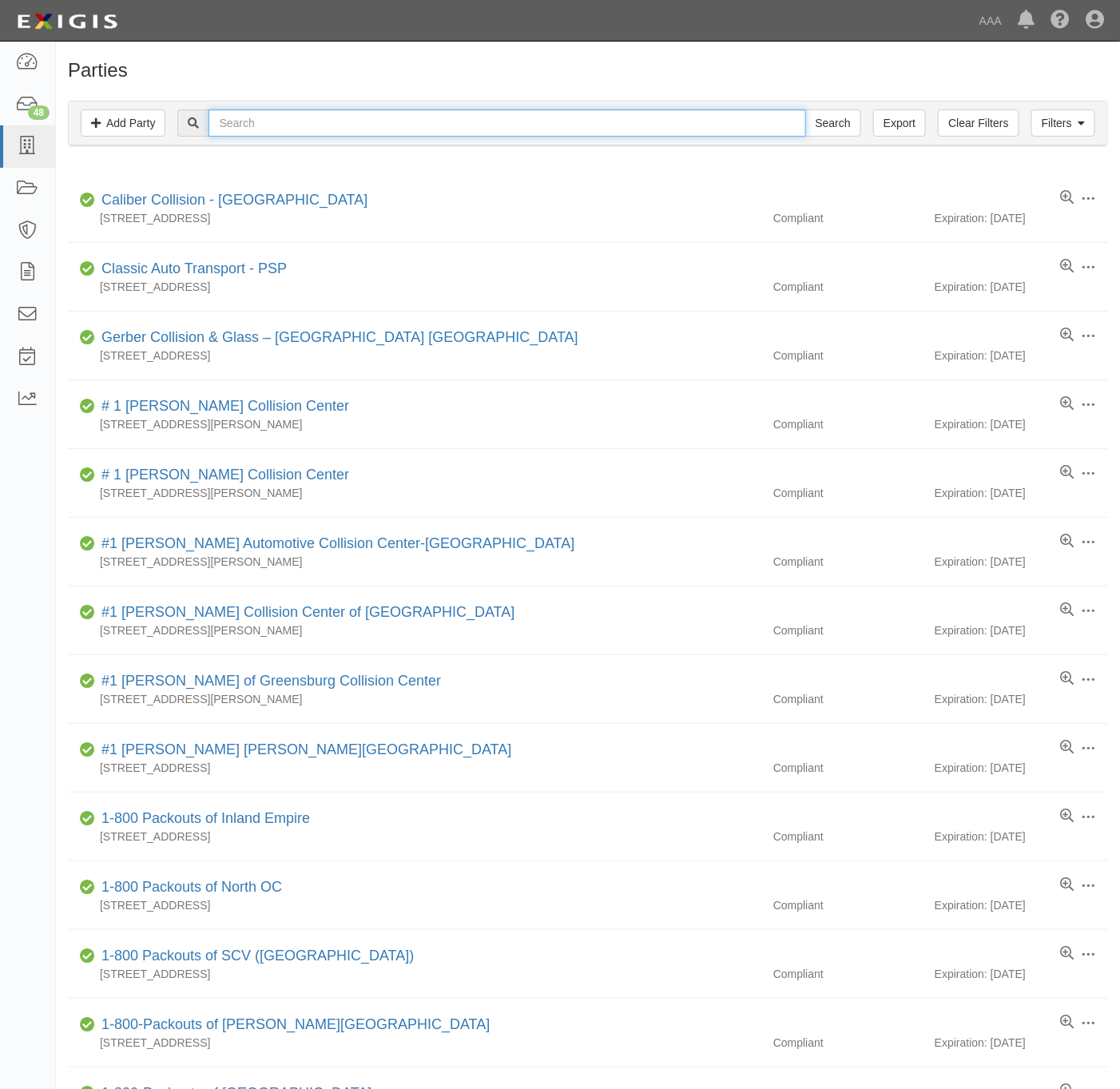
click at [429, 127] on input "text" at bounding box center [506, 123] width 597 height 27
paste input "[PERSON_NAME]"
type input "[PERSON_NAME]"
click at [839, 125] on input "Search" at bounding box center [833, 123] width 56 height 27
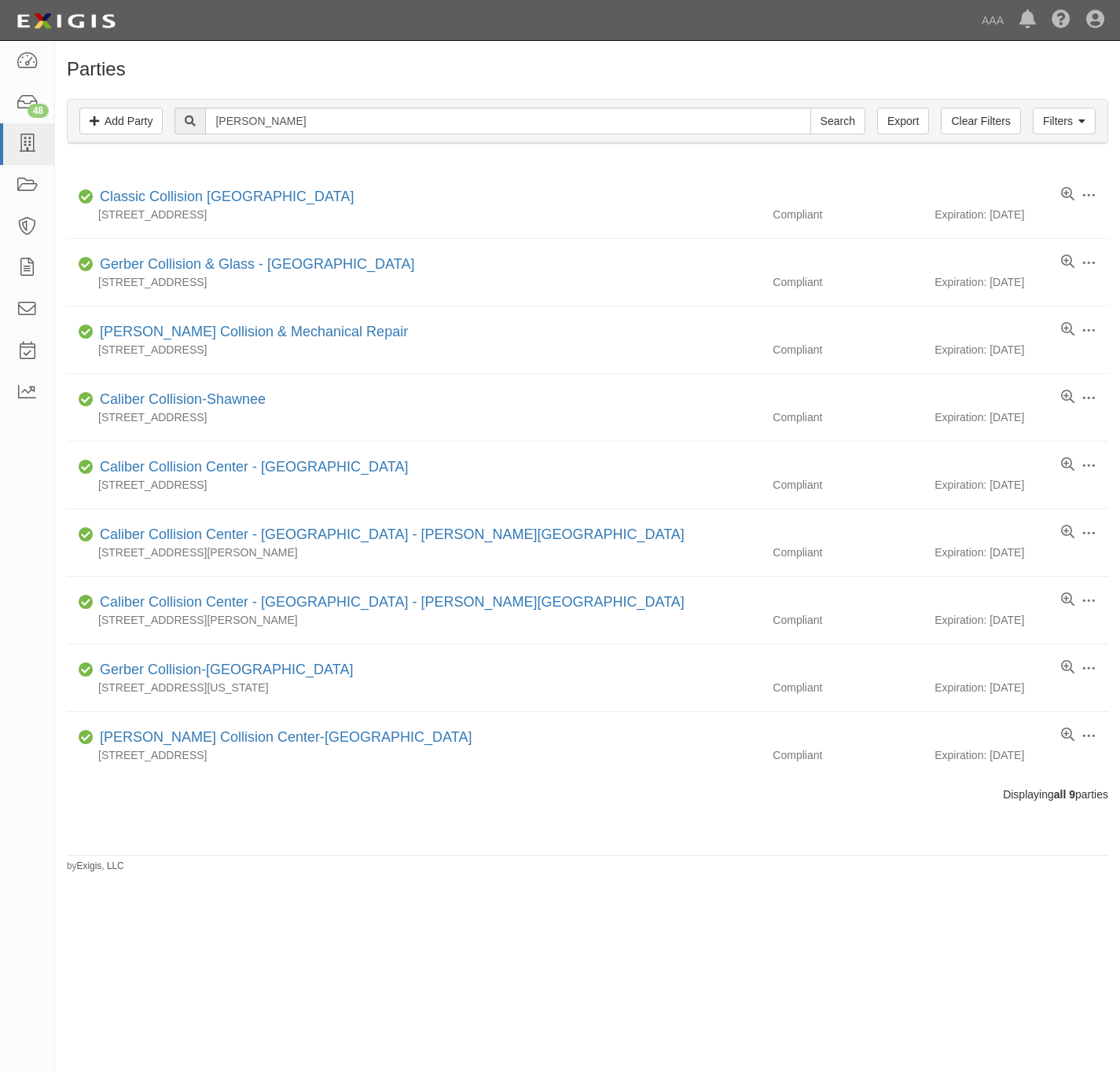
click at [215, 140] on div "Filters Add Party Clear Filters Export haun Rollins Search Filters" at bounding box center [587, 121] width 1039 height 43
click at [220, 125] on input "haun Rollins" at bounding box center [508, 121] width 605 height 27
type input "shaun Rollins"
click at [810, 108] on input "Search" at bounding box center [838, 121] width 55 height 27
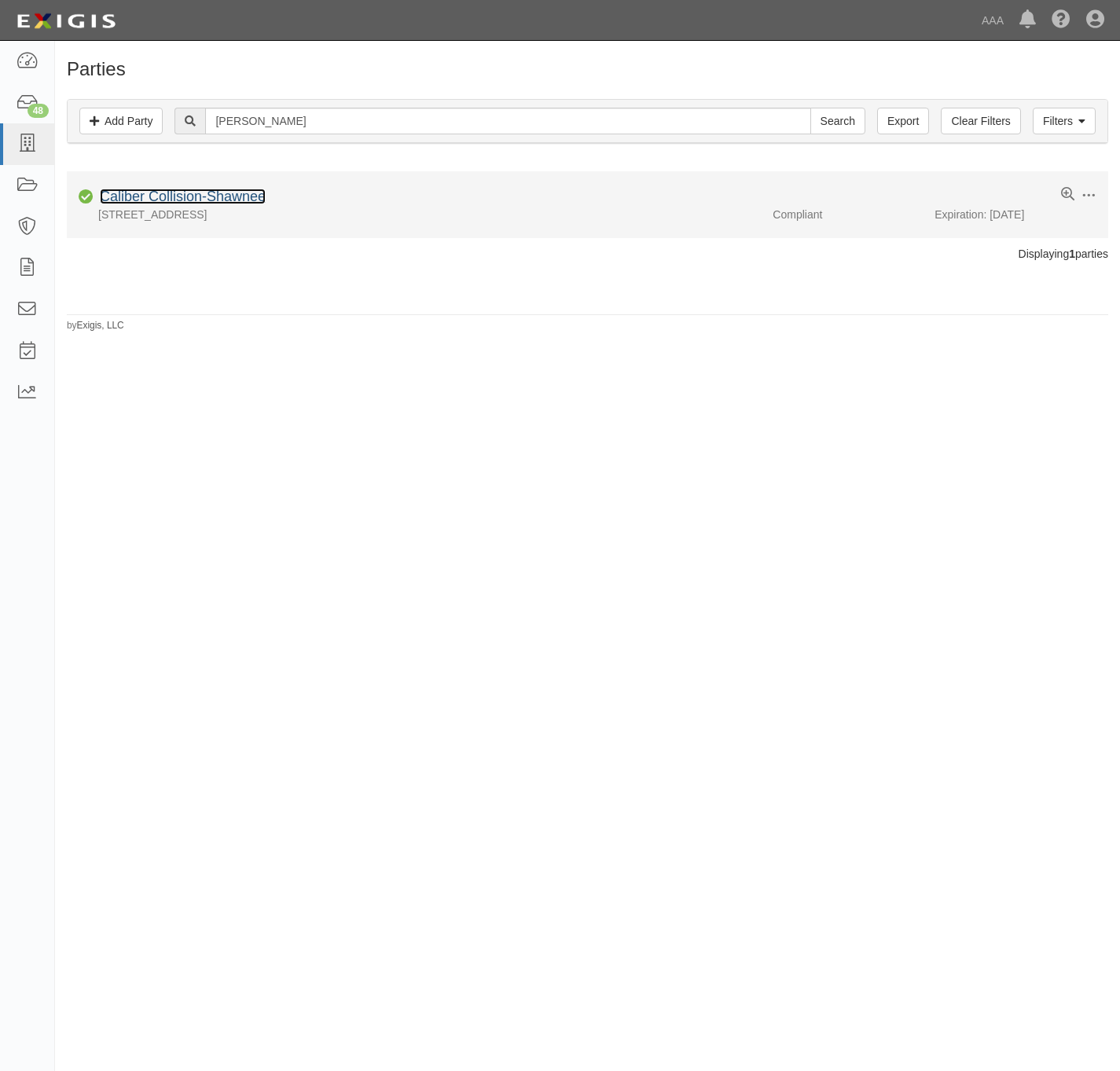
click at [190, 201] on link "Caliber Collision-Shawnee" at bounding box center [182, 196] width 166 height 15
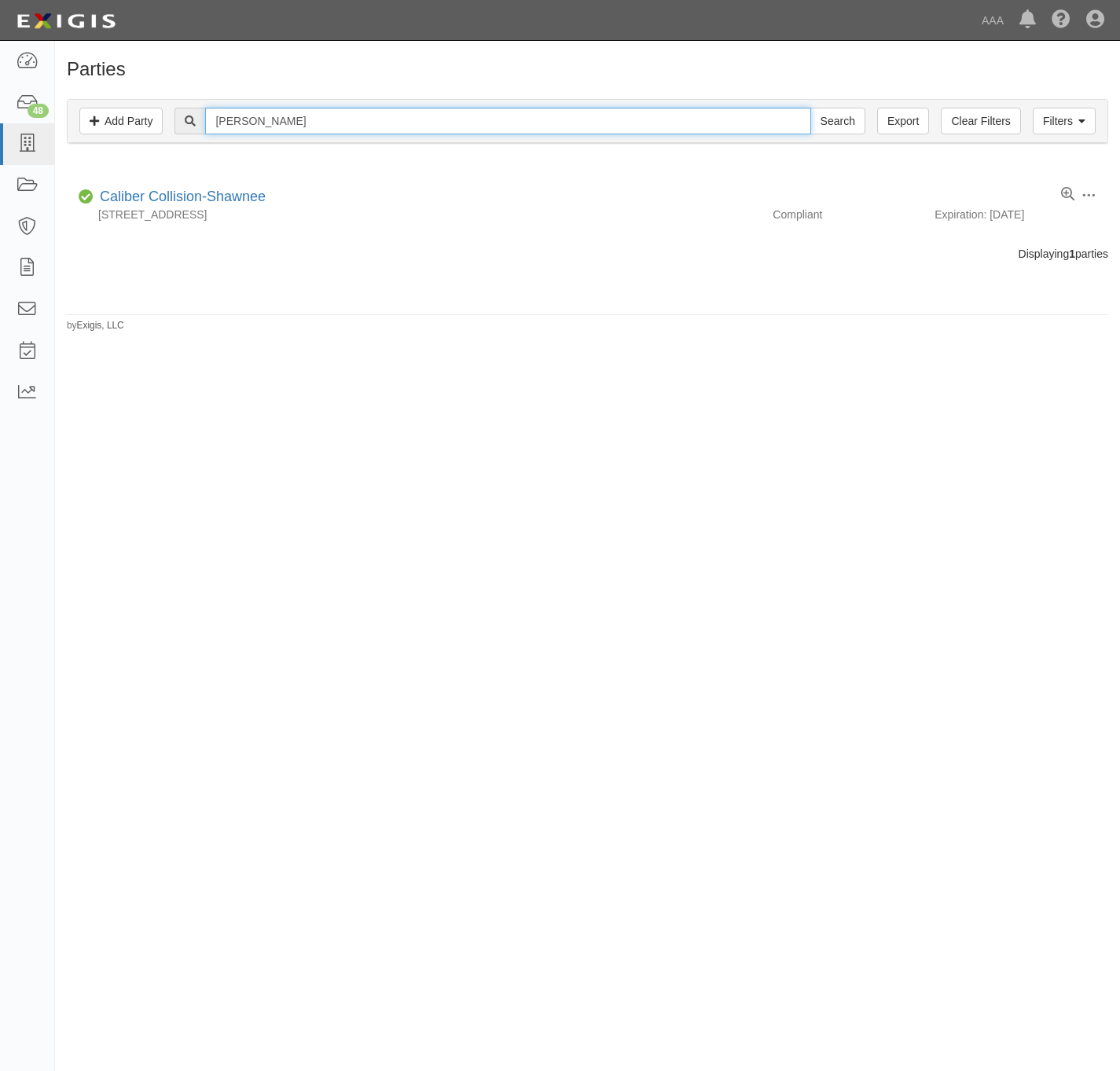
click at [760, 123] on input "shaun Rollins" at bounding box center [508, 121] width 605 height 27
paste input "Liberty Towing"
type input "Liberty Towing"
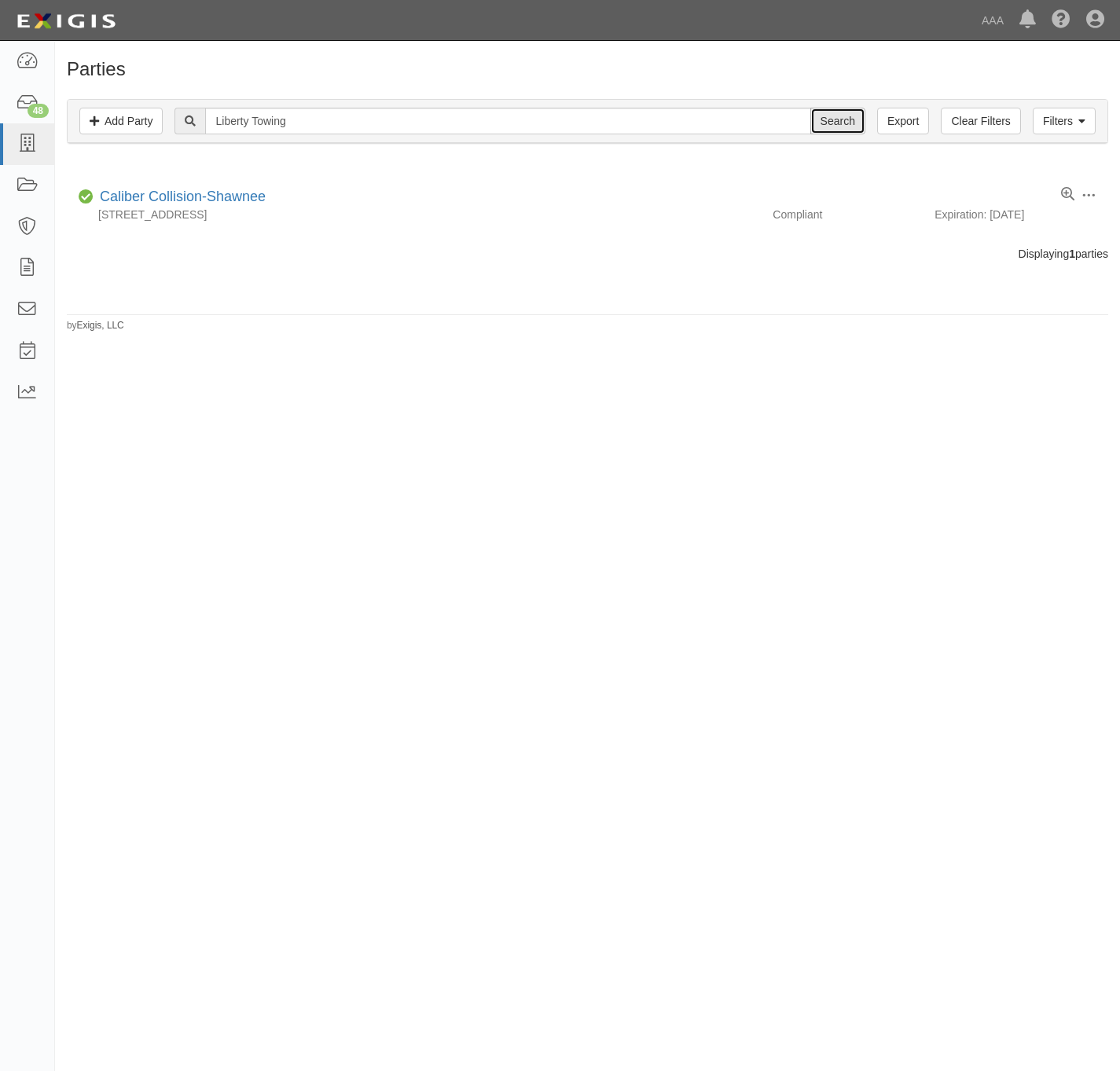
click at [852, 128] on input "Search" at bounding box center [838, 121] width 55 height 27
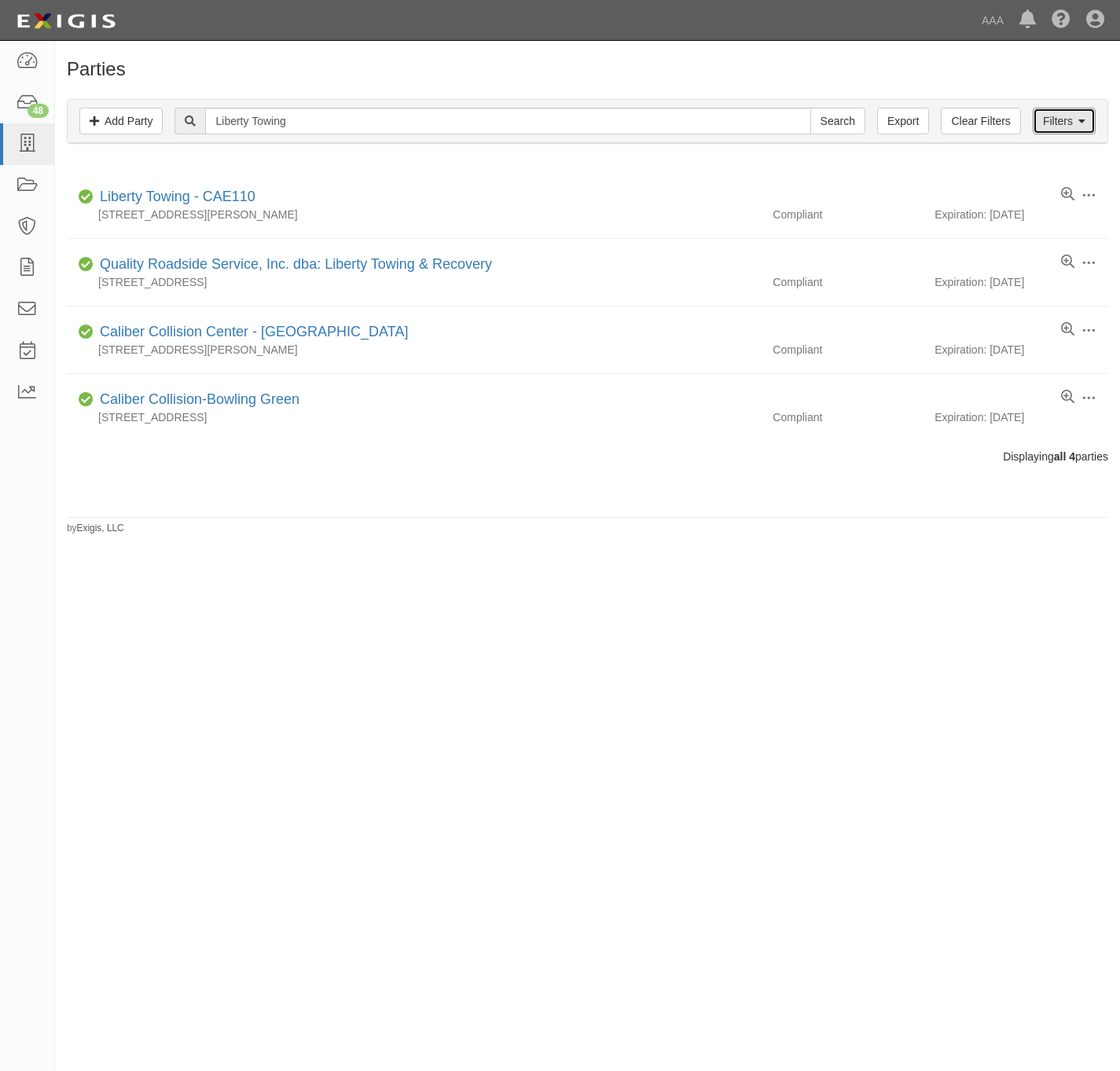
drag, startPoint x: 1073, startPoint y: 129, endPoint x: 1019, endPoint y: 174, distance: 70.3
click at [1070, 129] on link "Filters" at bounding box center [1063, 121] width 63 height 27
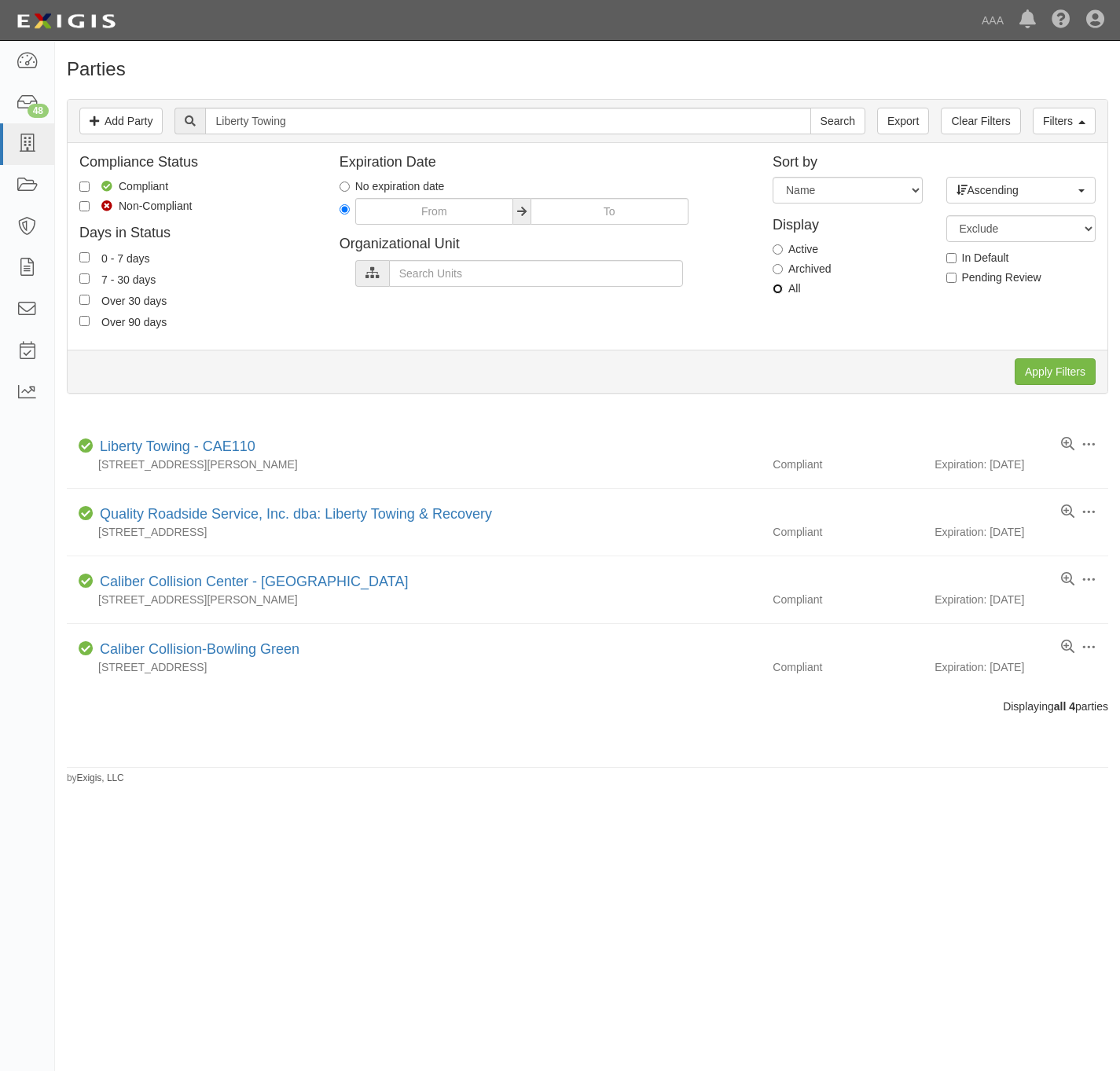
click at [776, 291] on input "All" at bounding box center [778, 289] width 10 height 10
radio input "true"
click at [1047, 372] on input "Apply Filters" at bounding box center [1055, 371] width 81 height 27
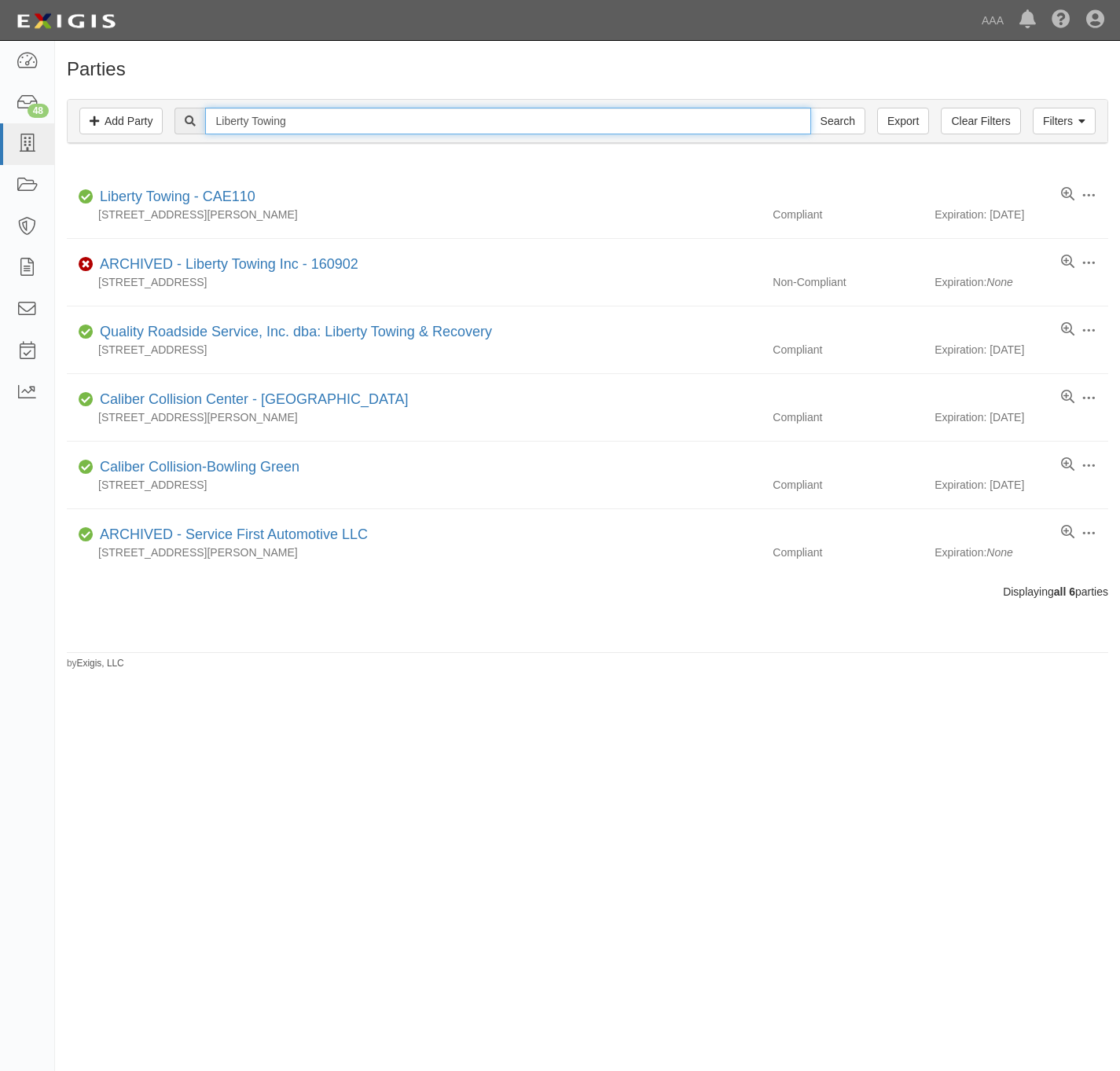
click at [342, 121] on input "Liberty Towing" at bounding box center [508, 121] width 605 height 27
paste input "630534"
type input "630534"
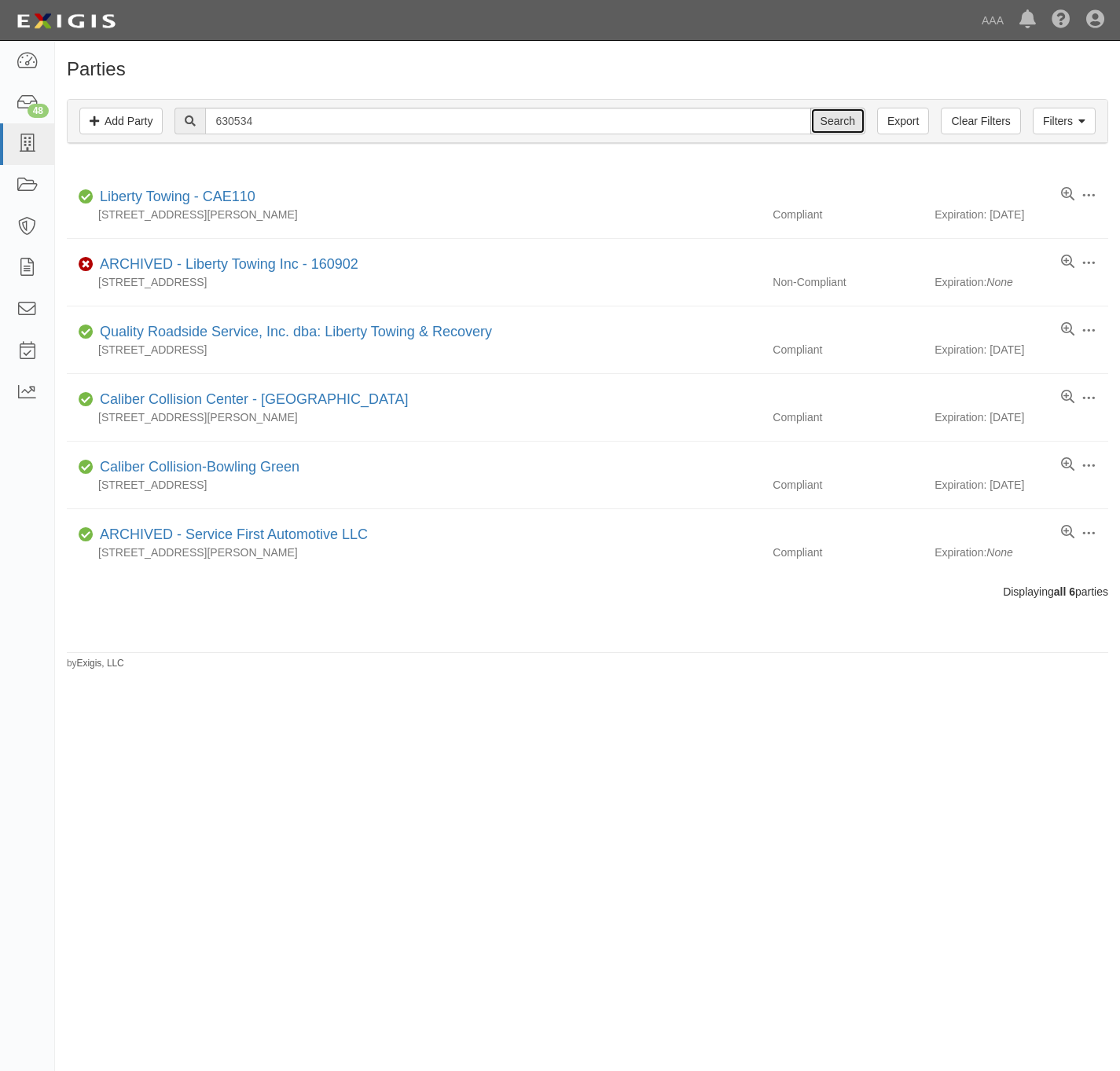
click at [840, 120] on input "Search" at bounding box center [838, 121] width 55 height 27
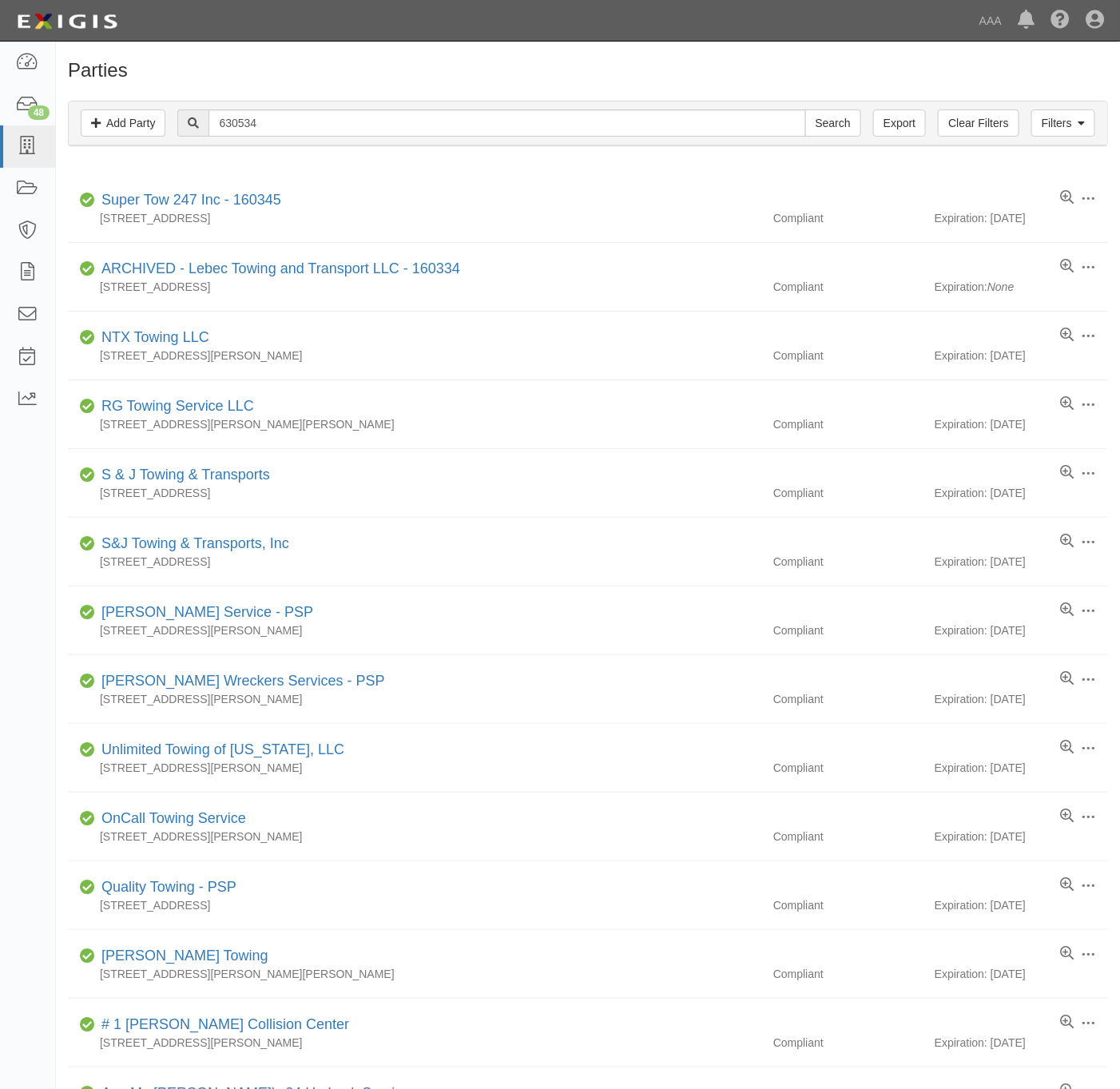
click at [835, 74] on h1 "Parties" at bounding box center [587, 71] width 1040 height 21
click at [367, 111] on input "630534" at bounding box center [506, 123] width 597 height 27
click at [357, 126] on input "630534" at bounding box center [506, 123] width 597 height 27
